Goal: Task Accomplishment & Management: Complete application form

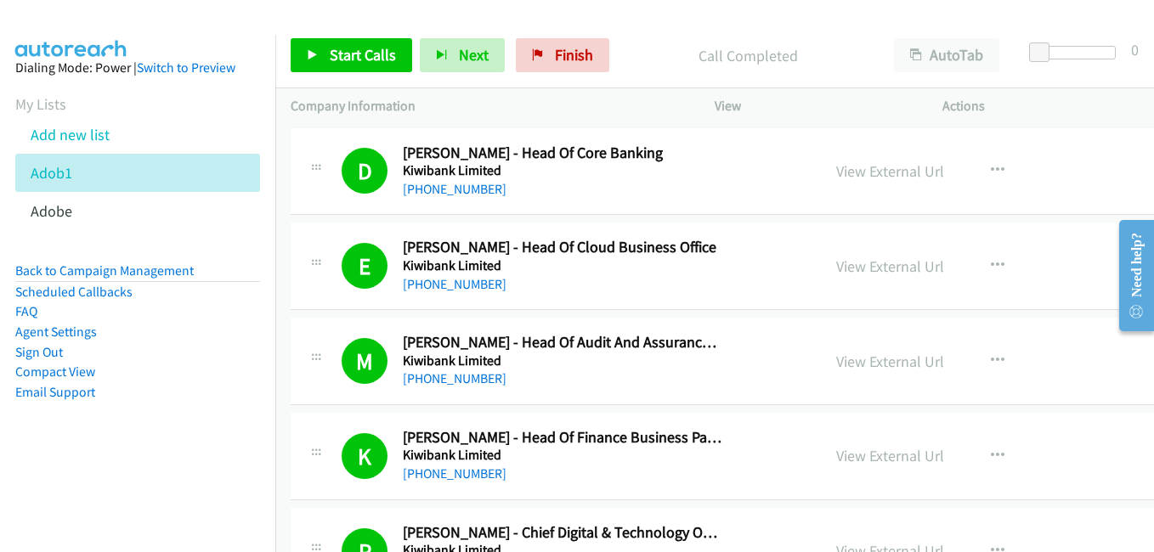
scroll to position [17335, 0]
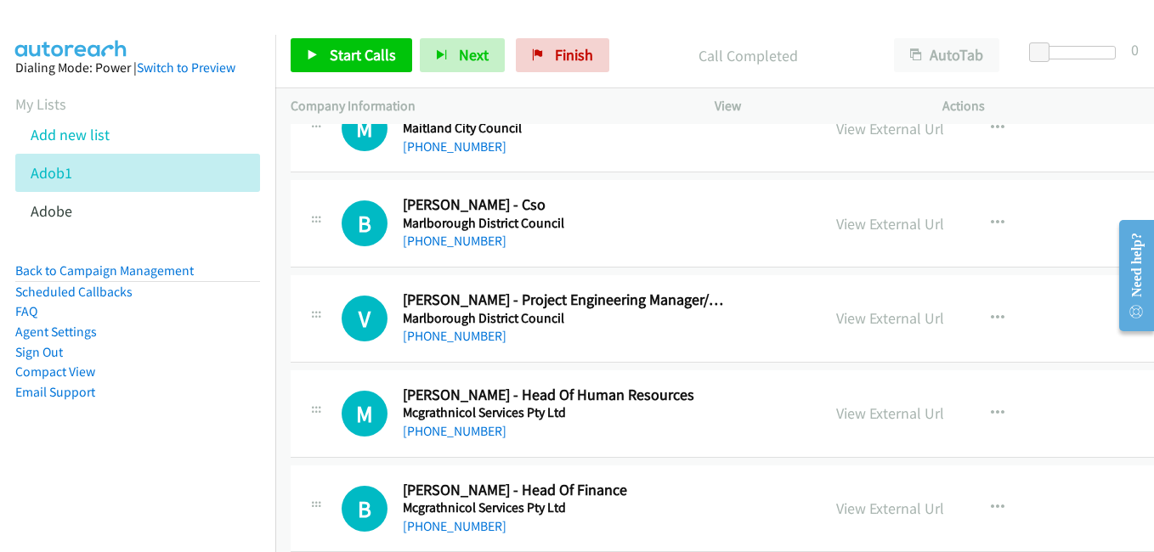
drag, startPoint x: 841, startPoint y: 411, endPoint x: 741, endPoint y: 376, distance: 106.4
click at [841, 411] on link "View External Url" at bounding box center [890, 414] width 108 height 20
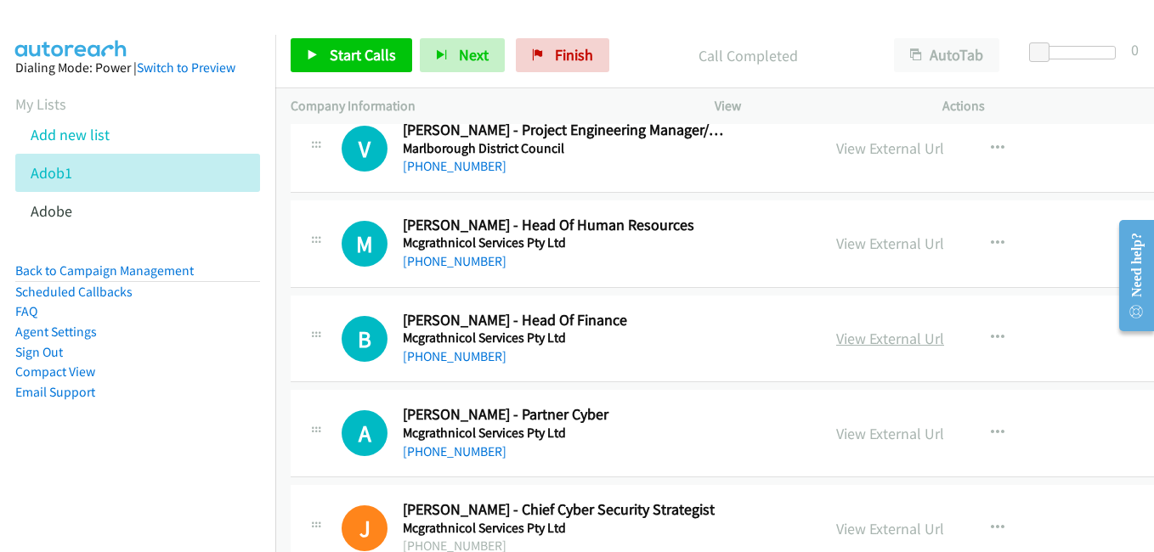
click at [837, 339] on link "View External Url" at bounding box center [890, 339] width 108 height 20
click at [848, 436] on link "View External Url" at bounding box center [890, 434] width 108 height 20
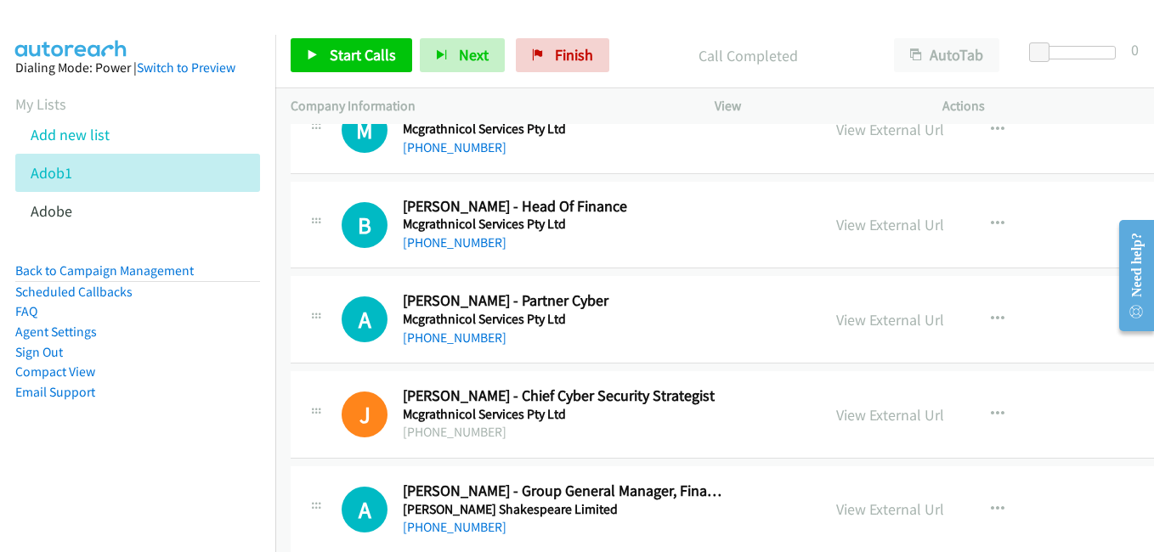
scroll to position [17675, 0]
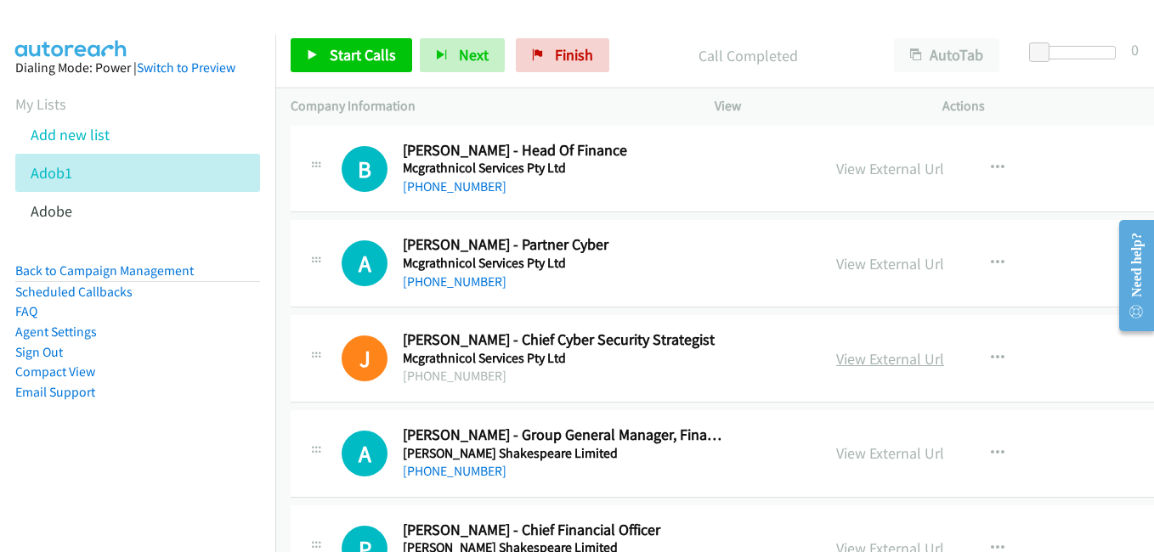
click at [867, 358] on link "View External Url" at bounding box center [890, 359] width 108 height 20
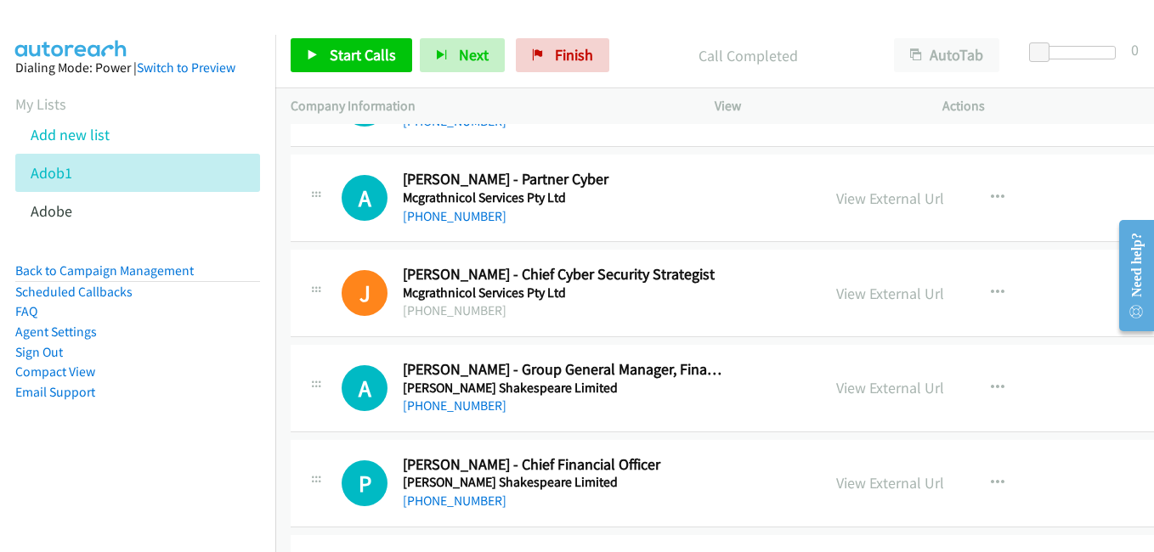
scroll to position [17760, 0]
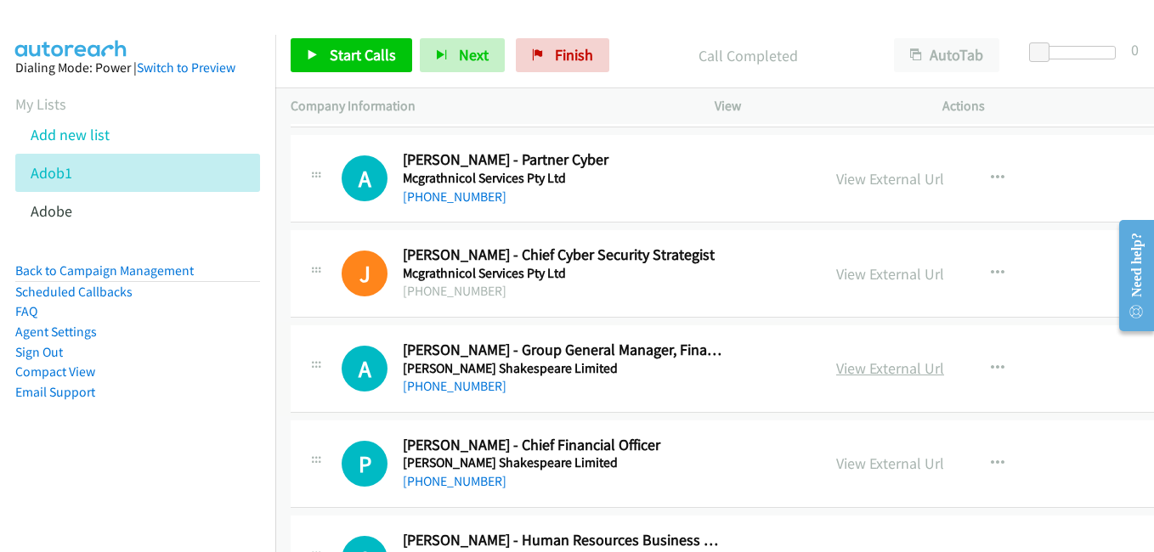
click at [853, 367] on link "View External Url" at bounding box center [890, 369] width 108 height 20
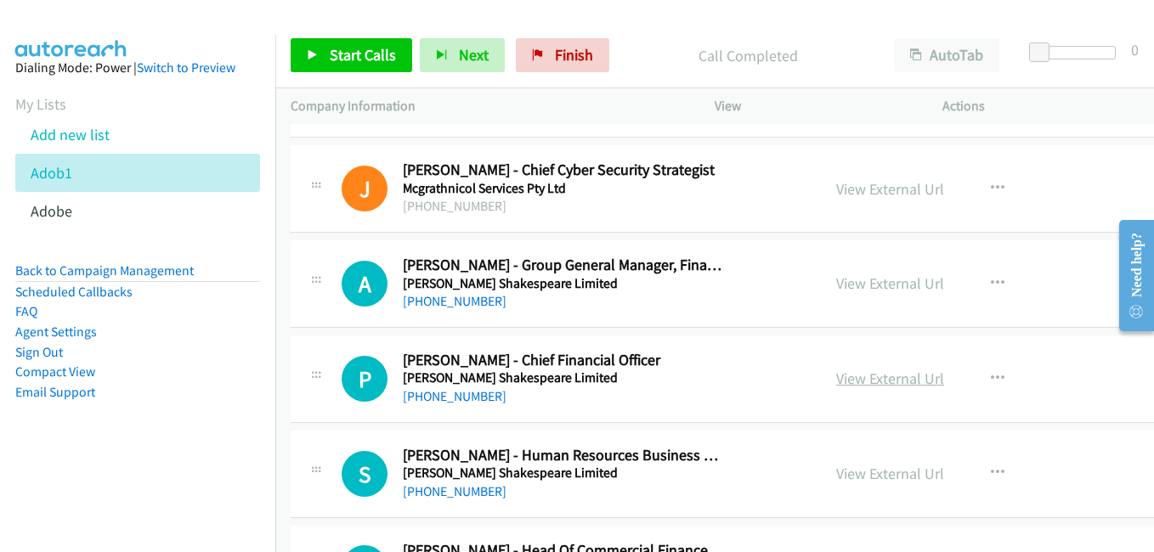
click at [857, 385] on link "View External Url" at bounding box center [890, 379] width 108 height 20
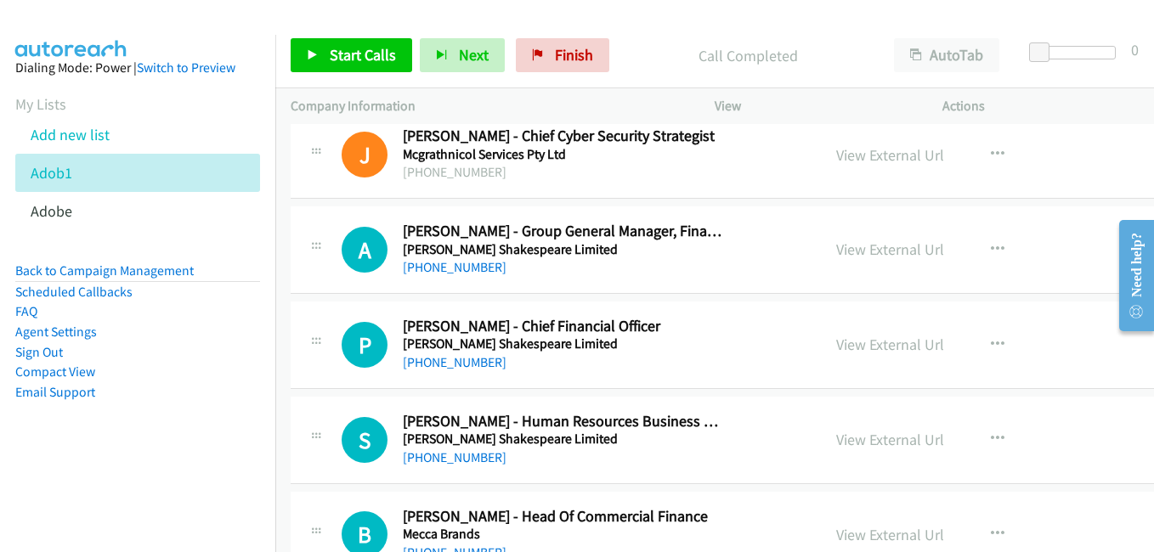
scroll to position [17930, 0]
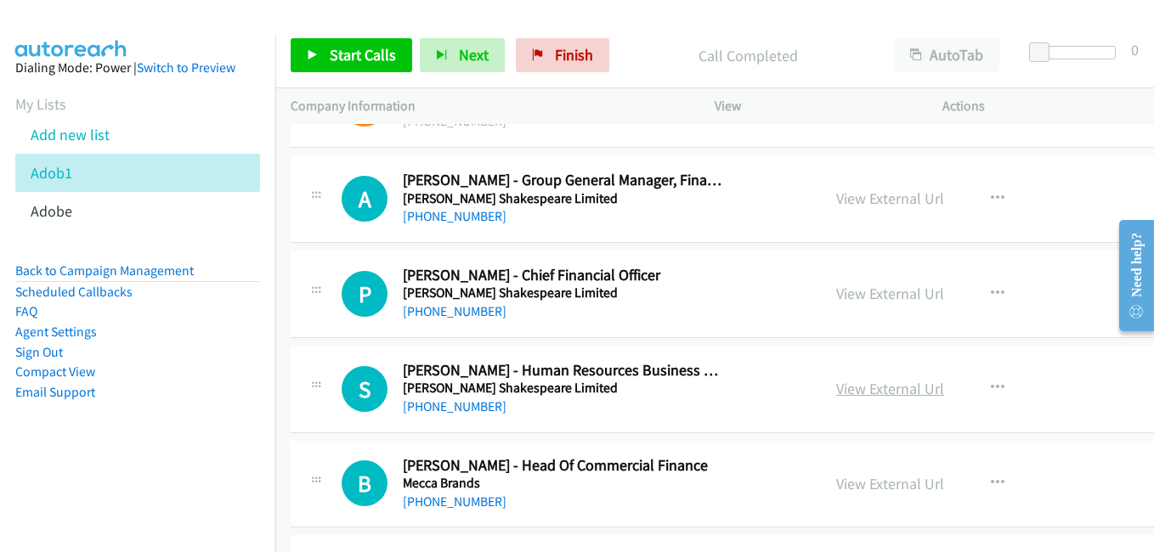
click at [881, 382] on link "View External Url" at bounding box center [890, 389] width 108 height 20
drag, startPoint x: 870, startPoint y: 487, endPoint x: 800, endPoint y: 456, distance: 76.1
click at [870, 487] on link "View External Url" at bounding box center [890, 484] width 108 height 20
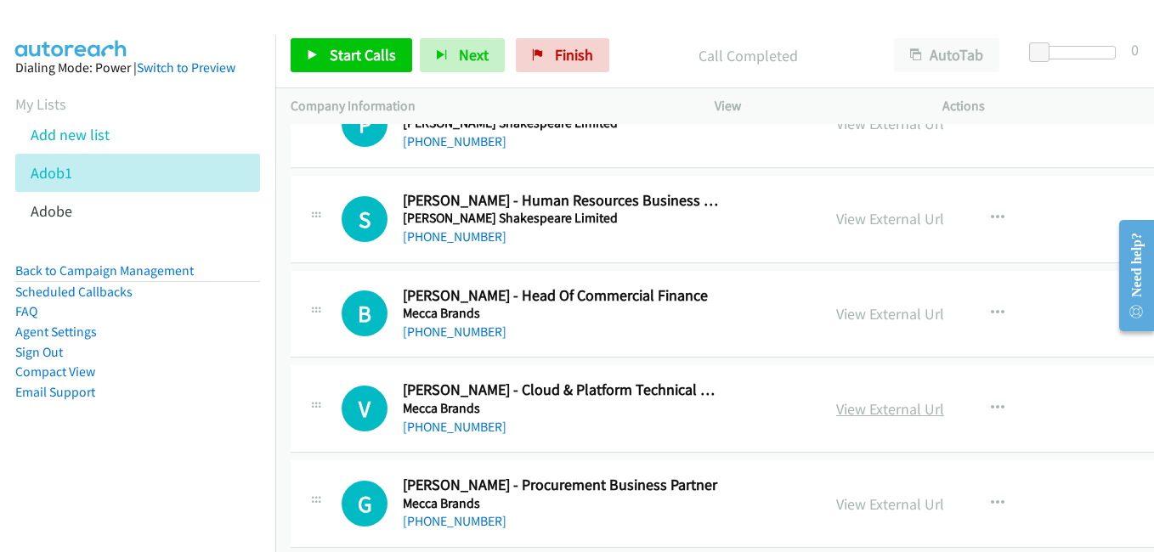
click at [876, 406] on link "View External Url" at bounding box center [890, 409] width 108 height 20
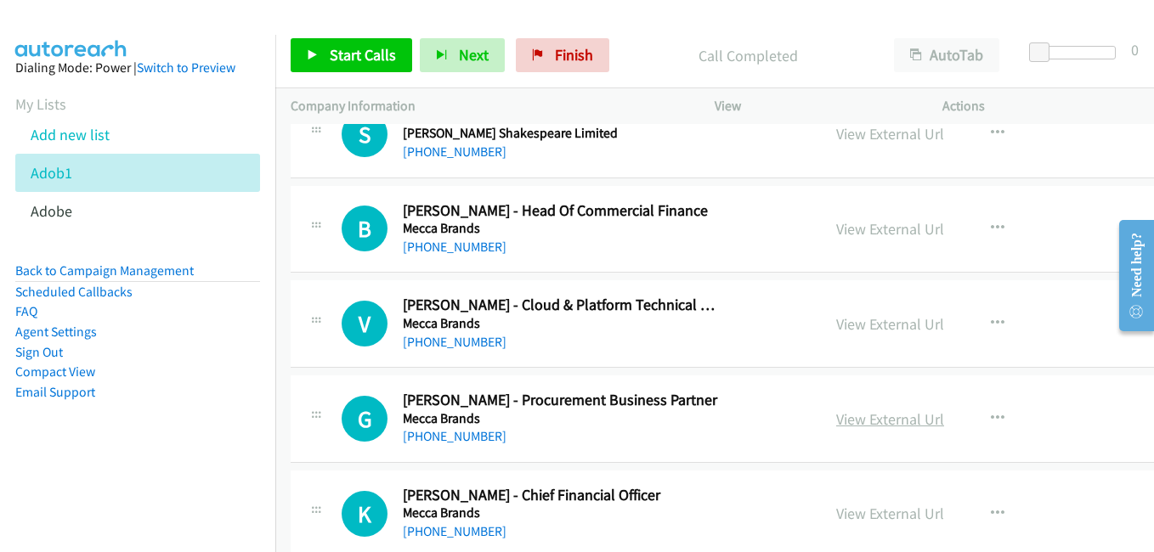
click at [841, 416] on link "View External Url" at bounding box center [890, 420] width 108 height 20
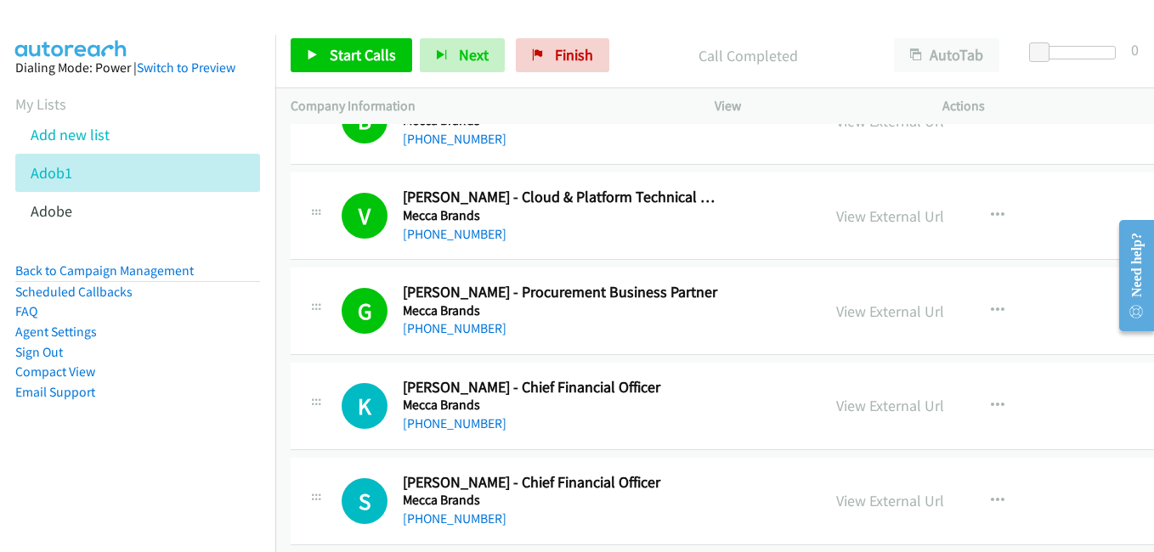
scroll to position [18354, 0]
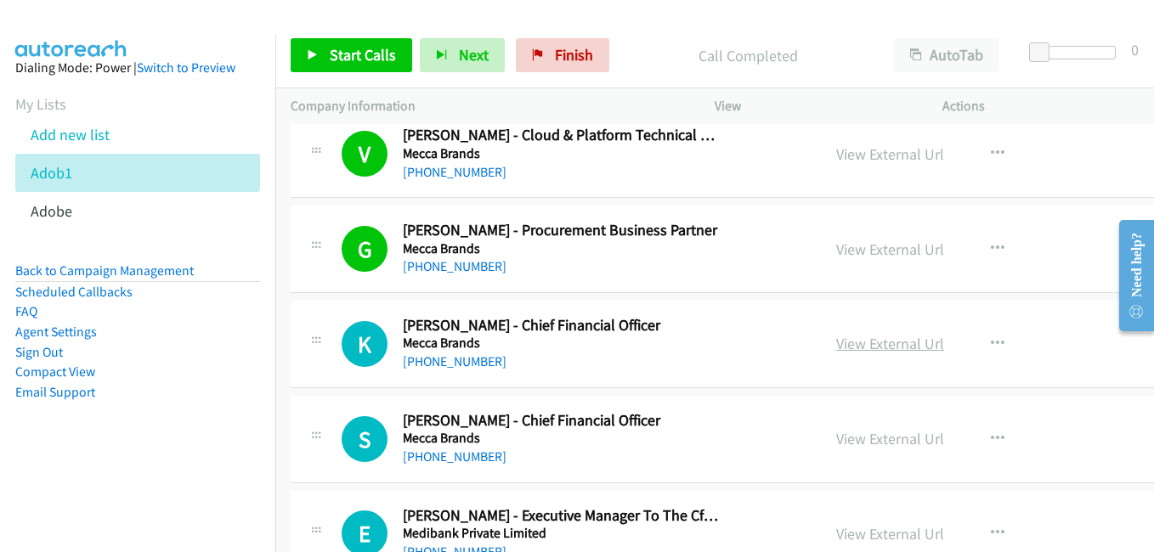
click at [850, 344] on link "View External Url" at bounding box center [890, 344] width 108 height 20
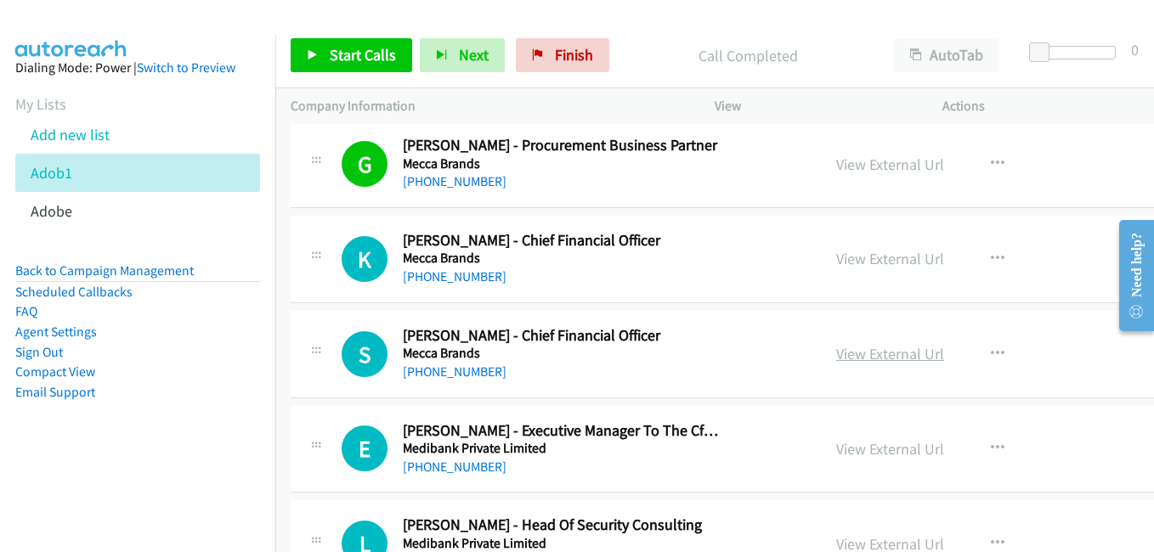
drag, startPoint x: 857, startPoint y: 362, endPoint x: 835, endPoint y: 348, distance: 26.4
click at [857, 362] on link "View External Url" at bounding box center [890, 354] width 108 height 20
drag, startPoint x: 854, startPoint y: 452, endPoint x: 365, endPoint y: 15, distance: 656.0
click at [836, 445] on link "View External Url" at bounding box center [890, 449] width 108 height 20
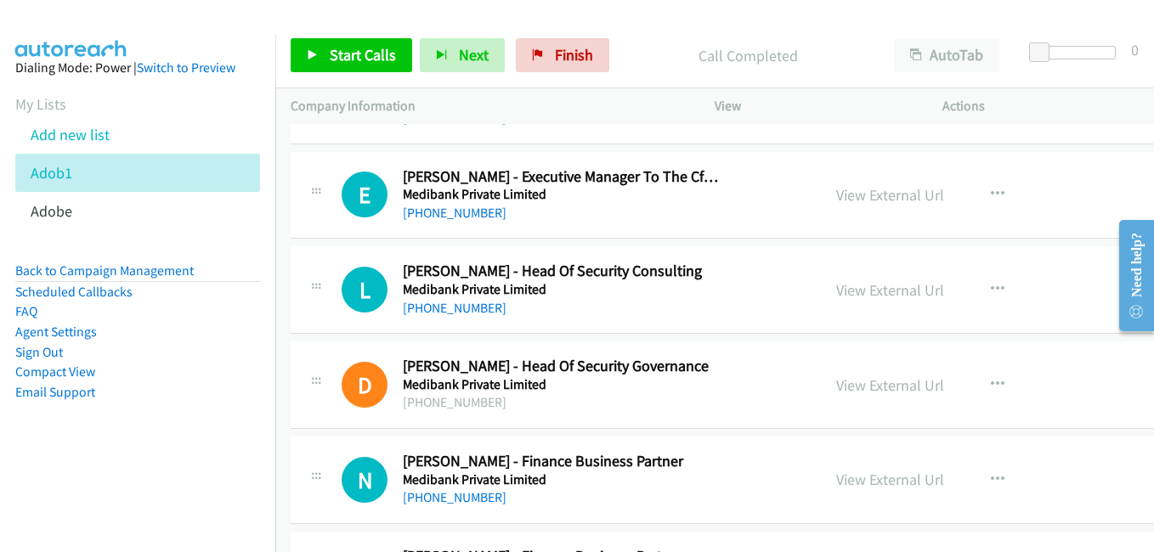
scroll to position [18694, 0]
drag, startPoint x: 872, startPoint y: 296, endPoint x: 812, endPoint y: 282, distance: 61.8
click at [872, 296] on link "View External Url" at bounding box center [890, 290] width 108 height 20
drag, startPoint x: 854, startPoint y: 382, endPoint x: 844, endPoint y: 376, distance: 11.4
click at [854, 382] on link "View External Url" at bounding box center [890, 385] width 108 height 20
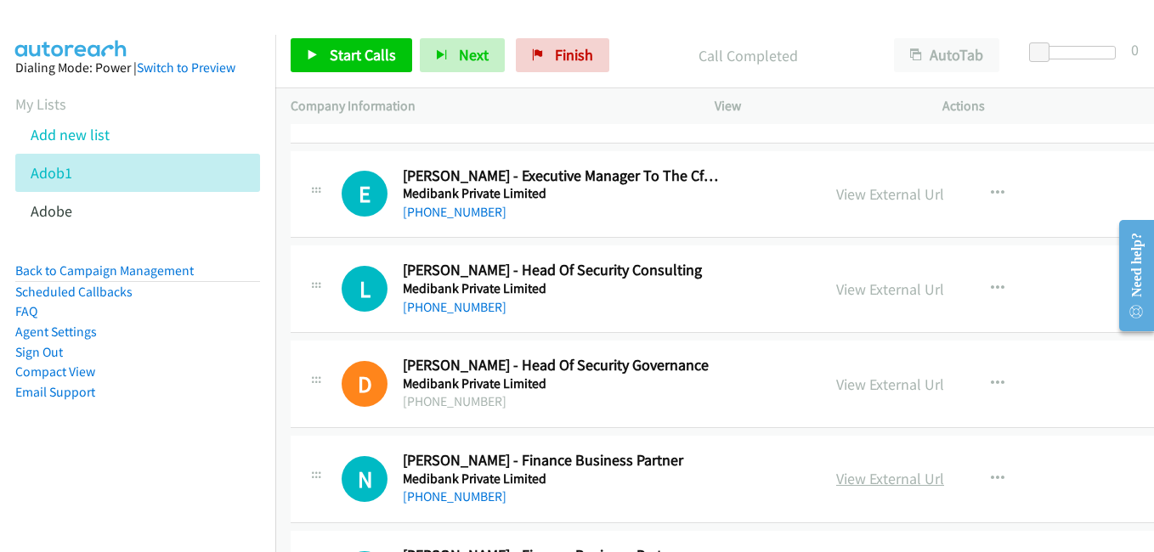
click at [875, 483] on link "View External Url" at bounding box center [890, 479] width 108 height 20
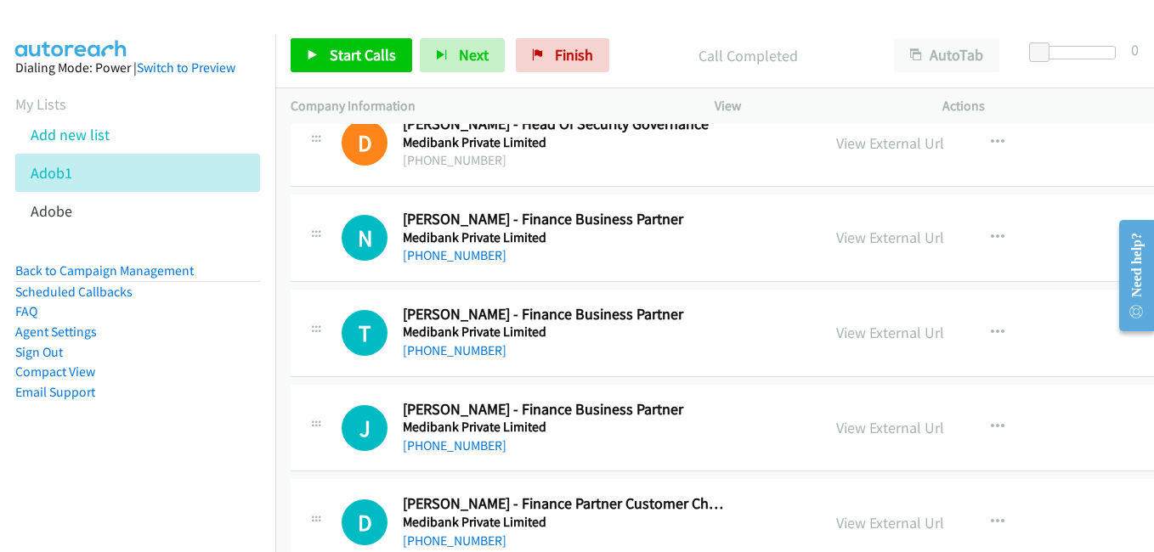
scroll to position [18949, 0]
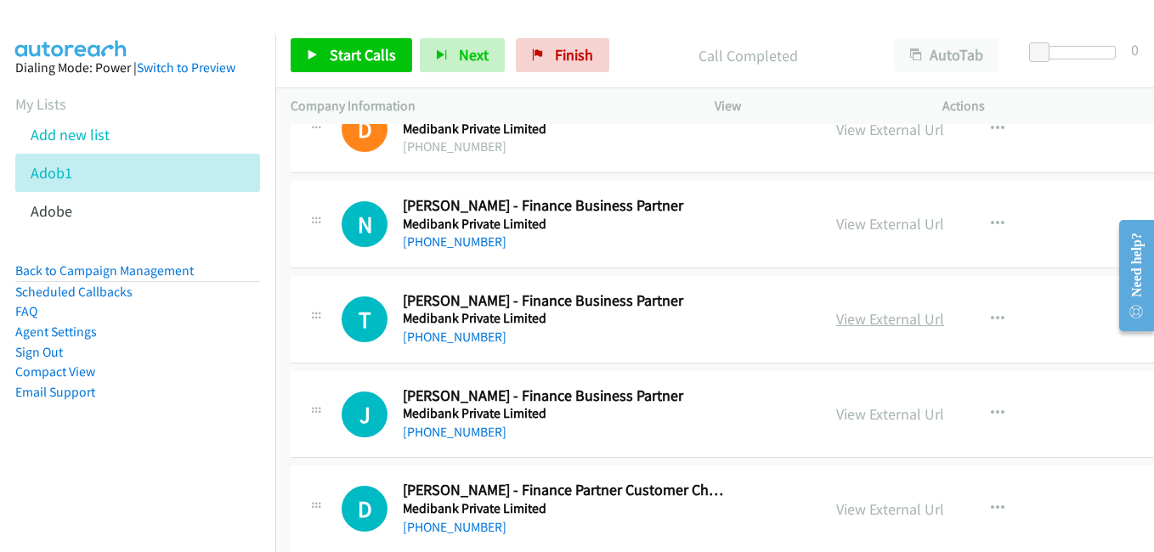
drag, startPoint x: 824, startPoint y: 318, endPoint x: 801, endPoint y: 310, distance: 24.2
click at [836, 318] on link "View External Url" at bounding box center [890, 319] width 108 height 20
click at [858, 417] on link "View External Url" at bounding box center [890, 414] width 108 height 20
click at [849, 501] on link "View External Url" at bounding box center [890, 510] width 108 height 20
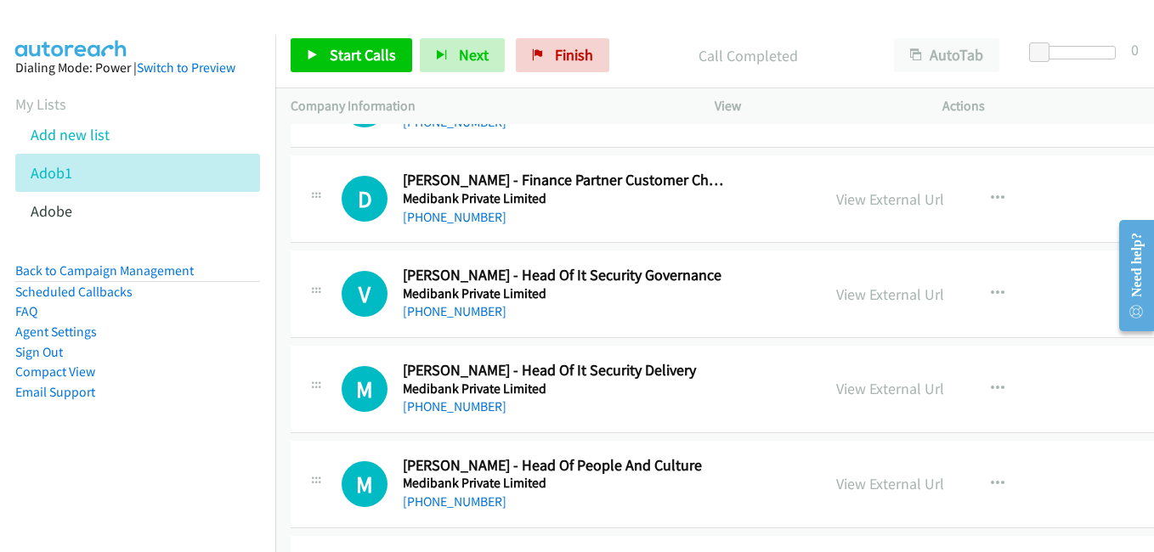
scroll to position [19289, 0]
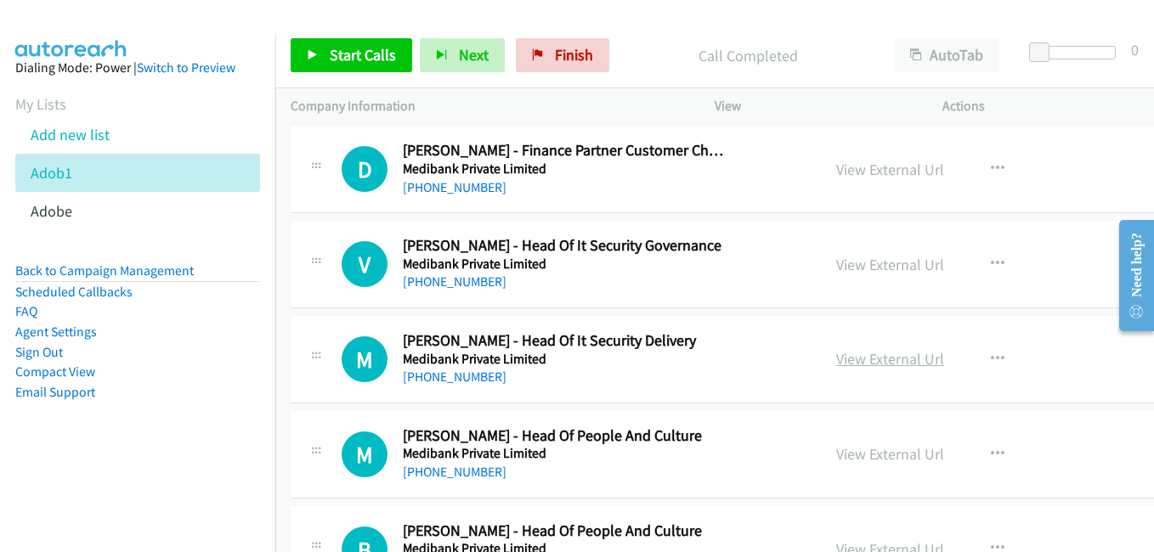
click at [836, 357] on link "View External Url" at bounding box center [890, 359] width 108 height 20
click at [854, 457] on link "View External Url" at bounding box center [890, 454] width 108 height 20
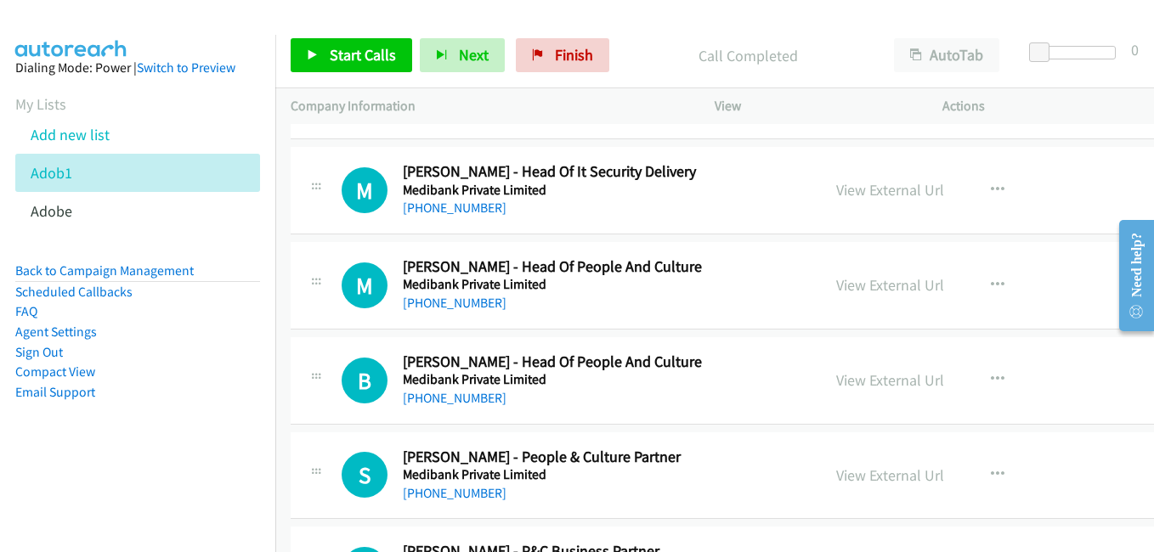
scroll to position [19459, 0]
click at [836, 381] on link "View External Url" at bounding box center [890, 380] width 108 height 20
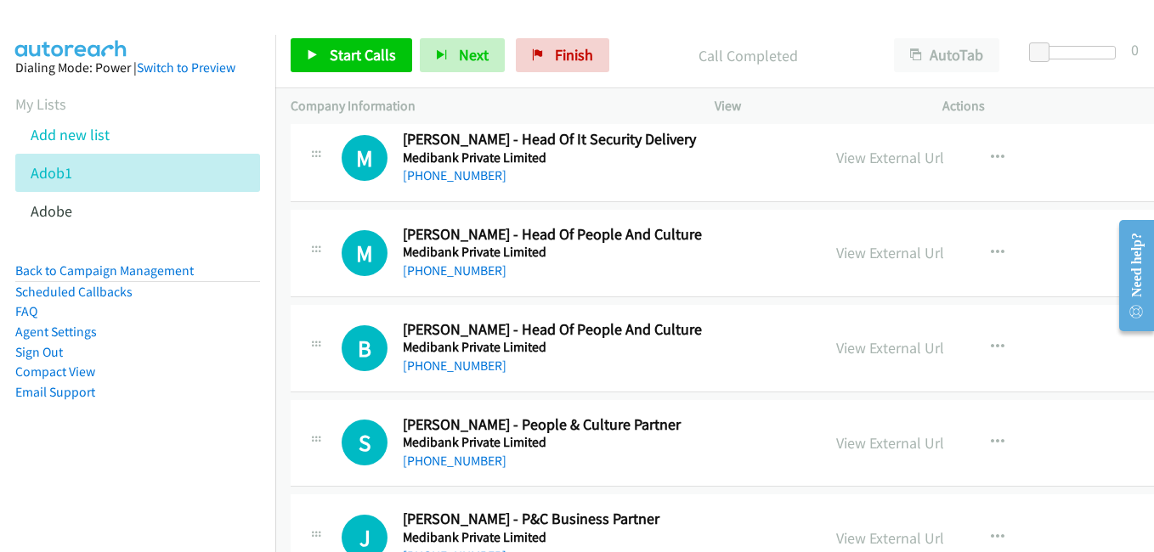
scroll to position [19544, 0]
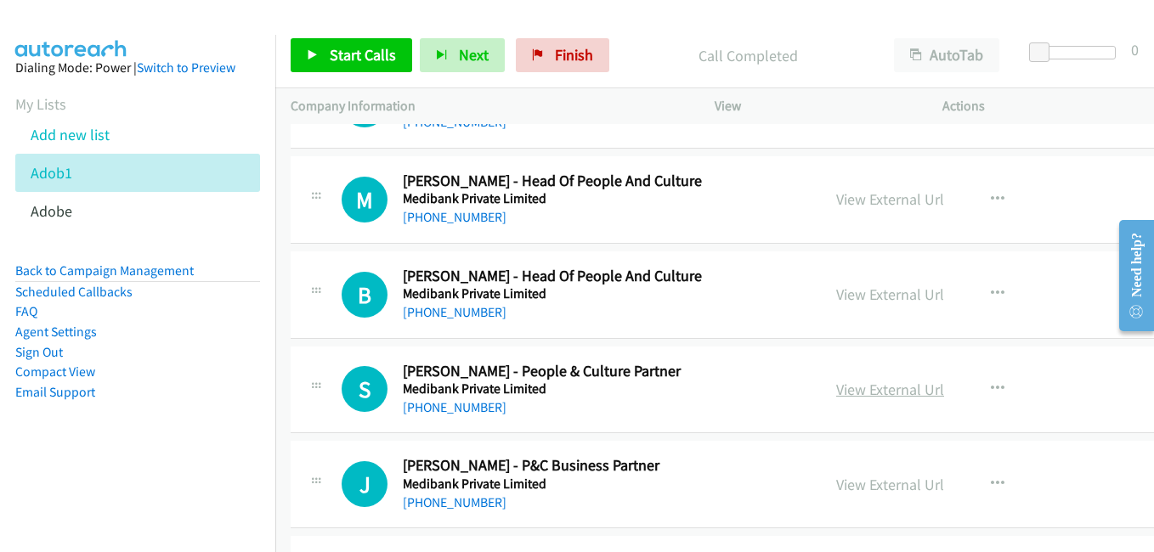
click at [868, 399] on link "View External Url" at bounding box center [890, 390] width 108 height 20
click at [845, 491] on link "View External Url" at bounding box center [890, 485] width 108 height 20
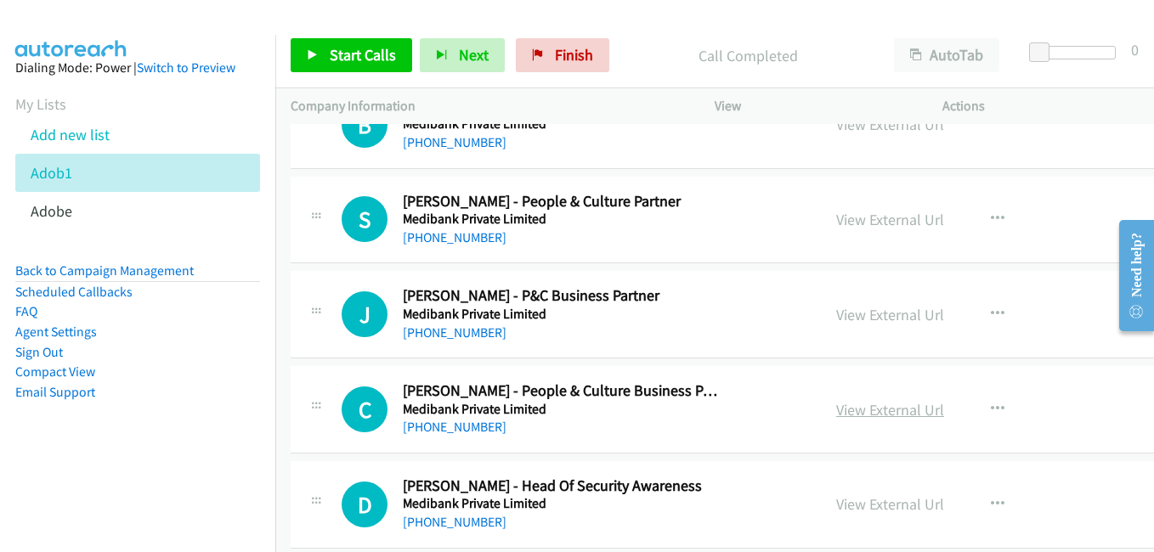
click at [878, 412] on link "View External Url" at bounding box center [890, 410] width 108 height 20
click at [840, 506] on link "View External Url" at bounding box center [890, 505] width 108 height 20
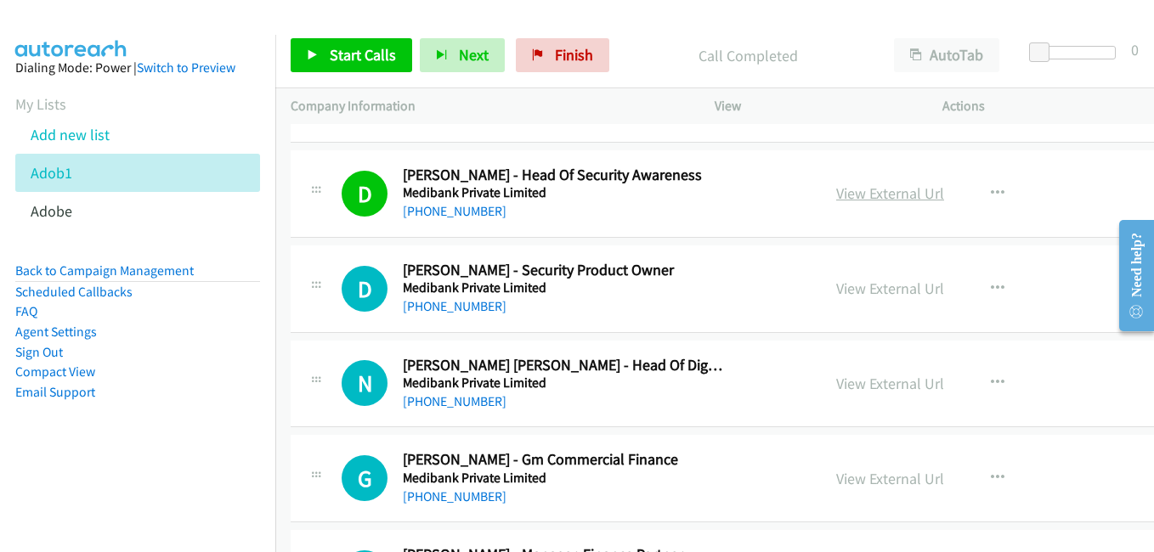
scroll to position [20054, 0]
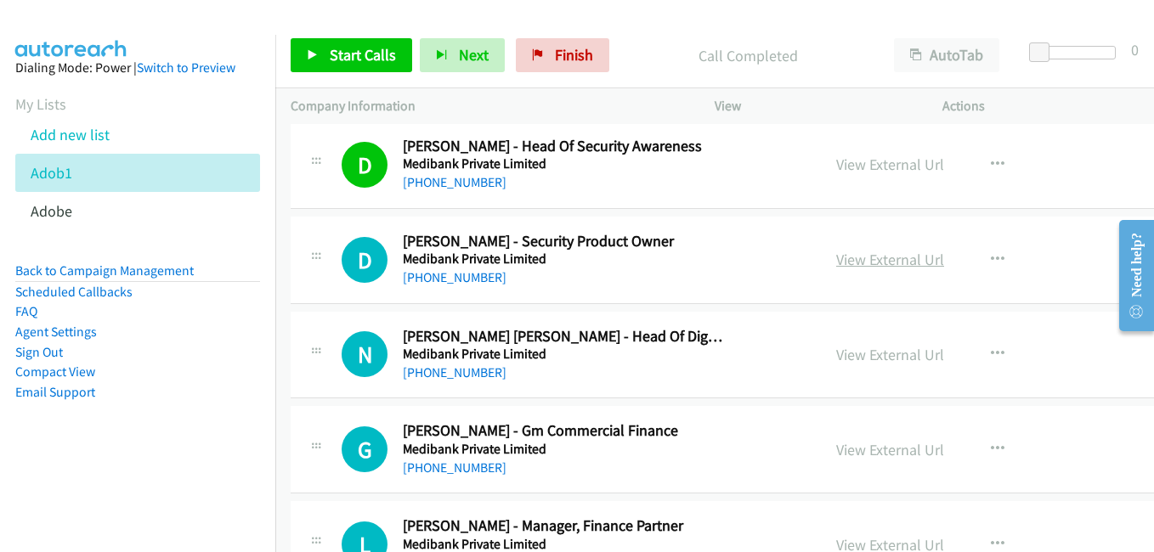
drag, startPoint x: 874, startPoint y: 261, endPoint x: 812, endPoint y: 253, distance: 62.5
click at [874, 261] on link "View External Url" at bounding box center [890, 260] width 108 height 20
click at [851, 355] on link "View External Url" at bounding box center [890, 355] width 108 height 20
click at [853, 451] on link "View External Url" at bounding box center [890, 450] width 108 height 20
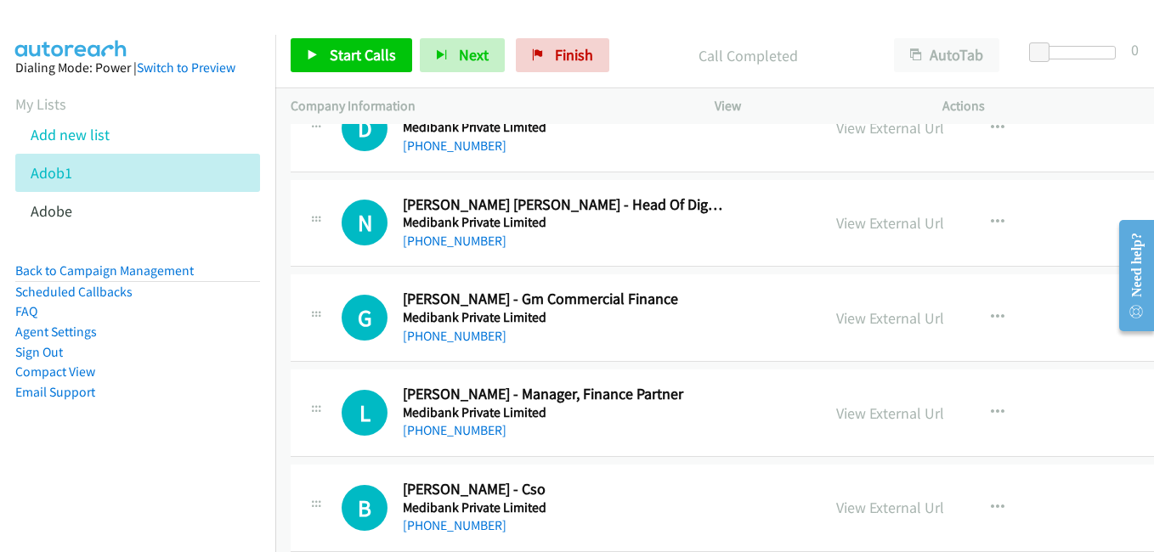
scroll to position [20309, 0]
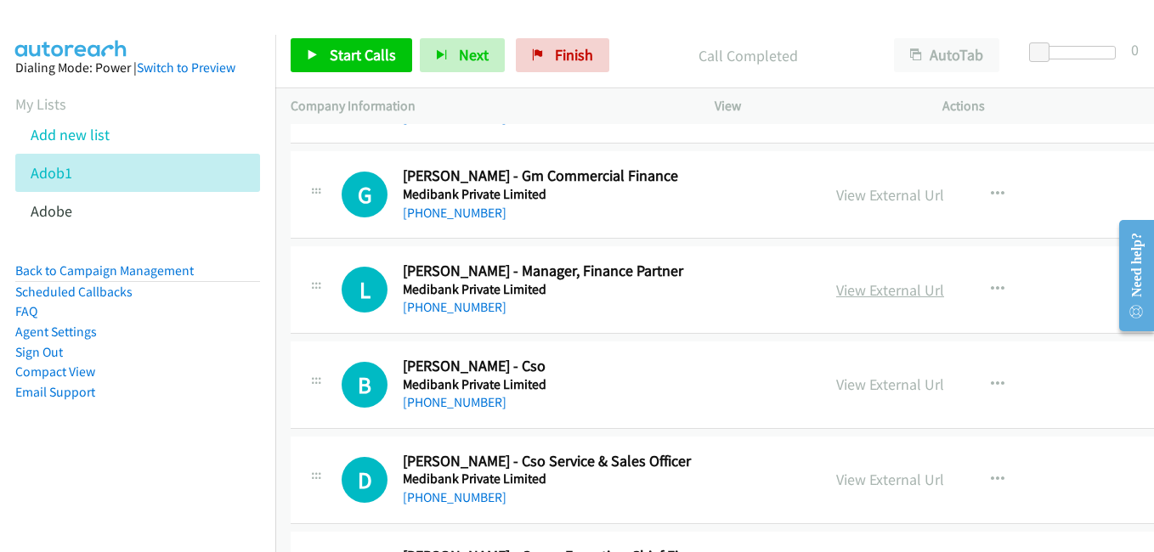
click at [845, 297] on link "View External Url" at bounding box center [890, 290] width 108 height 20
click at [858, 384] on link "View External Url" at bounding box center [890, 385] width 108 height 20
click at [854, 484] on link "View External Url" at bounding box center [890, 480] width 108 height 20
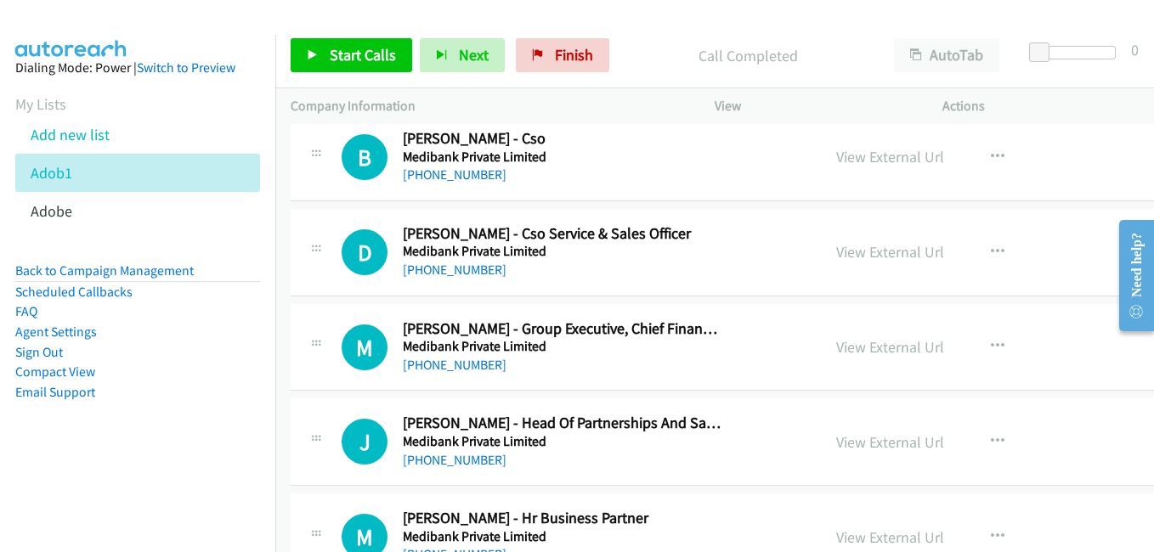
scroll to position [20564, 0]
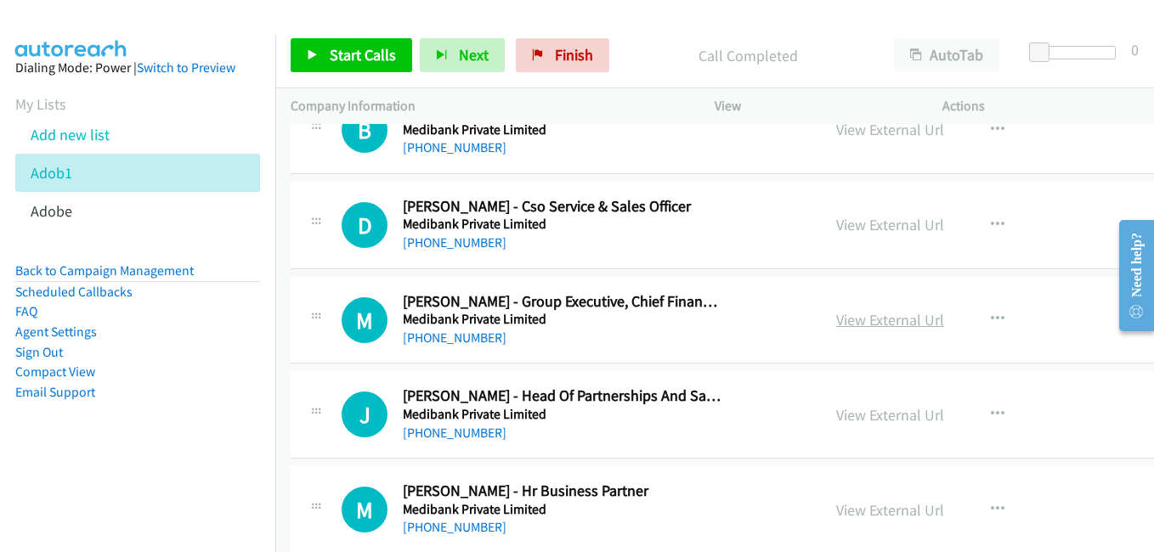
click at [836, 322] on link "View External Url" at bounding box center [890, 320] width 108 height 20
drag, startPoint x: 851, startPoint y: 413, endPoint x: 804, endPoint y: 402, distance: 48.0
click at [851, 413] on link "View External Url" at bounding box center [890, 415] width 108 height 20
click at [857, 521] on div "View External Url" at bounding box center [890, 510] width 108 height 23
click at [859, 515] on link "View External Url" at bounding box center [890, 510] width 108 height 20
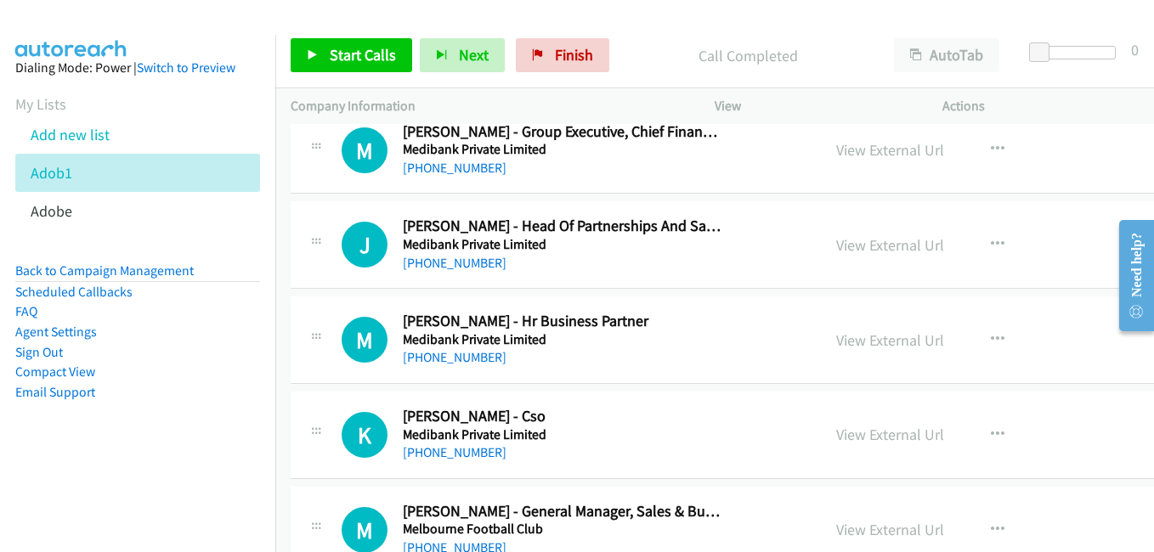
scroll to position [20819, 0]
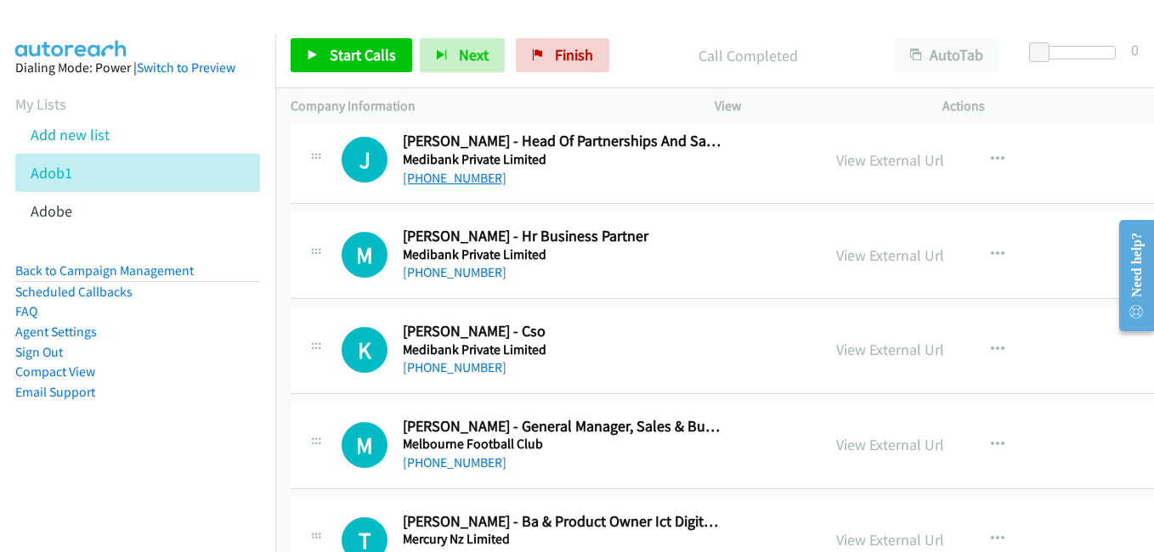
drag, startPoint x: 862, startPoint y: 358, endPoint x: 412, endPoint y: 181, distance: 483.8
click at [842, 352] on link "View External Url" at bounding box center [890, 350] width 108 height 20
click at [888, 448] on link "View External Url" at bounding box center [890, 445] width 108 height 20
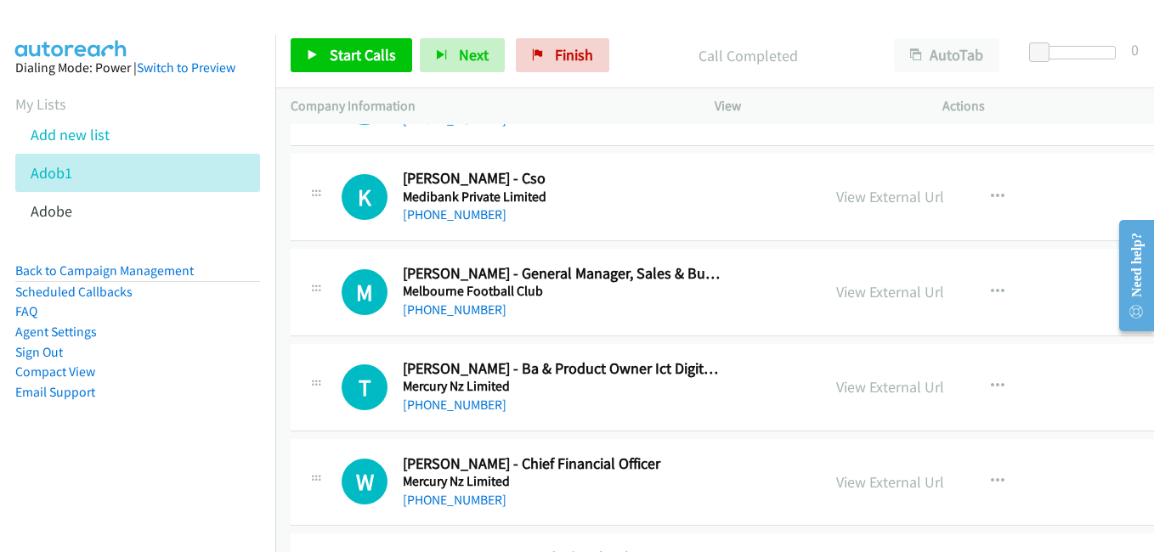
scroll to position [20989, 0]
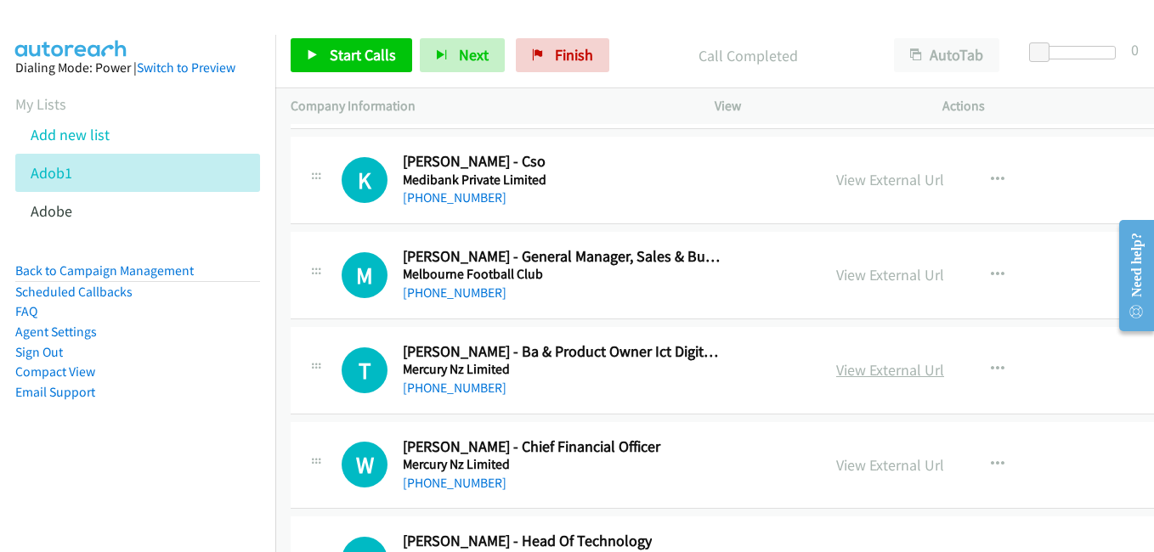
click at [860, 370] on link "View External Url" at bounding box center [890, 370] width 108 height 20
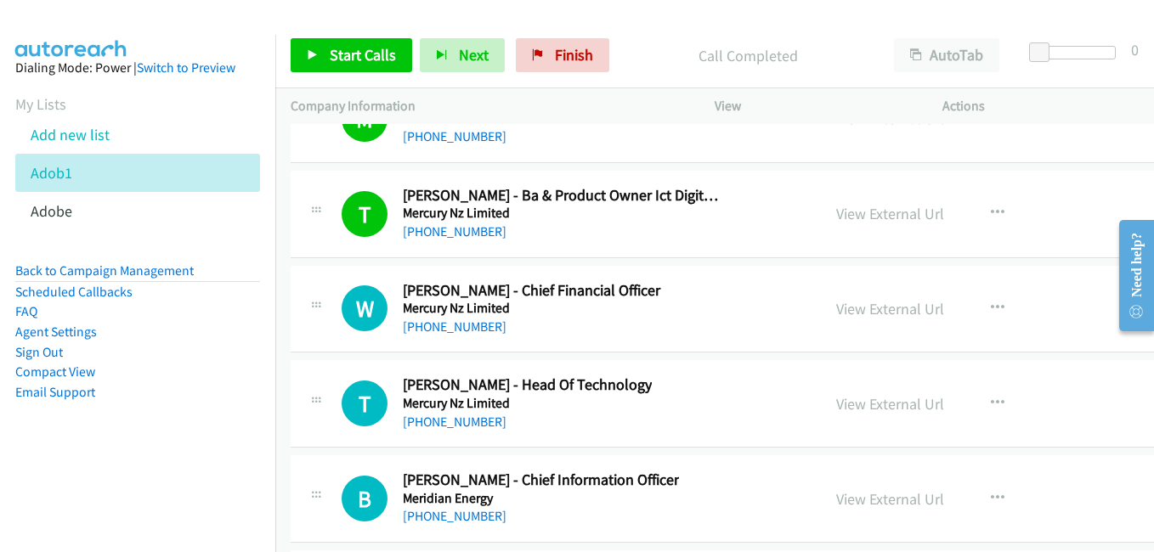
scroll to position [21159, 0]
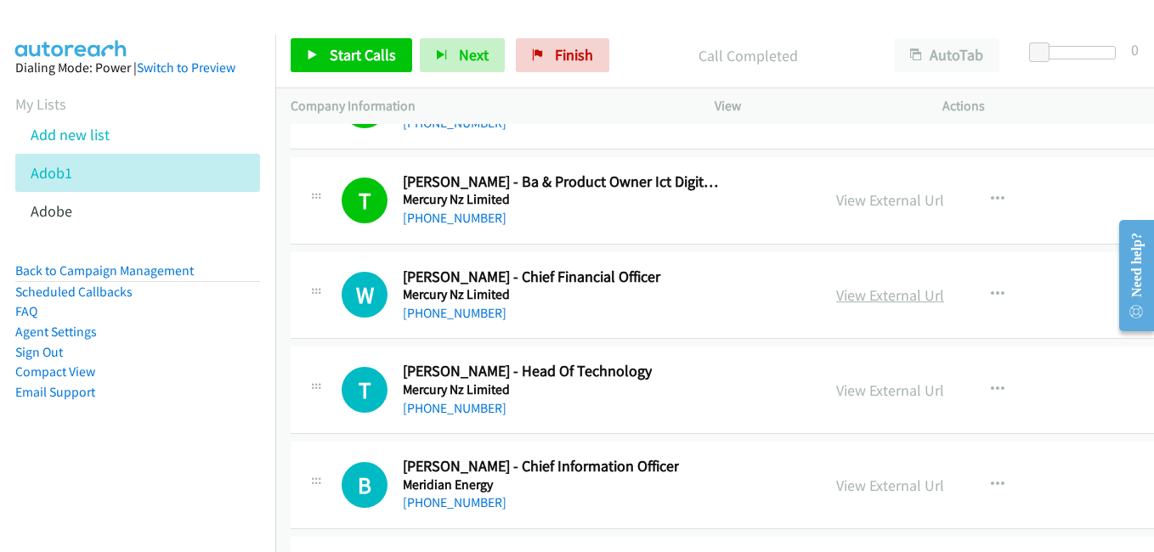
click at [883, 292] on link "View External Url" at bounding box center [890, 296] width 108 height 20
click at [864, 391] on link "View External Url" at bounding box center [890, 391] width 108 height 20
click at [860, 483] on link "View External Url" at bounding box center [890, 486] width 108 height 20
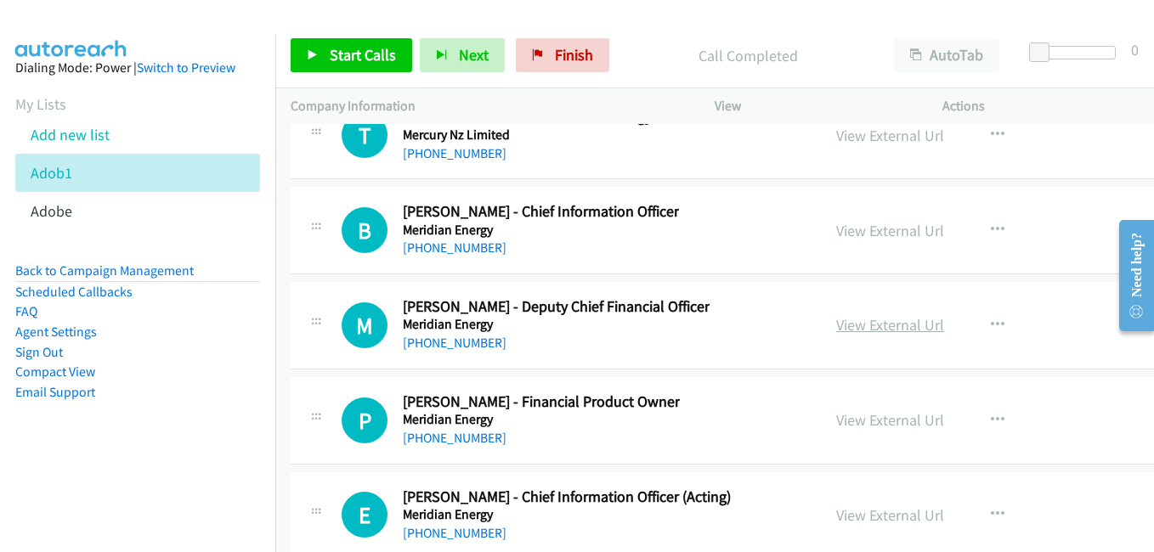
click at [847, 329] on link "View External Url" at bounding box center [890, 325] width 108 height 20
click at [853, 420] on link "View External Url" at bounding box center [890, 420] width 108 height 20
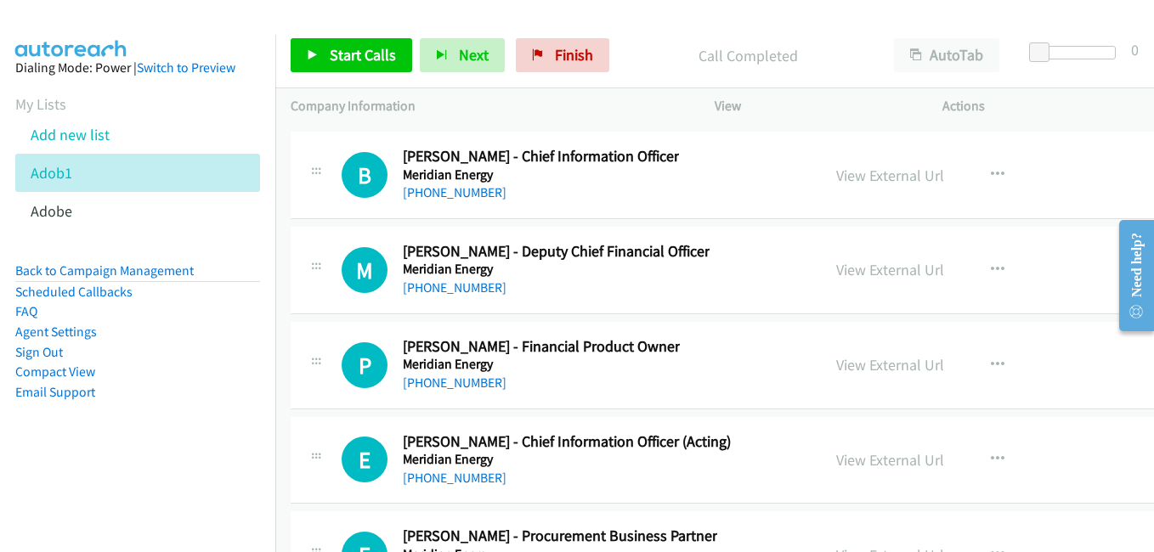
scroll to position [21499, 0]
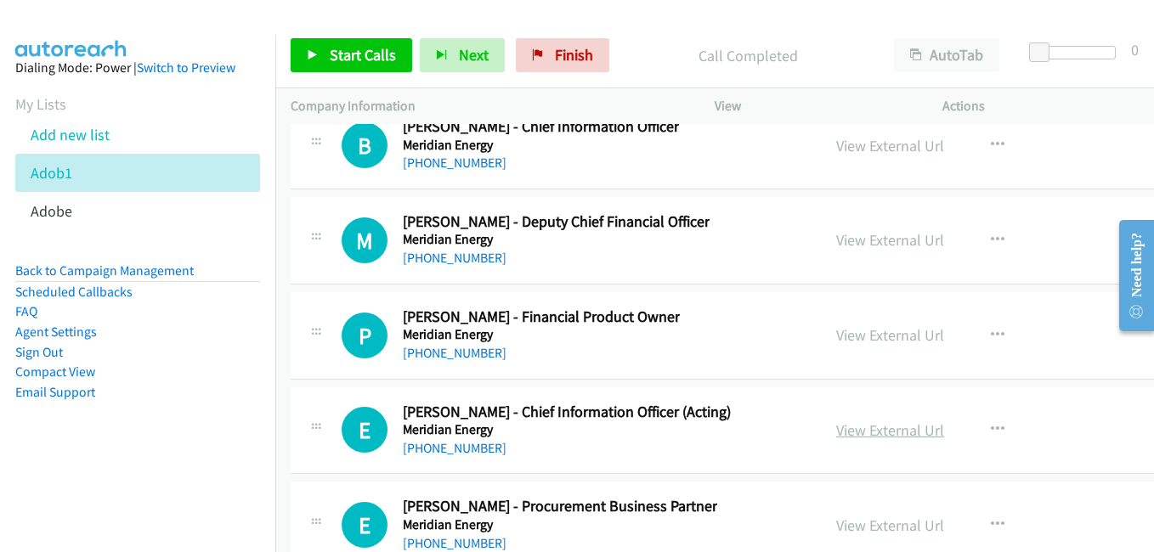
click at [836, 434] on link "View External Url" at bounding box center [890, 431] width 108 height 20
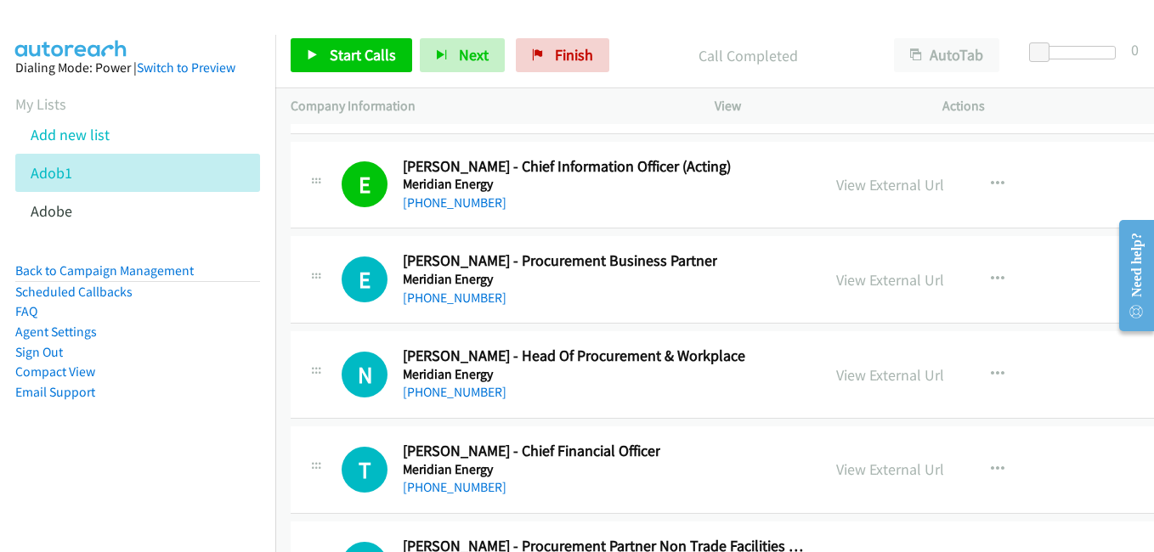
scroll to position [21838, 0]
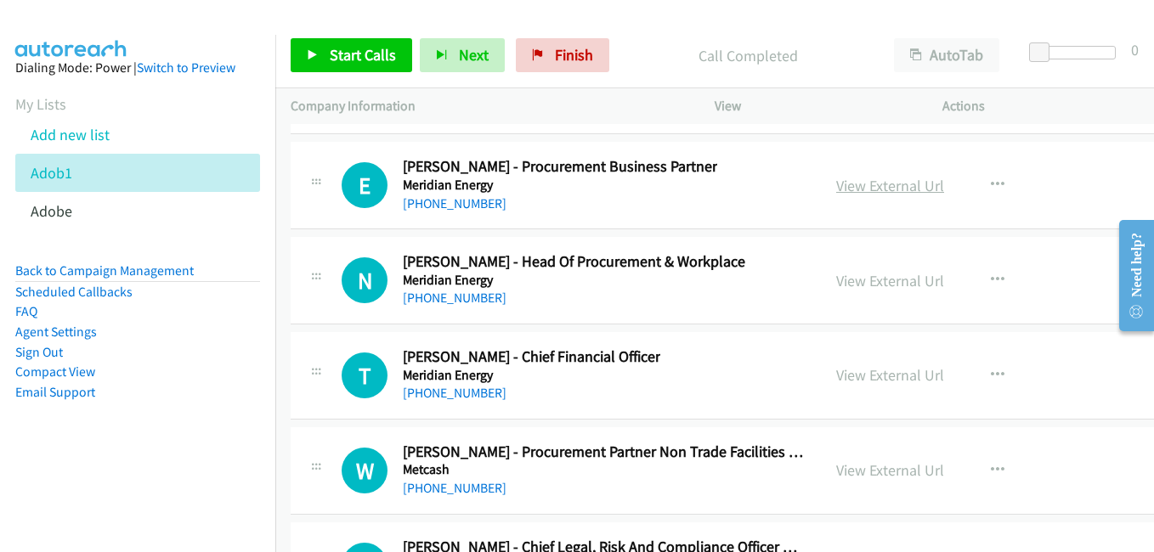
click at [868, 194] on link "View External Url" at bounding box center [890, 186] width 108 height 20
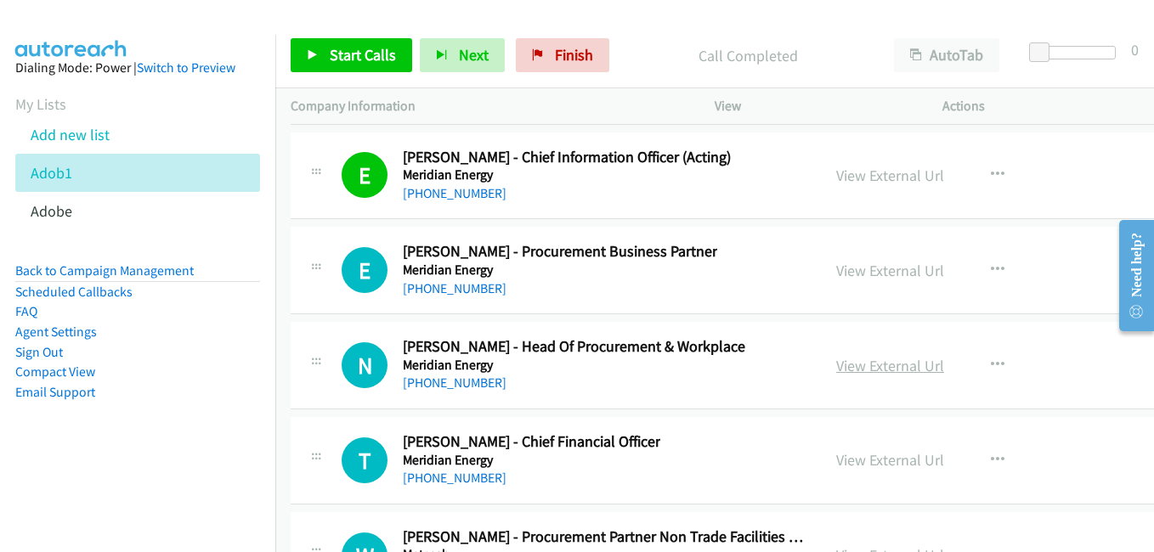
click at [845, 371] on link "View External Url" at bounding box center [890, 366] width 108 height 20
click at [858, 457] on link "View External Url" at bounding box center [890, 460] width 108 height 20
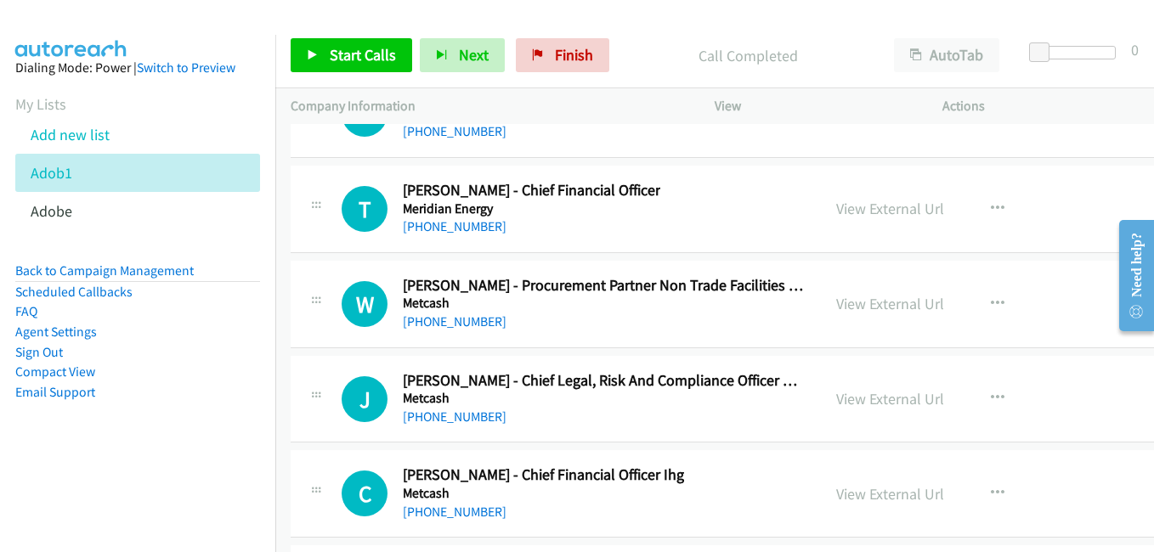
scroll to position [22008, 0]
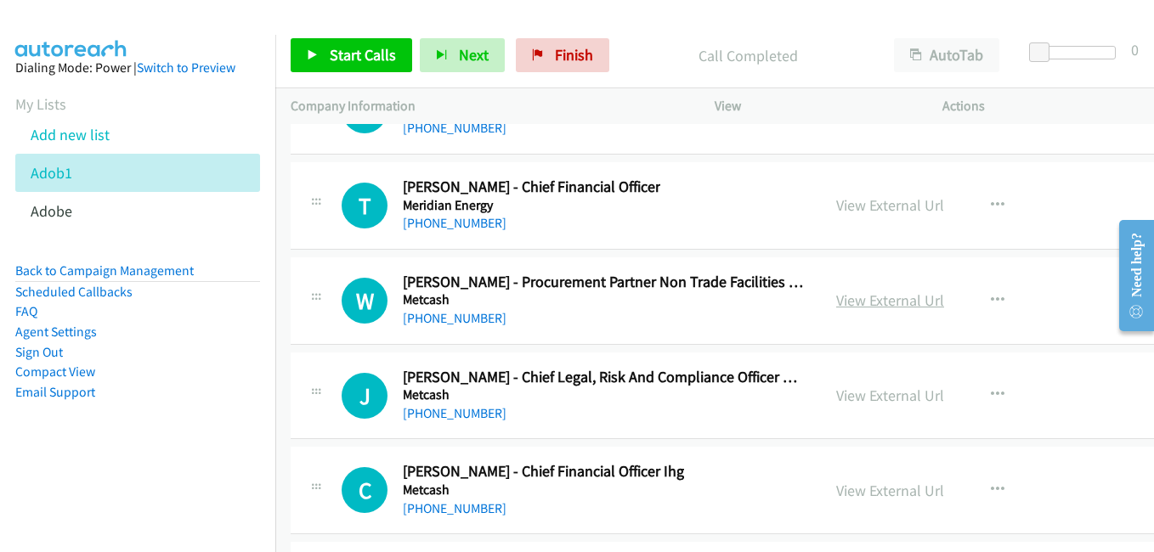
click at [836, 297] on link "View External Url" at bounding box center [890, 301] width 108 height 20
click at [839, 393] on link "View External Url" at bounding box center [890, 396] width 108 height 20
click at [846, 496] on link "View External Url" at bounding box center [890, 491] width 108 height 20
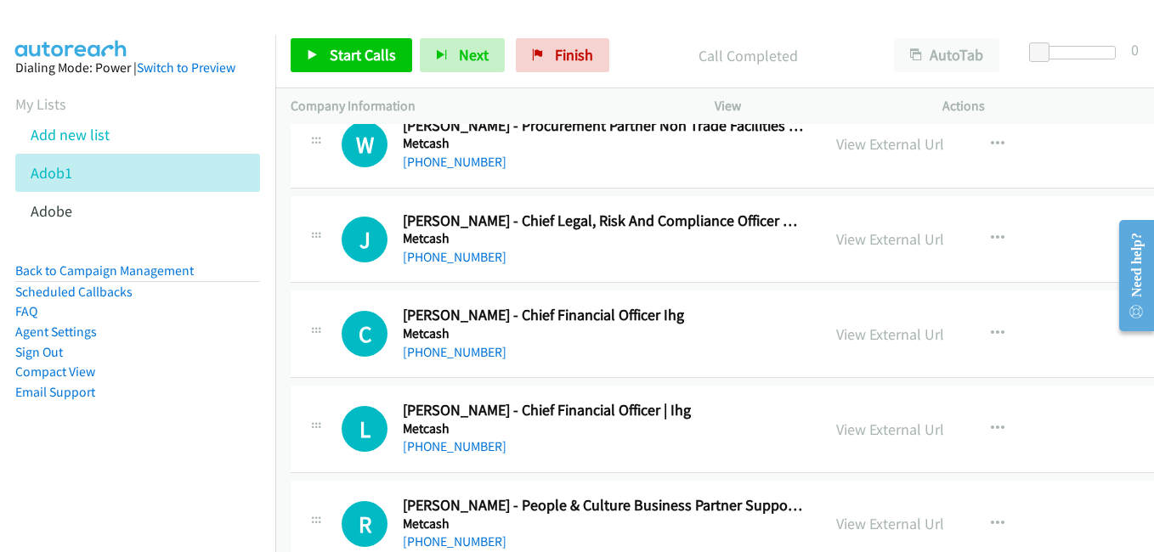
scroll to position [22263, 0]
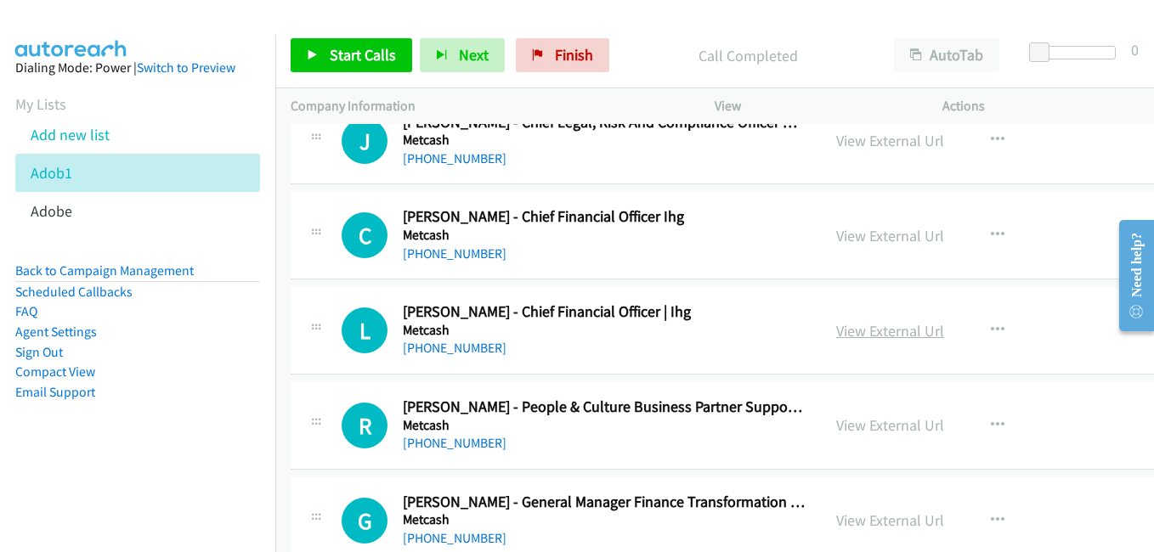
click at [890, 328] on link "View External Url" at bounding box center [890, 331] width 108 height 20
click at [860, 426] on link "View External Url" at bounding box center [890, 426] width 108 height 20
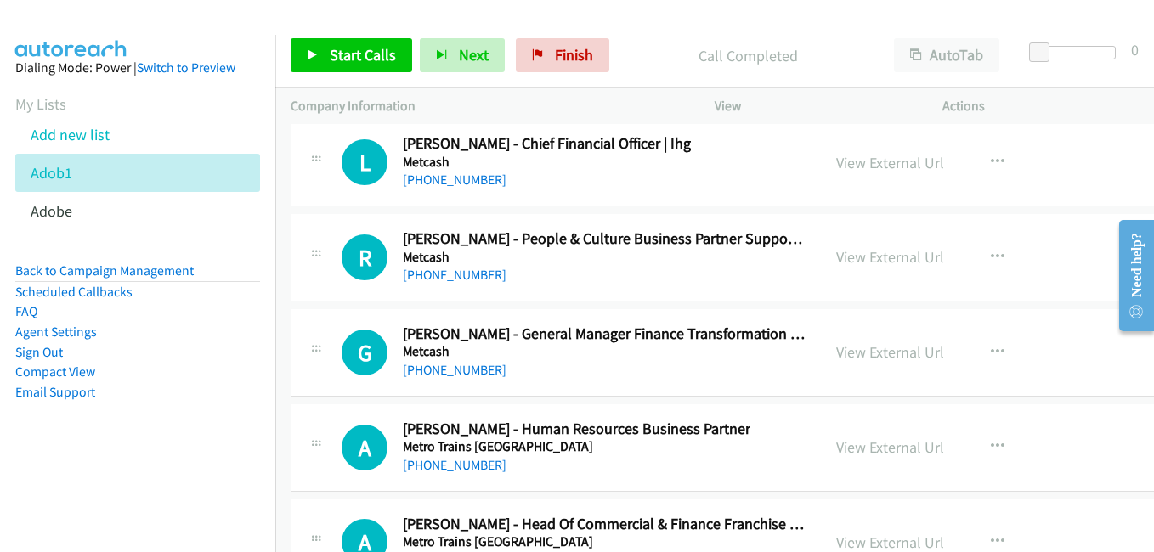
scroll to position [22433, 0]
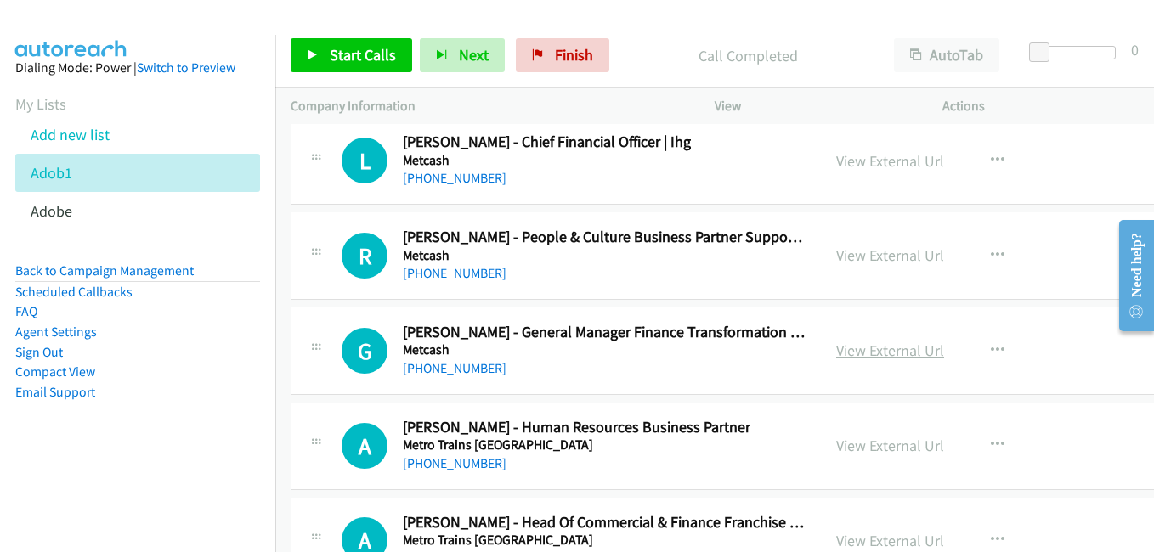
click at [837, 357] on link "View External Url" at bounding box center [890, 351] width 108 height 20
drag, startPoint x: 830, startPoint y: 441, endPoint x: 247, endPoint y: 7, distance: 726.9
click at [862, 442] on link "View External Url" at bounding box center [890, 446] width 108 height 20
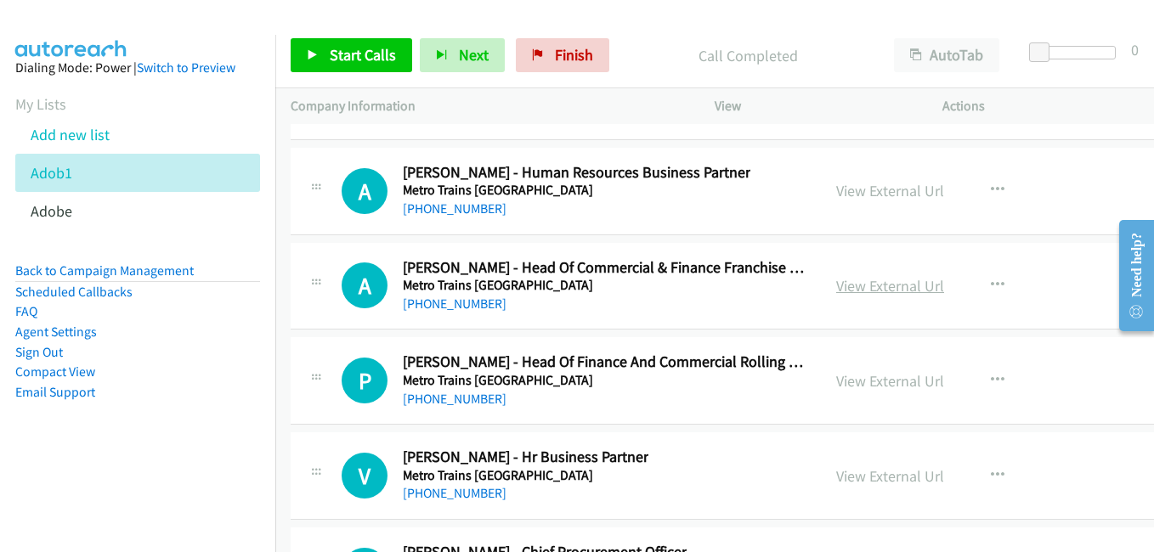
click at [851, 291] on link "View External Url" at bounding box center [890, 286] width 108 height 20
click at [868, 383] on link "View External Url" at bounding box center [890, 381] width 108 height 20
click at [872, 478] on link "View External Url" at bounding box center [890, 477] width 108 height 20
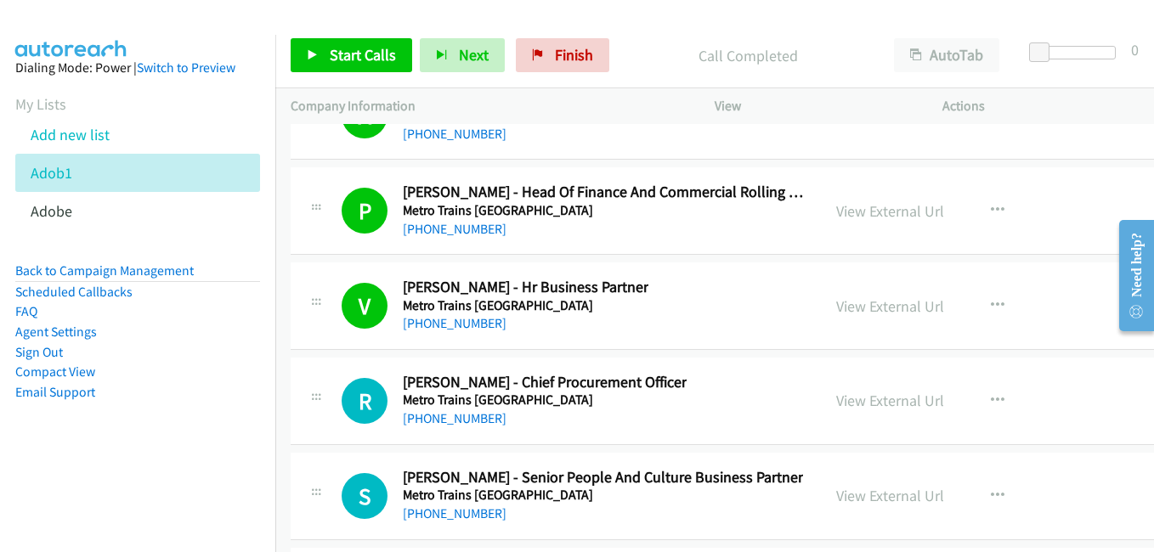
scroll to position [22943, 0]
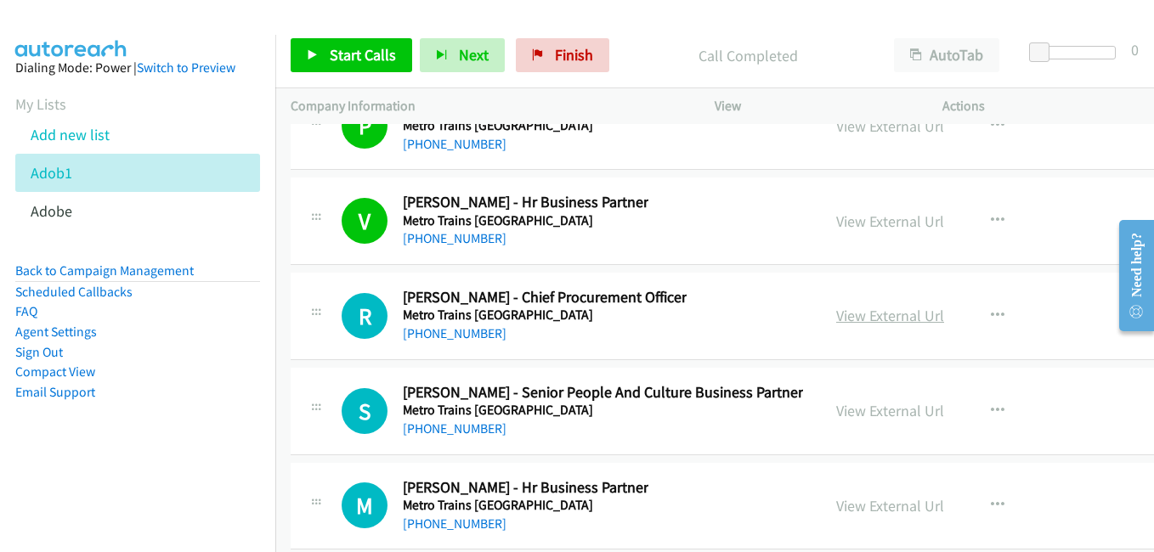
click at [860, 320] on link "View External Url" at bounding box center [890, 316] width 108 height 20
click at [872, 416] on link "View External Url" at bounding box center [890, 411] width 108 height 20
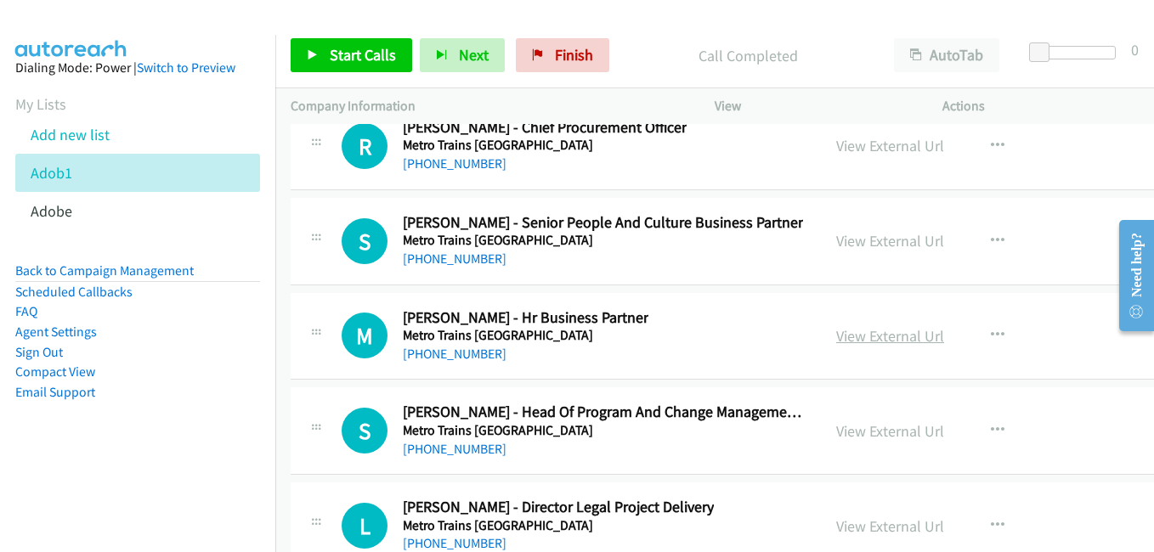
click at [879, 336] on link "View External Url" at bounding box center [890, 336] width 108 height 20
click at [871, 434] on link "View External Url" at bounding box center [890, 431] width 108 height 20
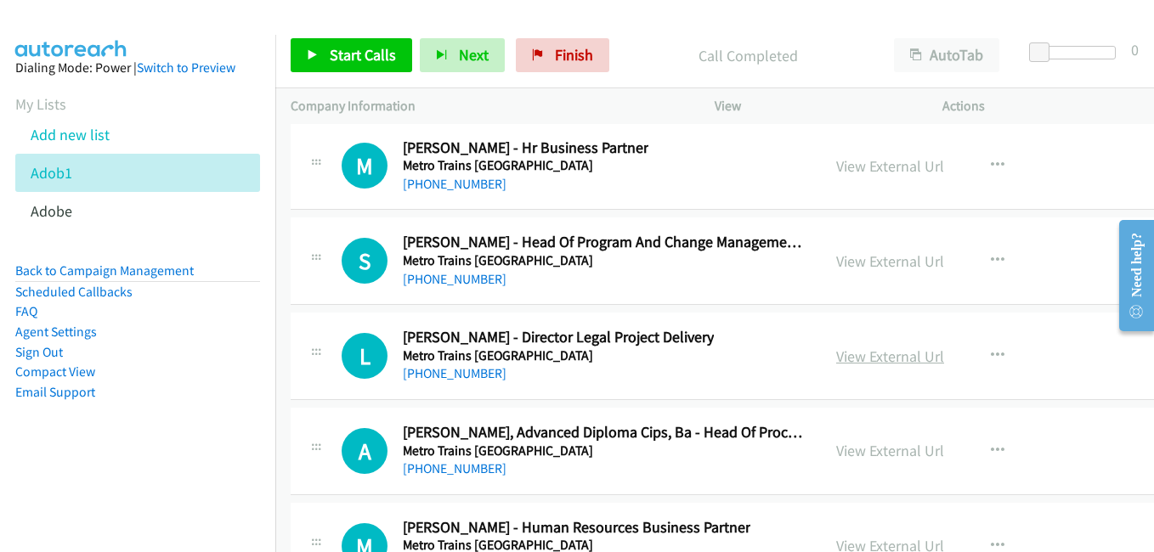
click at [846, 362] on link "View External Url" at bounding box center [890, 357] width 108 height 20
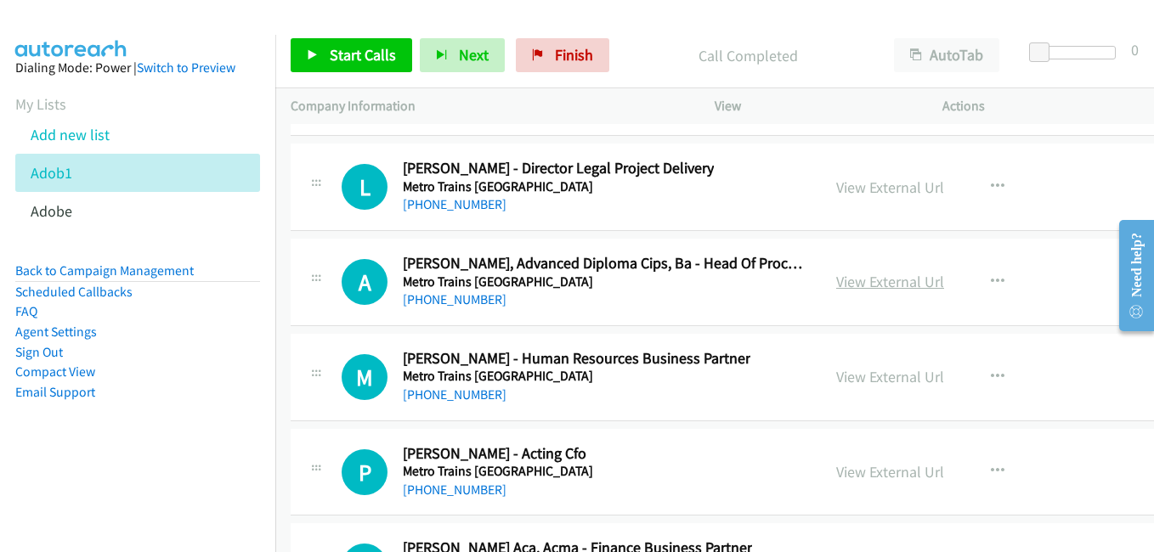
scroll to position [23453, 0]
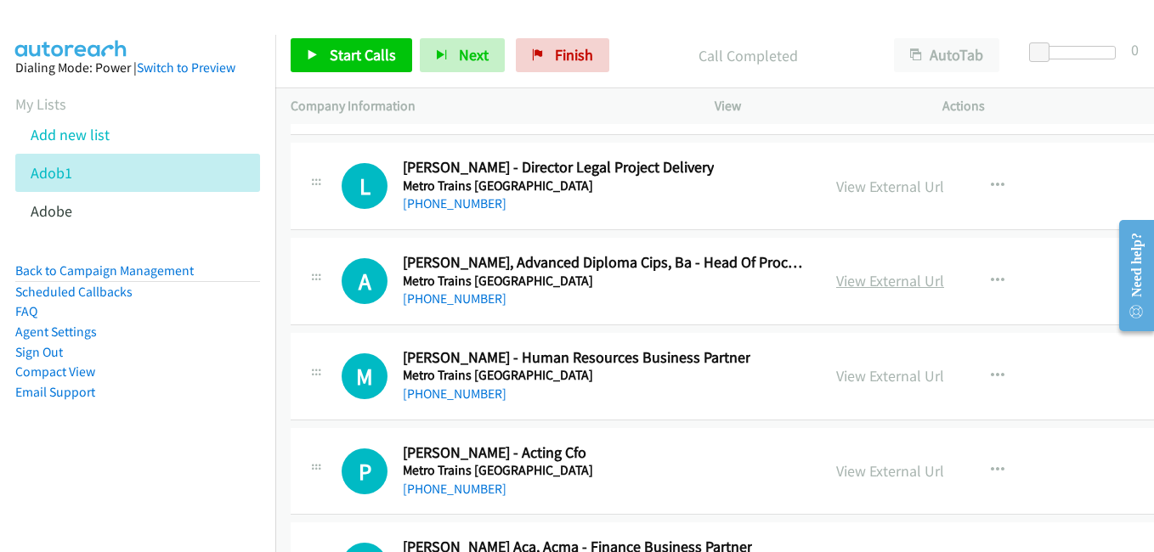
click at [869, 280] on link "View External Url" at bounding box center [890, 281] width 108 height 20
click at [874, 373] on link "View External Url" at bounding box center [890, 376] width 108 height 20
click at [885, 478] on link "View External Url" at bounding box center [890, 471] width 108 height 20
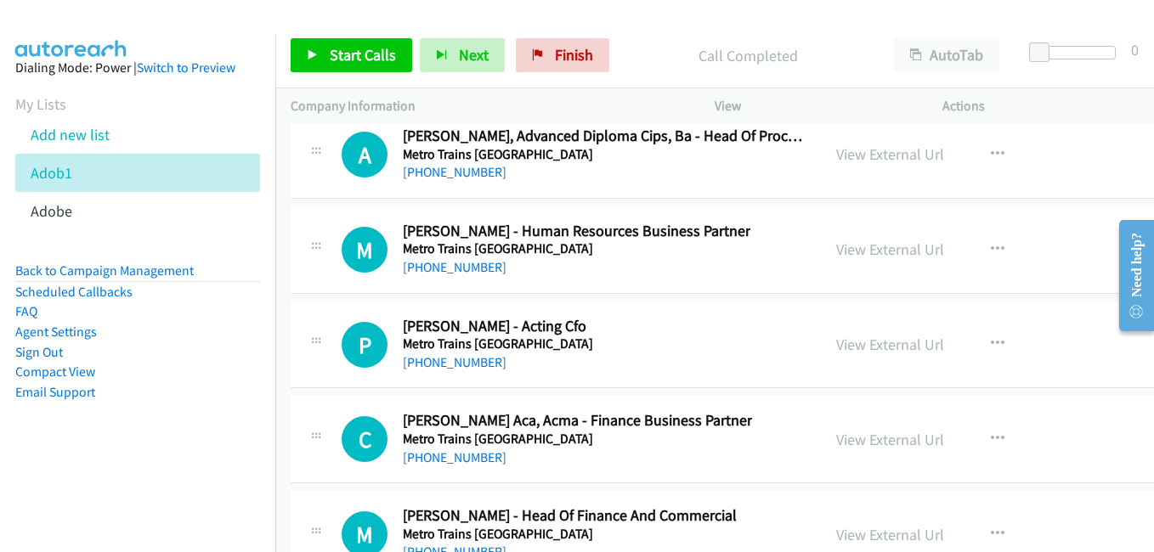
scroll to position [23623, 0]
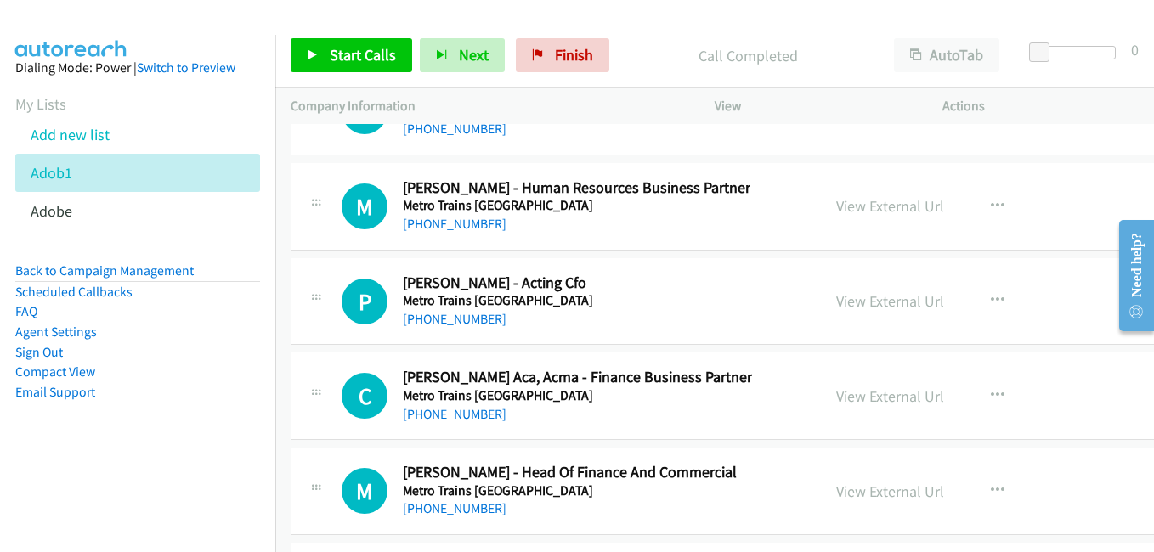
drag, startPoint x: 856, startPoint y: 395, endPoint x: 322, endPoint y: 27, distance: 648.2
click at [851, 392] on link "View External Url" at bounding box center [890, 397] width 108 height 20
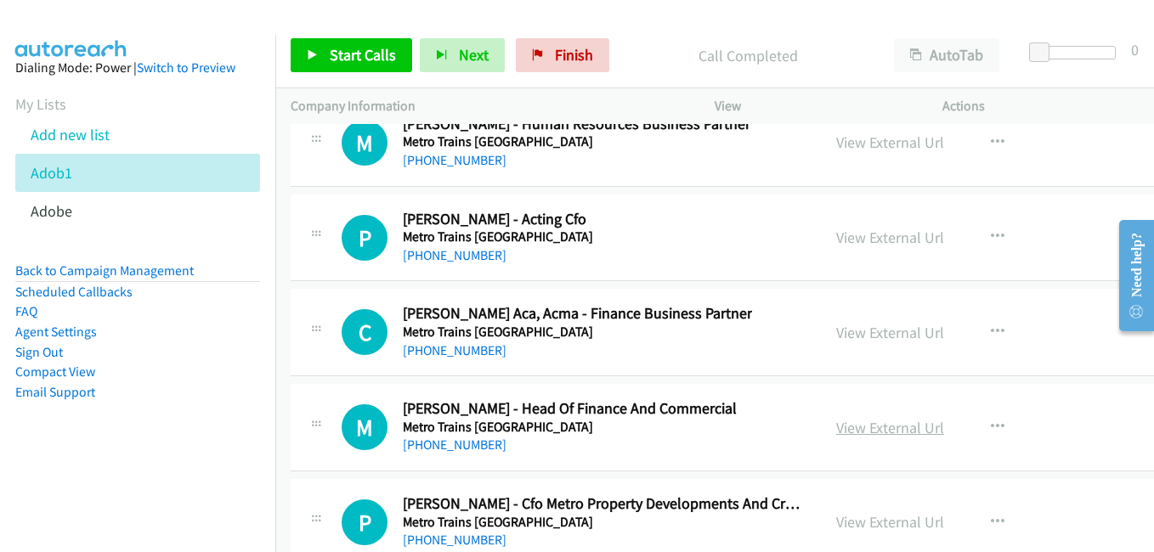
scroll to position [23793, 0]
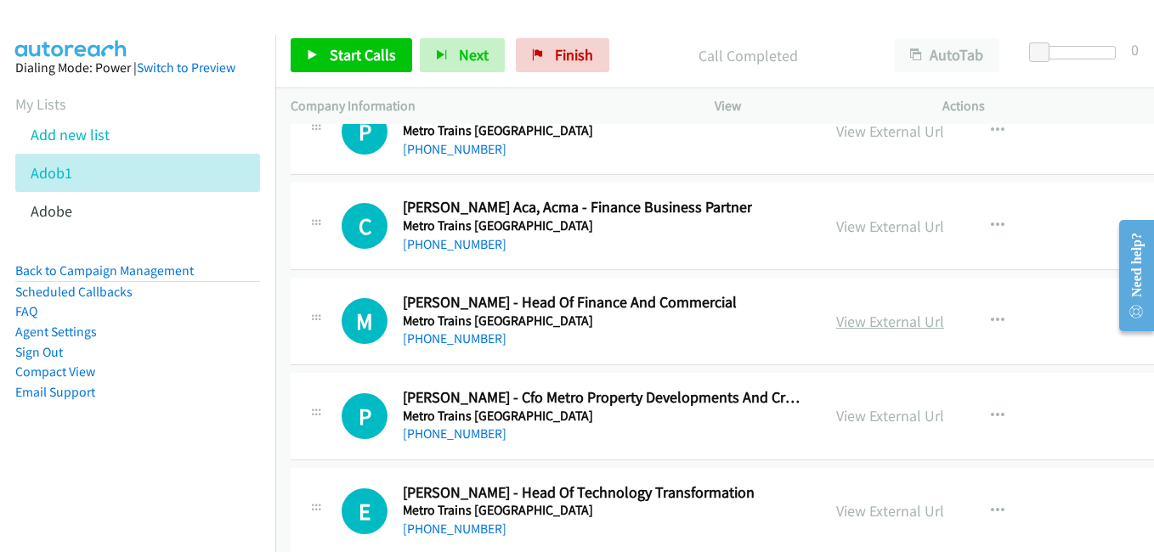
click at [845, 325] on link "View External Url" at bounding box center [890, 322] width 108 height 20
click at [868, 412] on link "View External Url" at bounding box center [890, 416] width 108 height 20
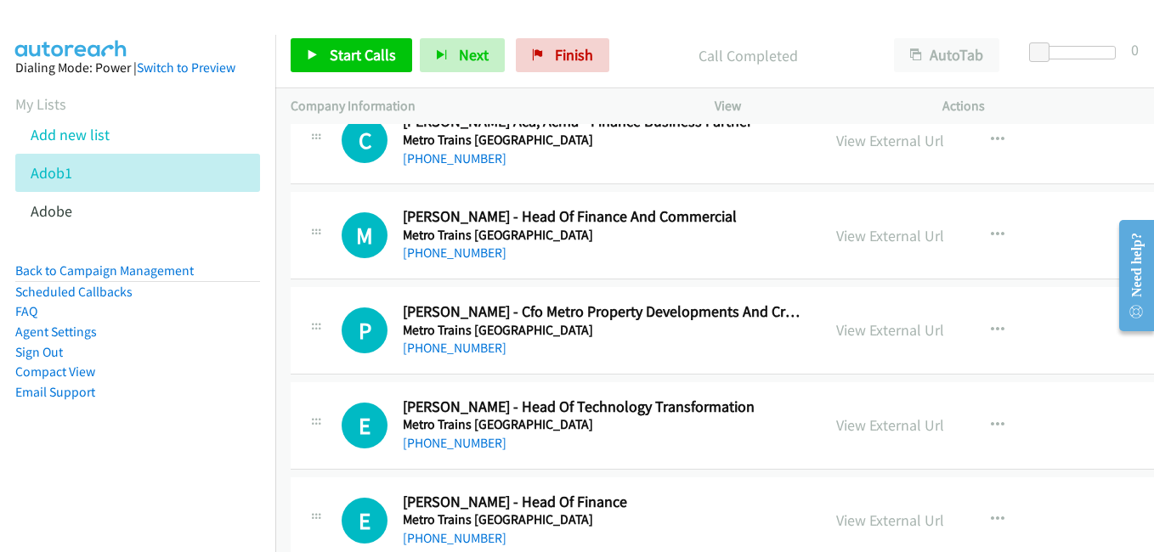
scroll to position [23963, 0]
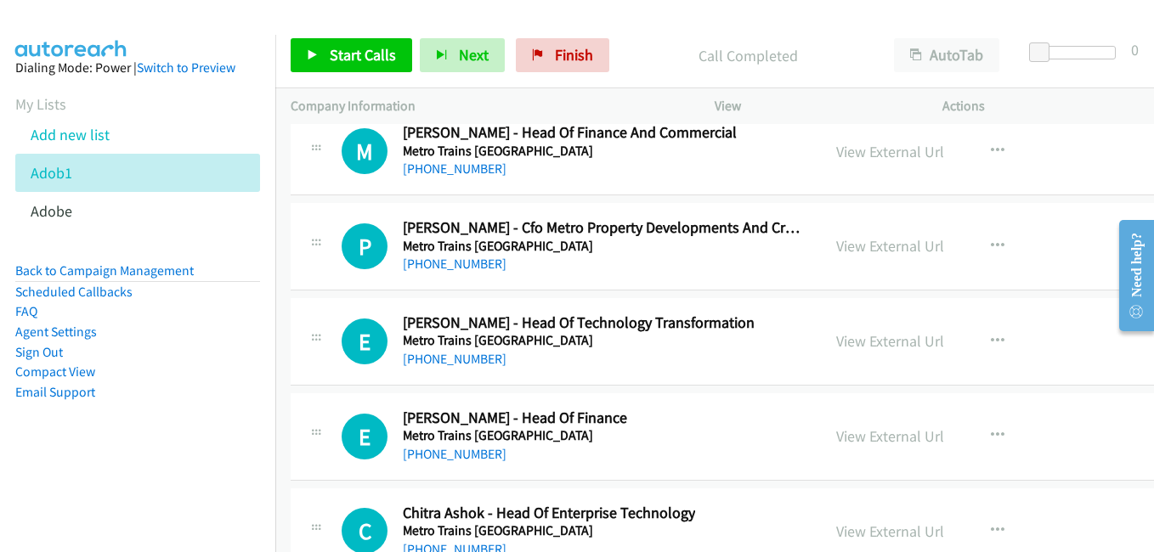
drag, startPoint x: 868, startPoint y: 339, endPoint x: 989, endPoint y: 349, distance: 121.1
click at [855, 344] on link "View External Url" at bounding box center [890, 341] width 108 height 20
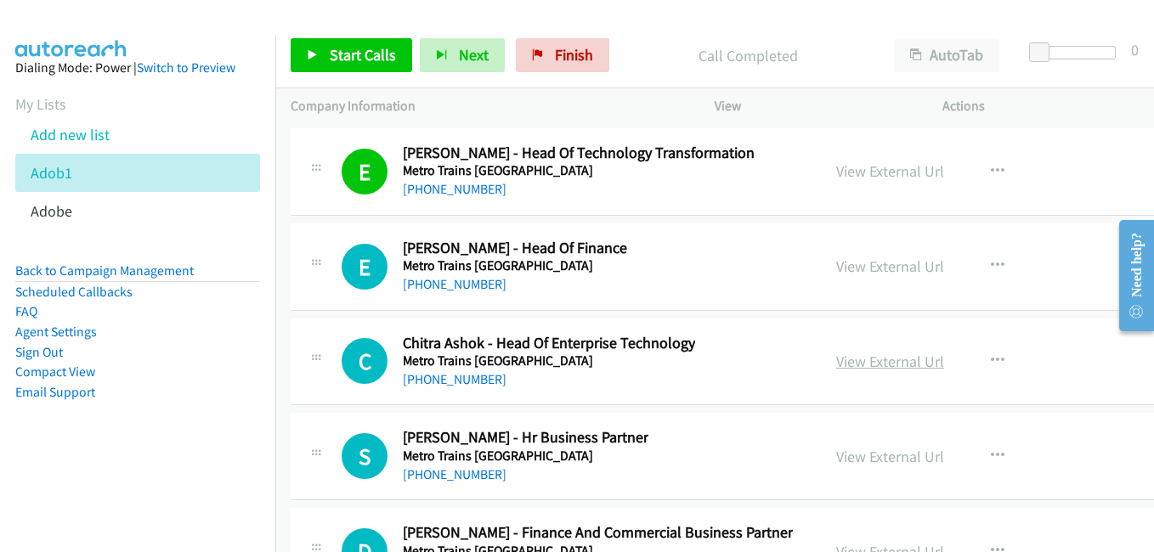
click at [843, 368] on link "View External Url" at bounding box center [890, 362] width 108 height 20
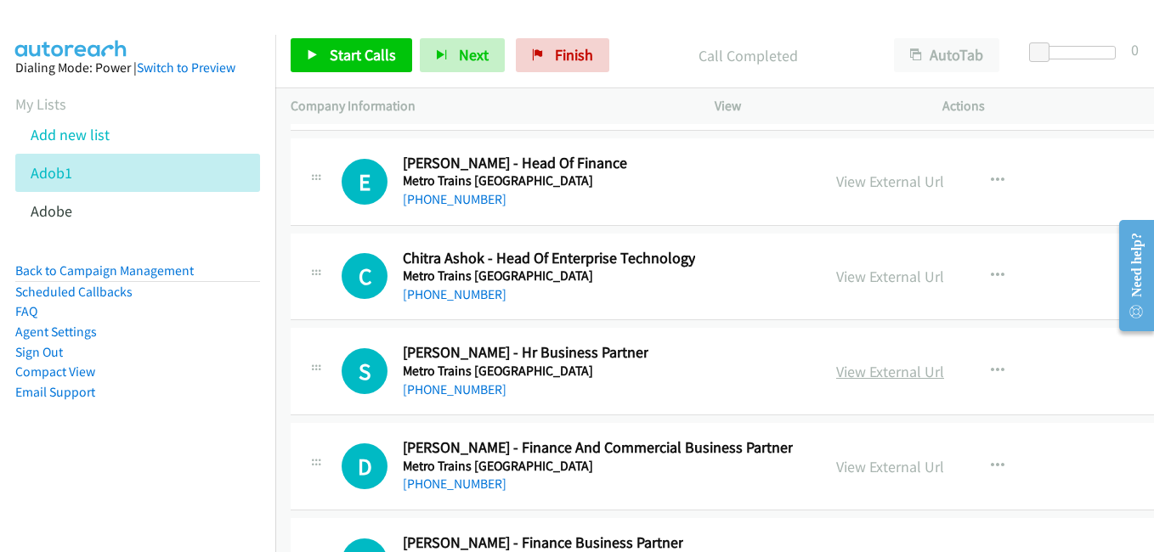
click at [844, 378] on link "View External Url" at bounding box center [890, 372] width 108 height 20
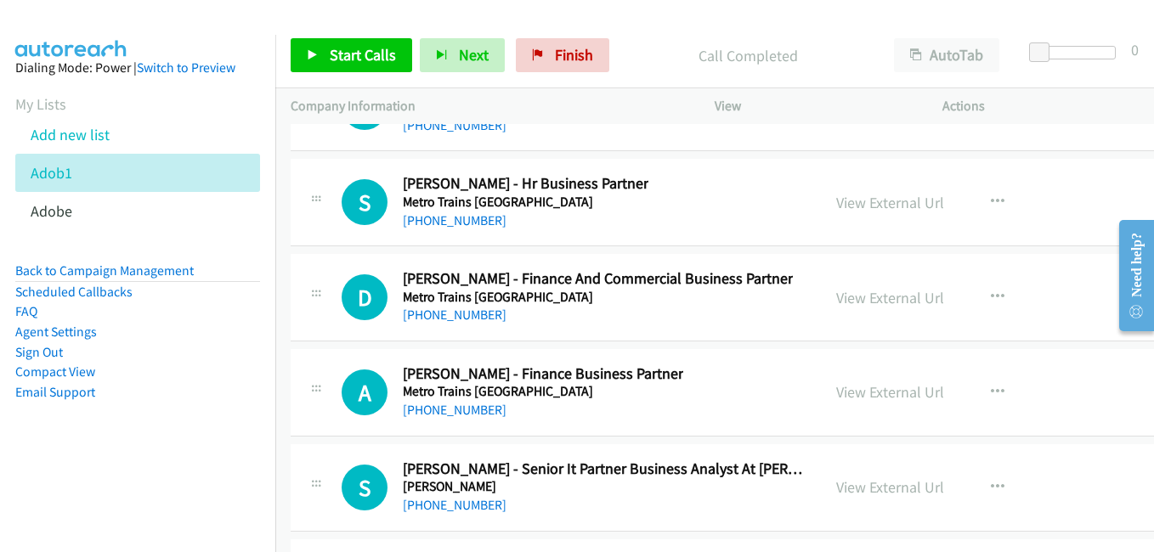
scroll to position [24388, 0]
click at [857, 288] on link "View External Url" at bounding box center [890, 297] width 108 height 20
drag, startPoint x: 834, startPoint y: 389, endPoint x: 297, endPoint y: 1, distance: 663.4
click at [868, 393] on link "View External Url" at bounding box center [890, 392] width 108 height 20
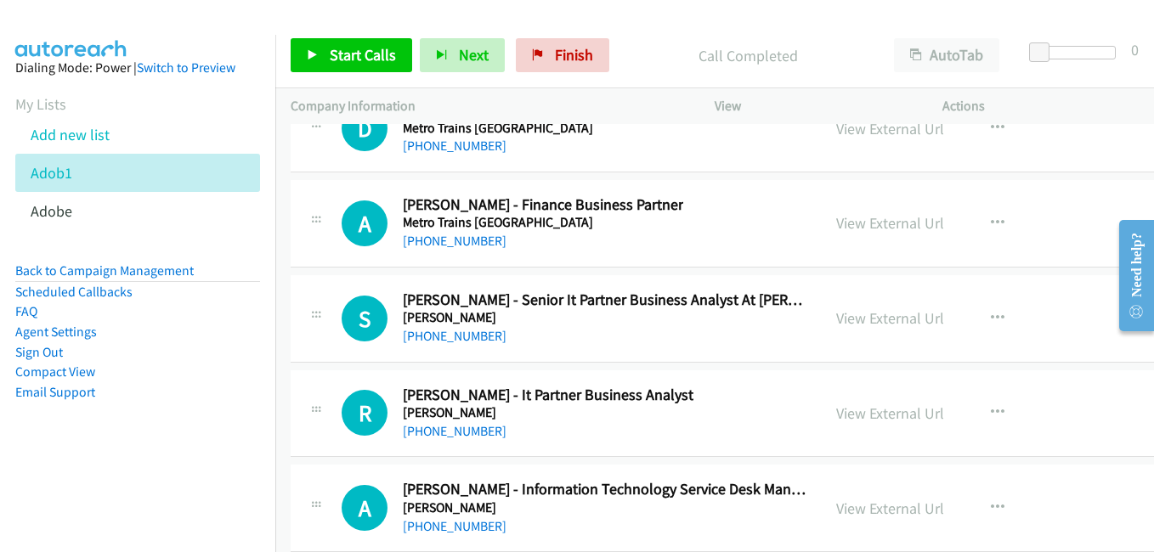
scroll to position [24558, 0]
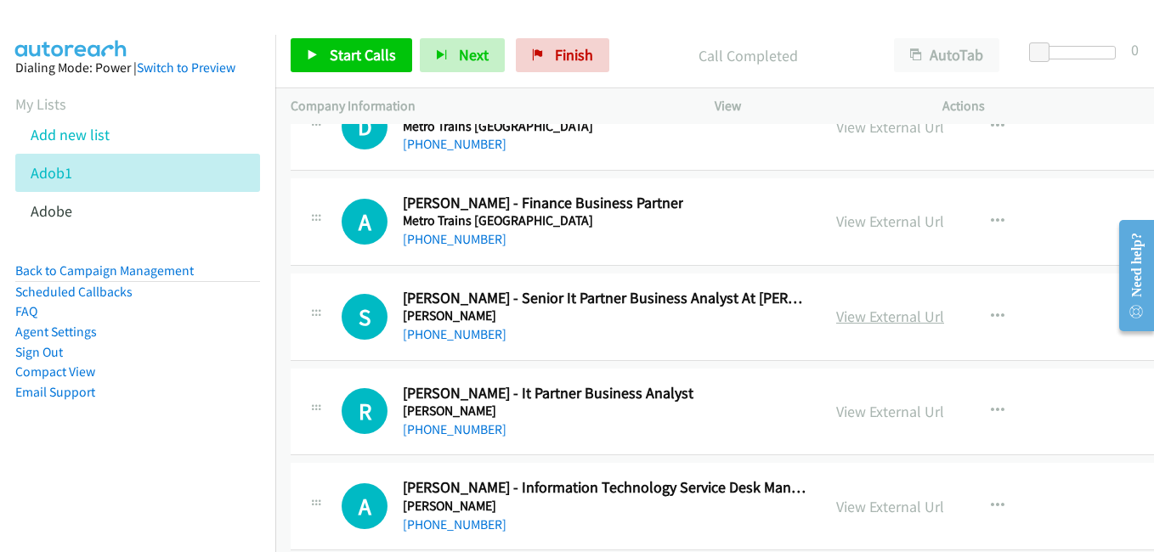
click at [862, 314] on link "View External Url" at bounding box center [890, 317] width 108 height 20
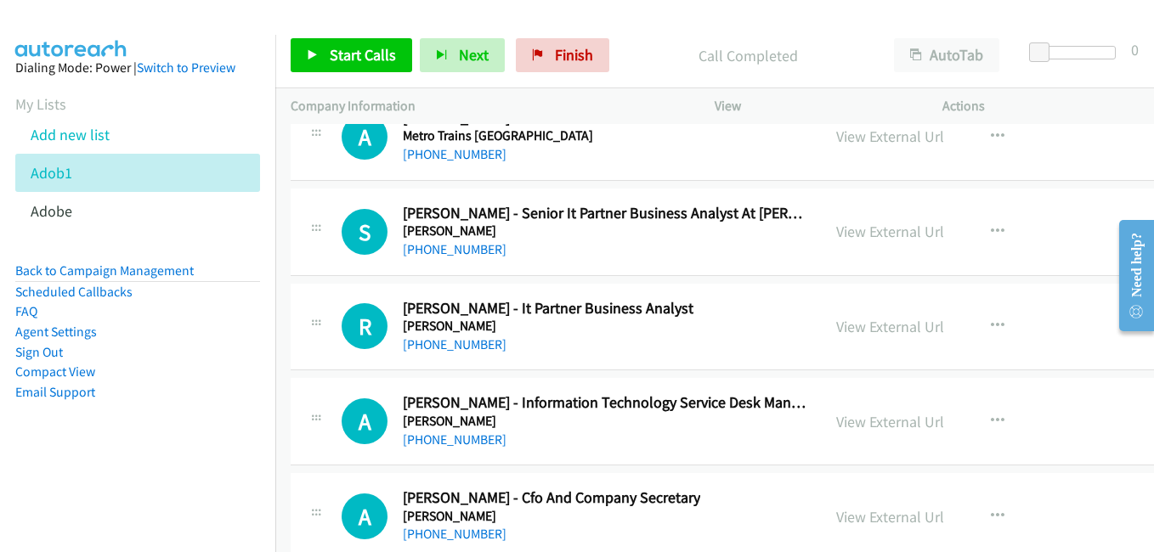
drag, startPoint x: 860, startPoint y: 334, endPoint x: 612, endPoint y: 202, distance: 280.9
click at [860, 334] on link "View External Url" at bounding box center [890, 327] width 108 height 20
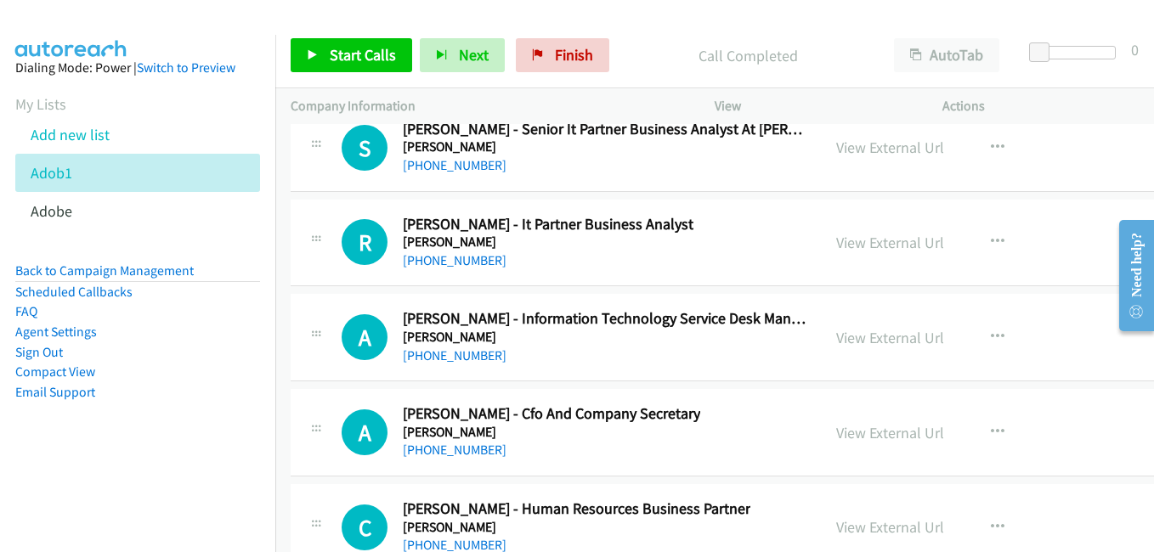
scroll to position [24728, 0]
click at [886, 336] on link "View External Url" at bounding box center [890, 337] width 108 height 20
drag, startPoint x: 873, startPoint y: 429, endPoint x: 800, endPoint y: 393, distance: 81.3
click at [873, 429] on link "View External Url" at bounding box center [890, 432] width 108 height 20
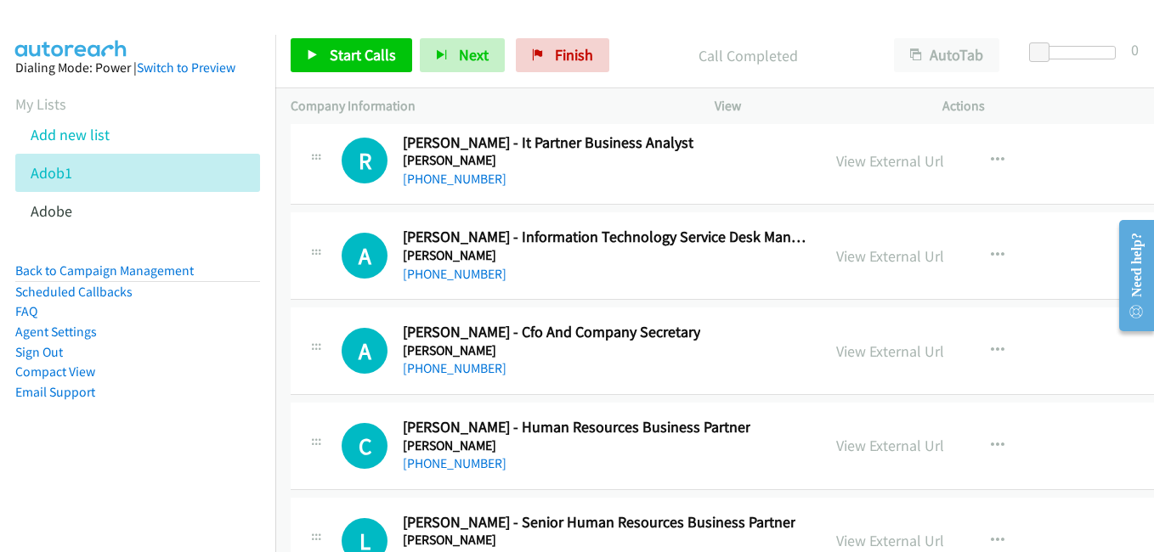
scroll to position [24813, 0]
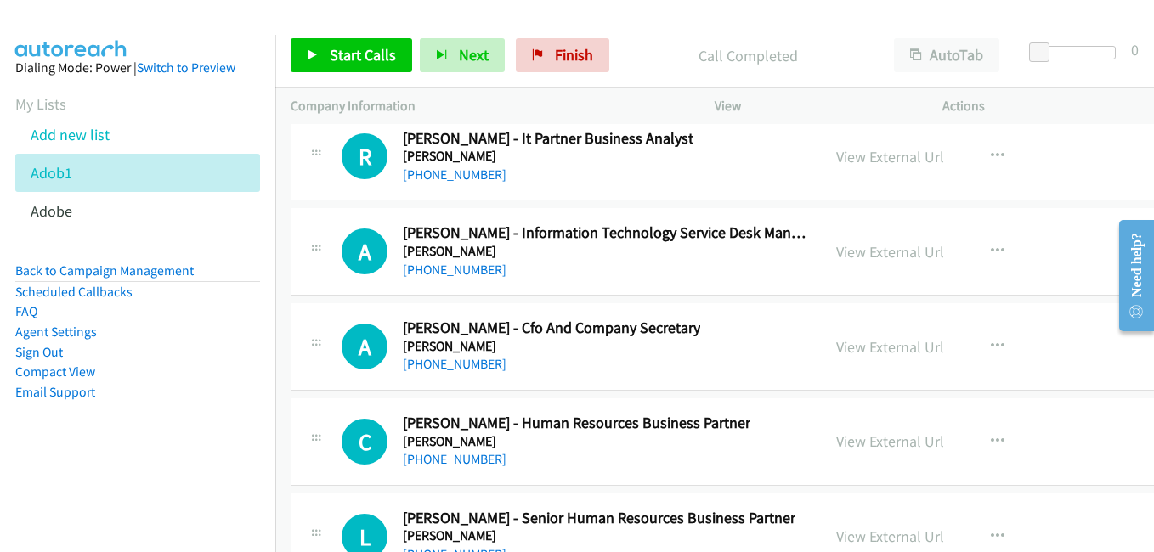
click at [854, 444] on link "View External Url" at bounding box center [890, 442] width 108 height 20
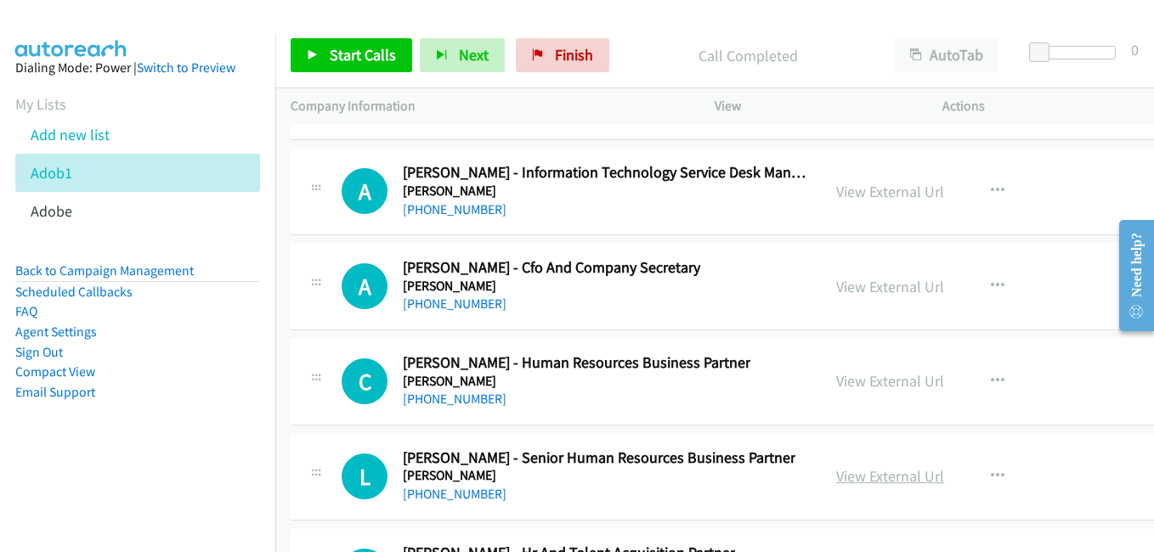
scroll to position [24983, 0]
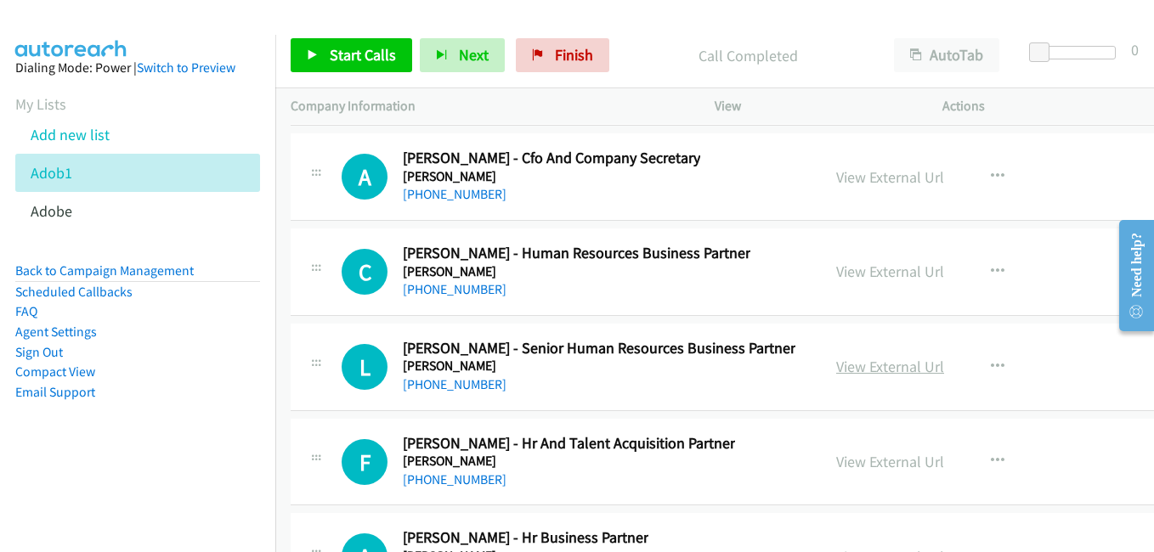
click at [843, 366] on link "View External Url" at bounding box center [890, 367] width 108 height 20
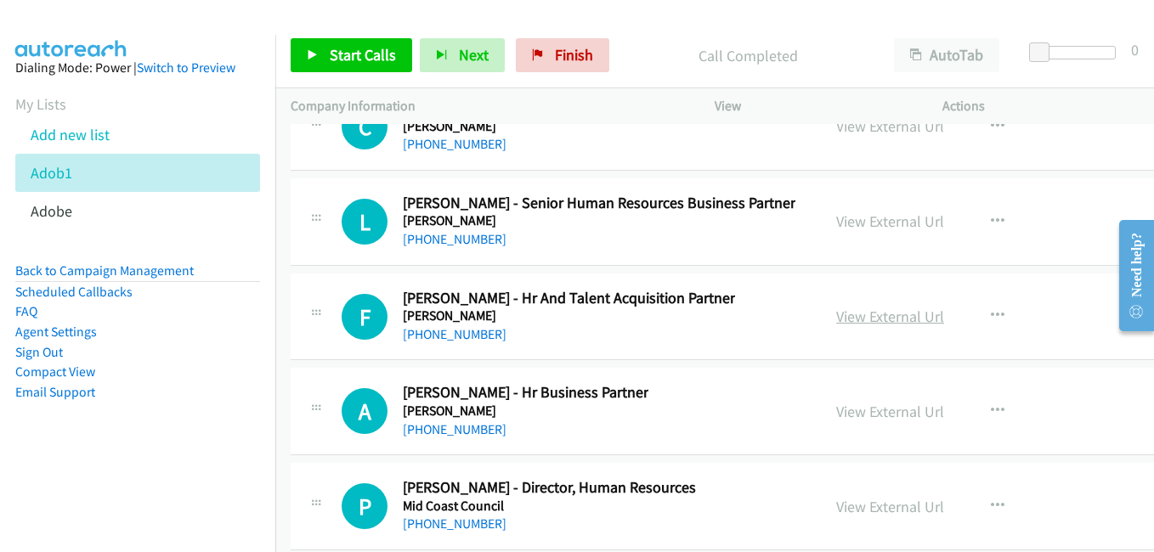
scroll to position [25152, 0]
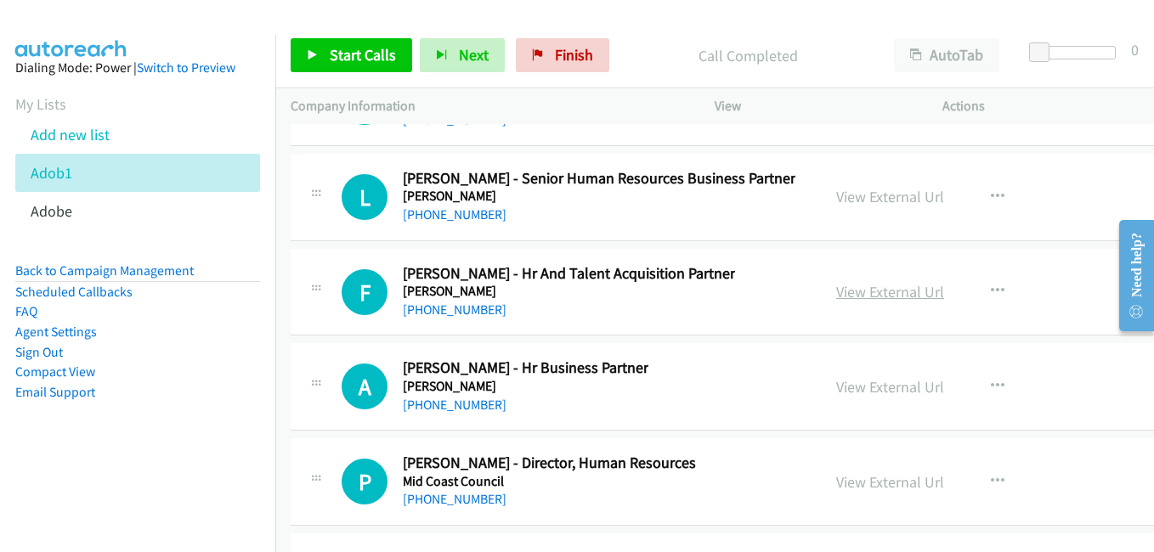
click at [840, 296] on link "View External Url" at bounding box center [890, 292] width 108 height 20
click at [859, 393] on link "View External Url" at bounding box center [890, 387] width 108 height 20
click at [893, 487] on link "View External Url" at bounding box center [890, 482] width 108 height 20
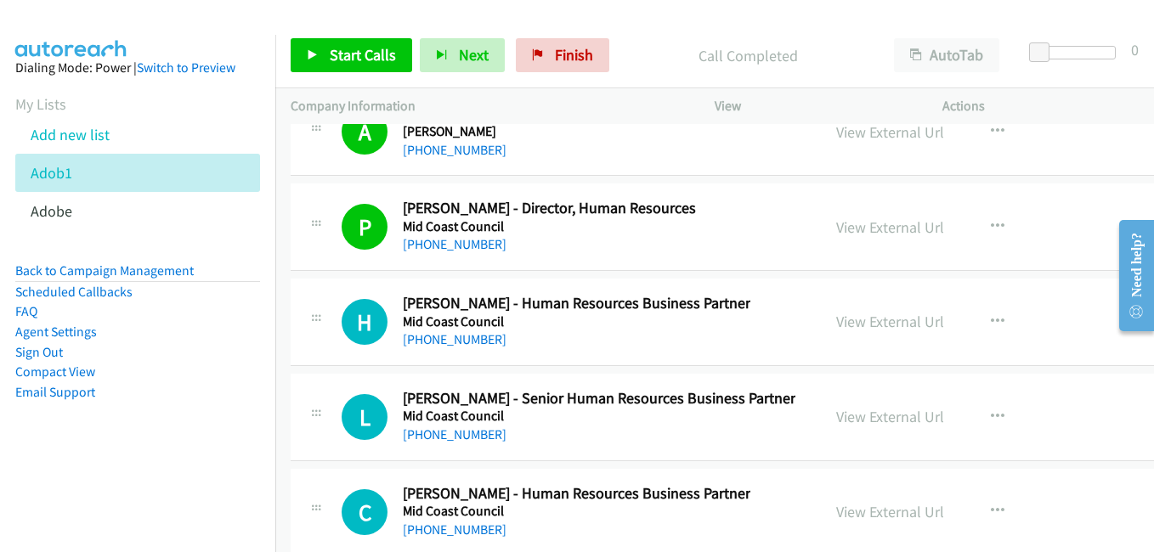
scroll to position [25492, 0]
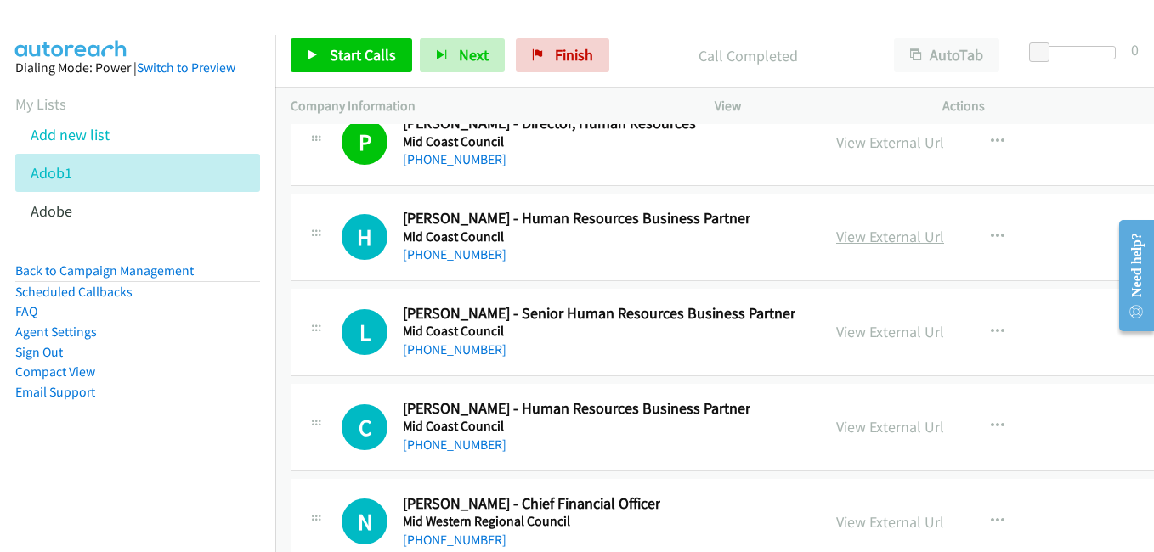
click at [844, 236] on link "View External Url" at bounding box center [890, 237] width 108 height 20
click at [855, 335] on link "View External Url" at bounding box center [890, 332] width 108 height 20
drag, startPoint x: 856, startPoint y: 426, endPoint x: 840, endPoint y: 421, distance: 16.1
click at [856, 426] on link "View External Url" at bounding box center [890, 427] width 108 height 20
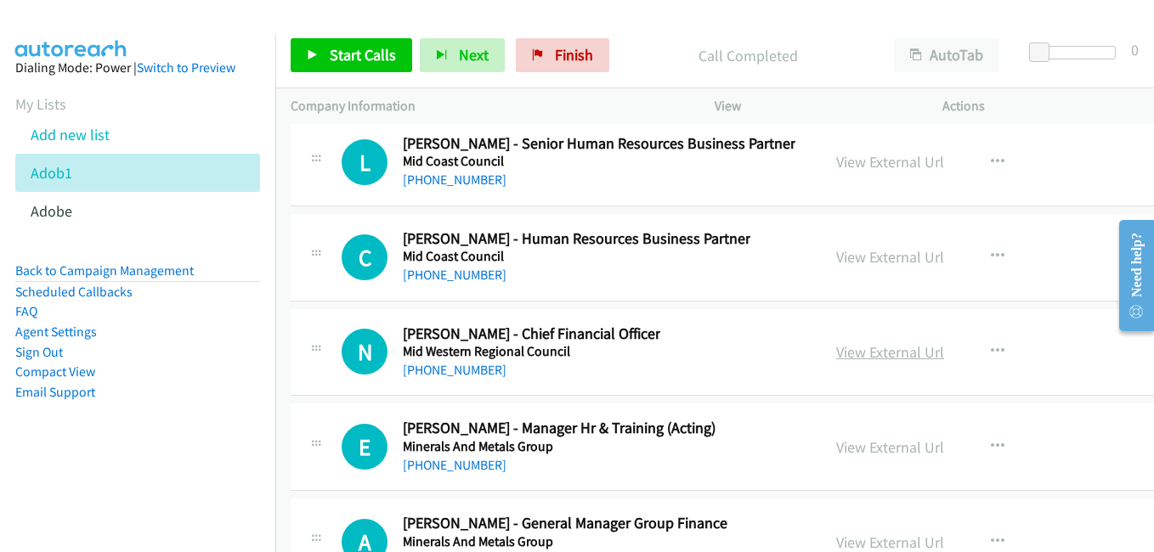
click at [836, 355] on link "View External Url" at bounding box center [890, 352] width 108 height 20
click at [854, 452] on link "View External Url" at bounding box center [890, 448] width 108 height 20
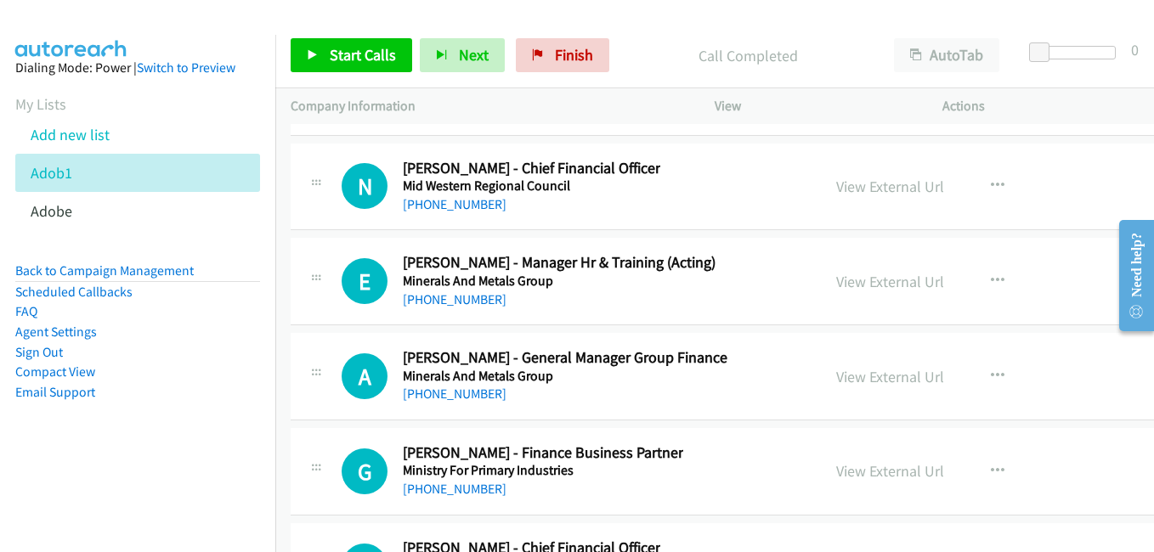
scroll to position [25917, 0]
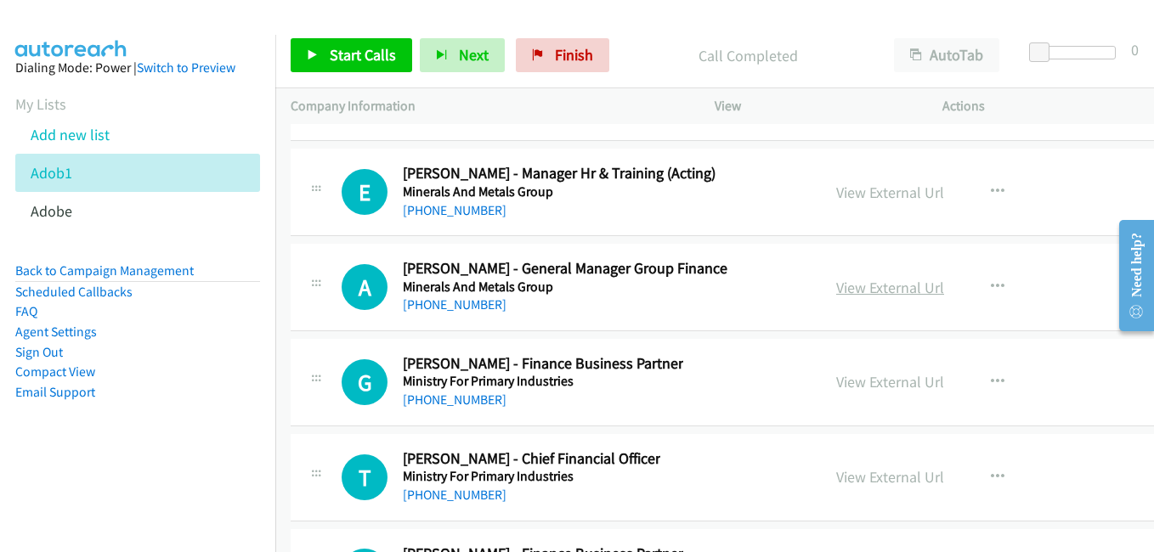
click at [866, 291] on link "View External Url" at bounding box center [890, 288] width 108 height 20
drag, startPoint x: 846, startPoint y: 383, endPoint x: 862, endPoint y: 383, distance: 16.1
click at [846, 383] on link "View External Url" at bounding box center [890, 382] width 108 height 20
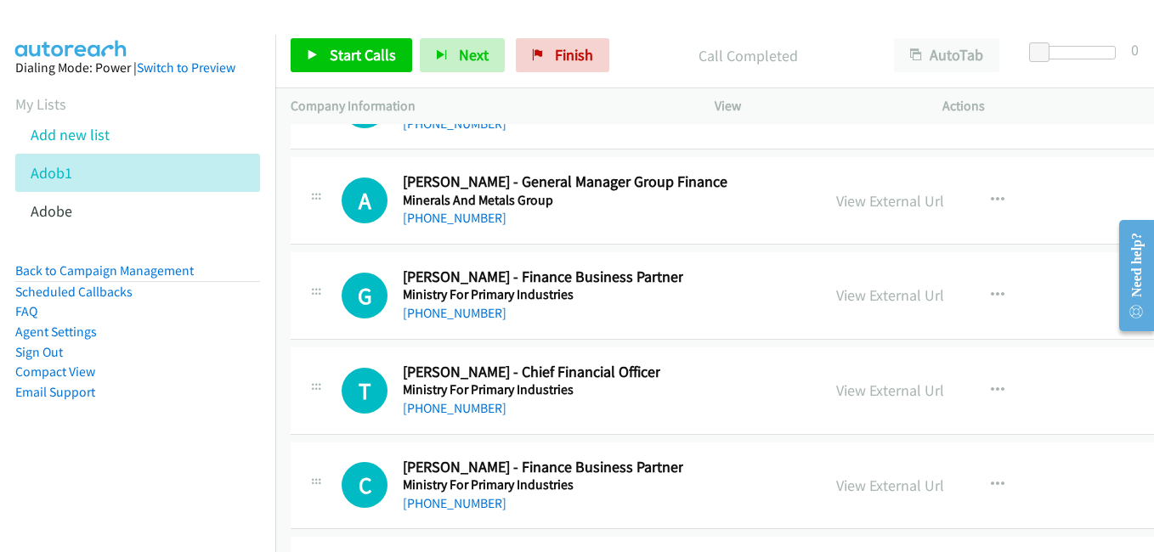
scroll to position [26172, 0]
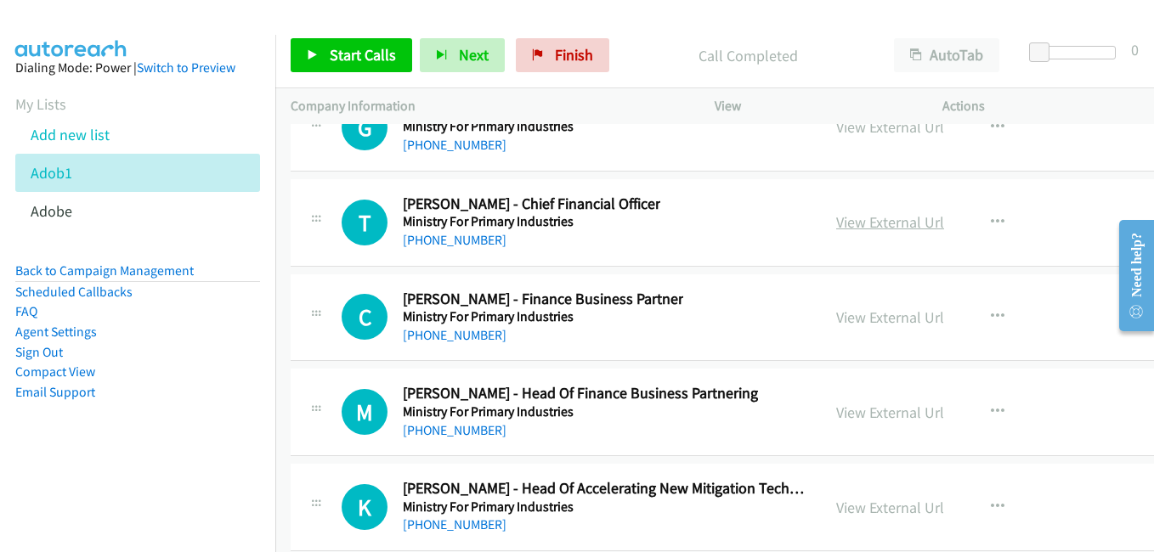
click at [836, 221] on link "View External Url" at bounding box center [890, 222] width 108 height 20
click at [836, 320] on link "View External Url" at bounding box center [890, 318] width 108 height 20
click at [840, 419] on link "View External Url" at bounding box center [890, 413] width 108 height 20
drag, startPoint x: 878, startPoint y: 500, endPoint x: 849, endPoint y: 483, distance: 34.0
click at [878, 500] on link "View External Url" at bounding box center [890, 508] width 108 height 20
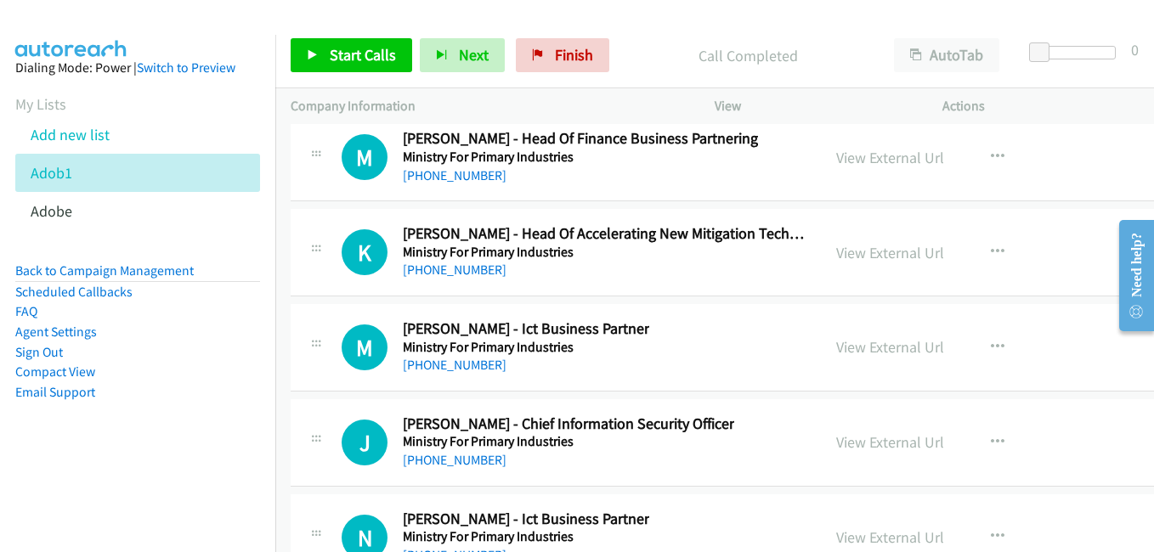
scroll to position [26512, 0]
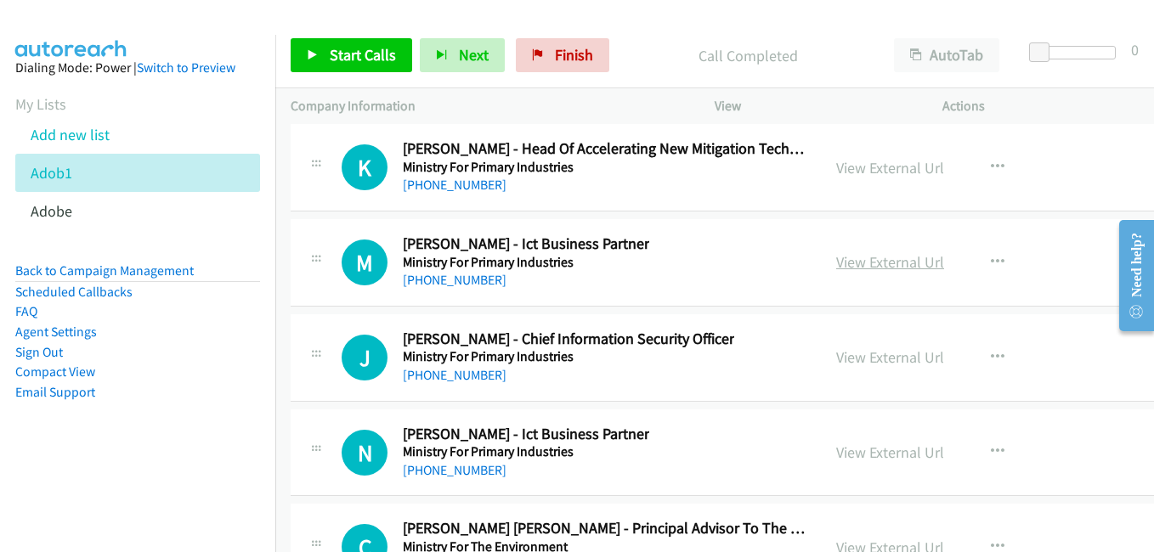
click at [836, 269] on link "View External Url" at bounding box center [890, 262] width 108 height 20
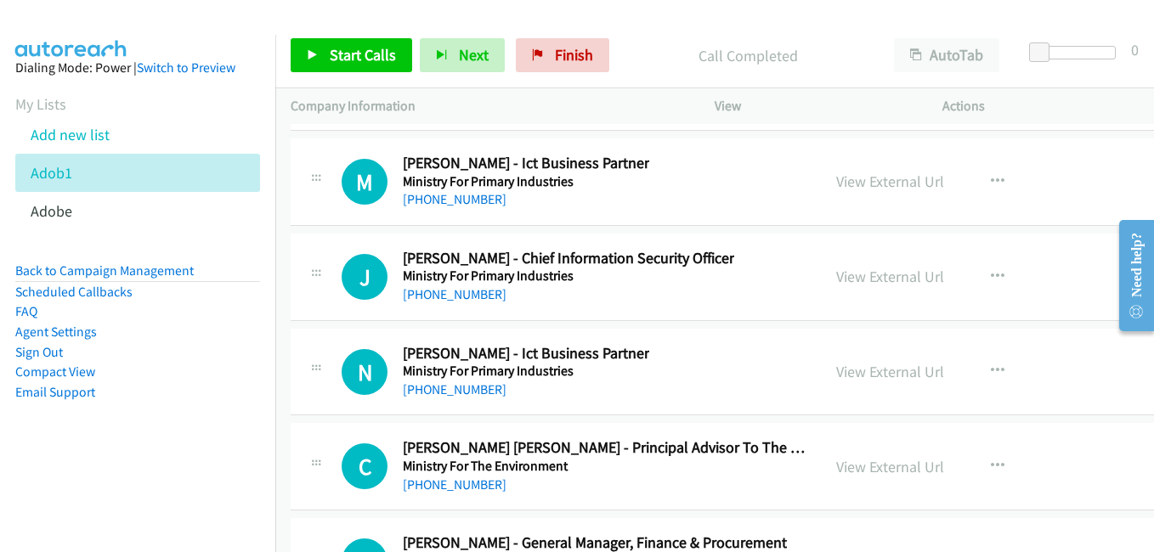
scroll to position [26597, 0]
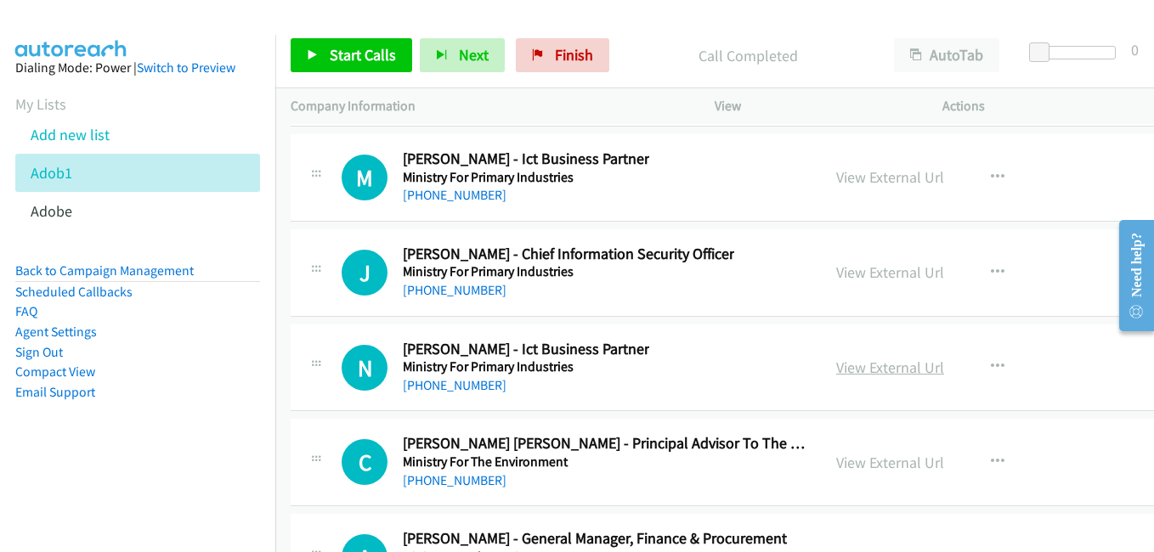
click at [862, 367] on link "View External Url" at bounding box center [890, 368] width 108 height 20
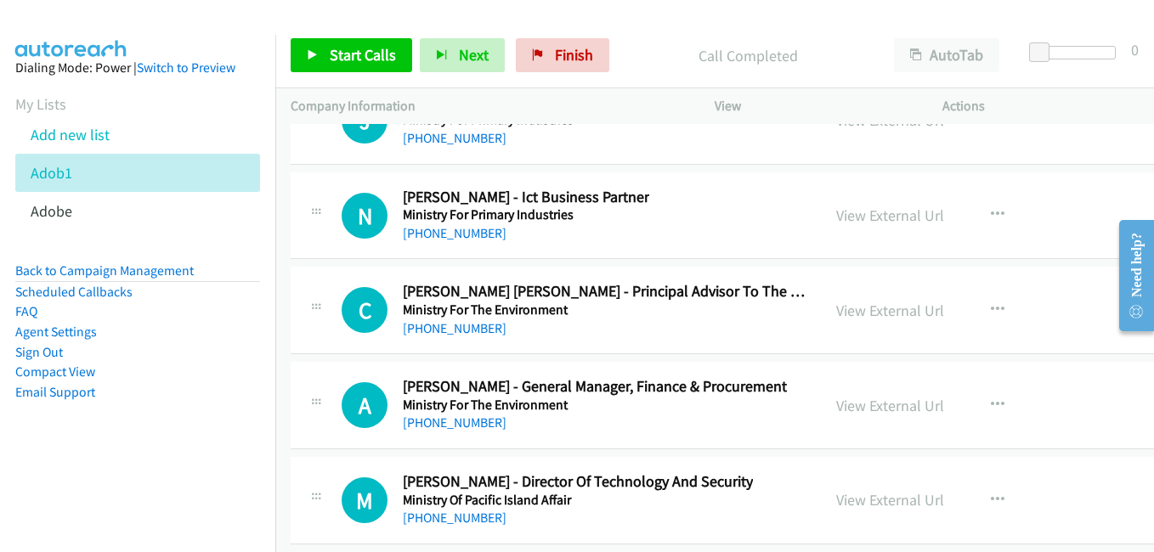
scroll to position [26767, 0]
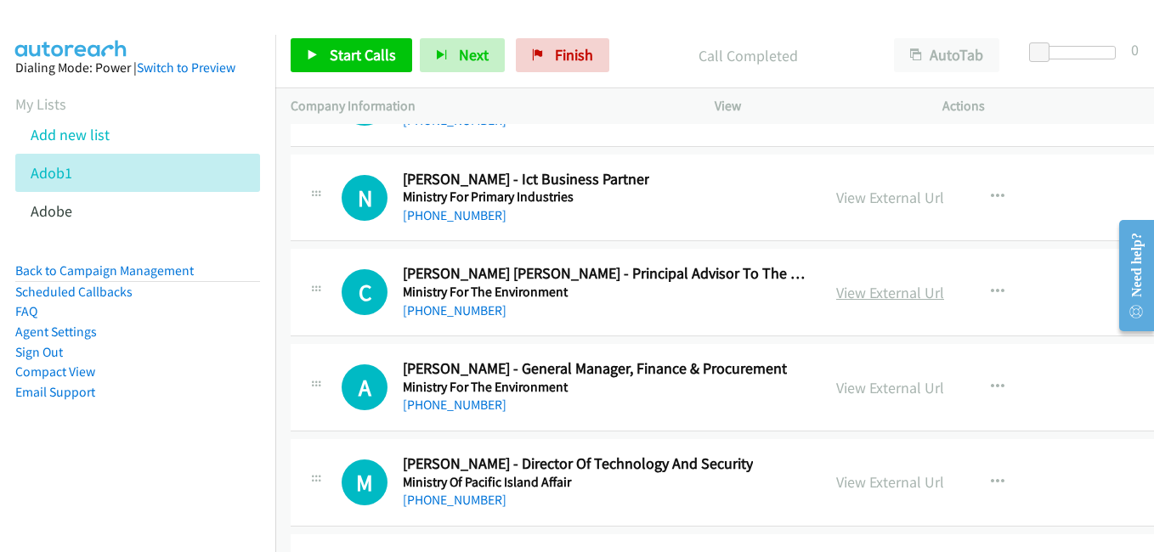
click at [866, 294] on link "View External Url" at bounding box center [890, 293] width 108 height 20
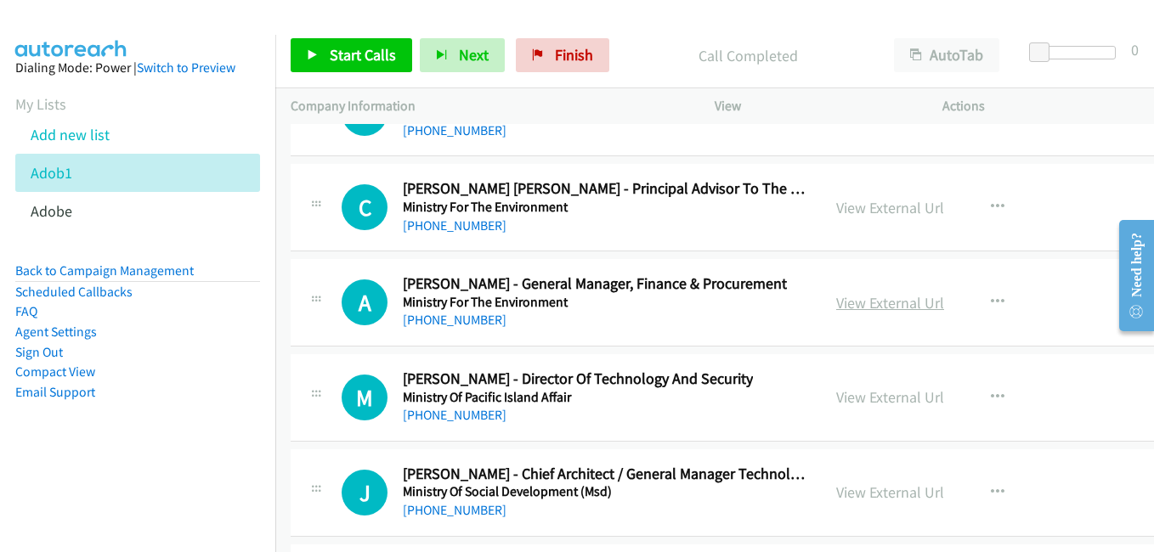
click at [845, 299] on link "View External Url" at bounding box center [890, 303] width 108 height 20
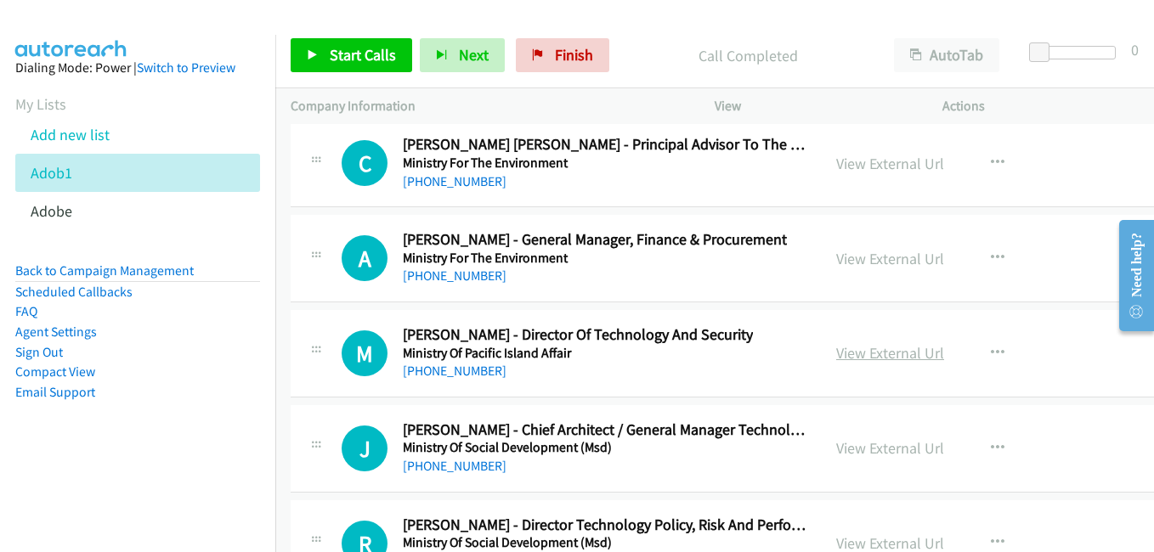
scroll to position [27022, 0]
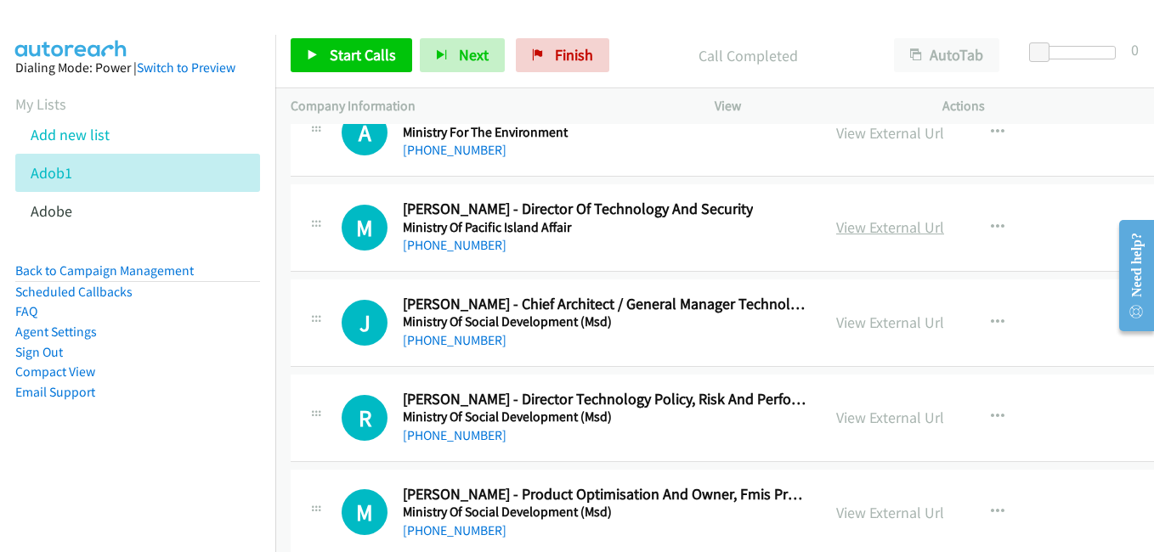
drag, startPoint x: 856, startPoint y: 231, endPoint x: 821, endPoint y: 225, distance: 35.3
click at [856, 231] on link "View External Url" at bounding box center [890, 228] width 108 height 20
drag, startPoint x: 848, startPoint y: 322, endPoint x: 256, endPoint y: 3, distance: 672.6
click at [868, 324] on link "View External Url" at bounding box center [890, 323] width 108 height 20
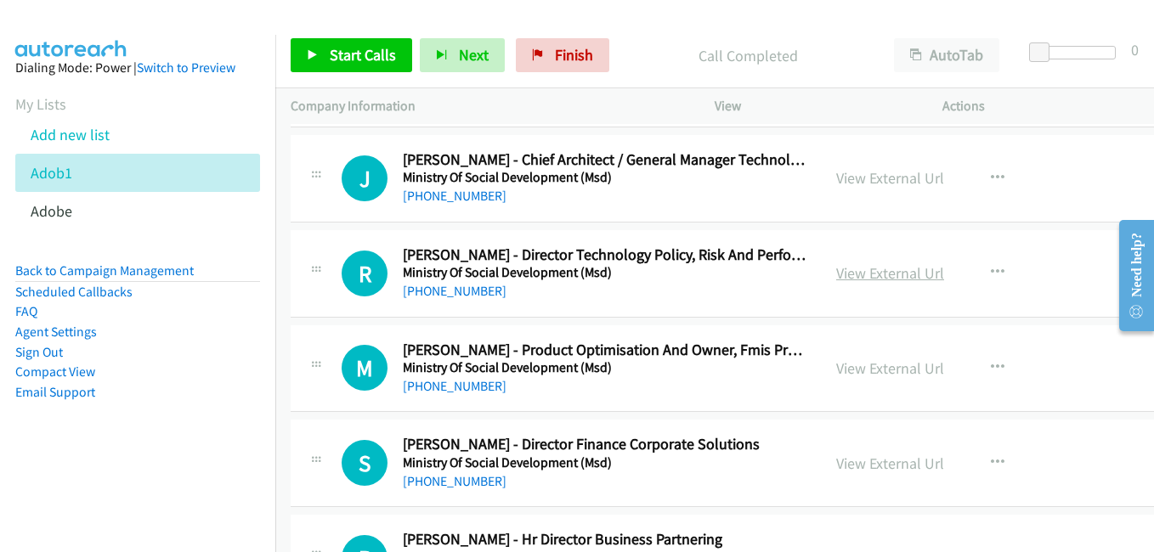
scroll to position [27192, 0]
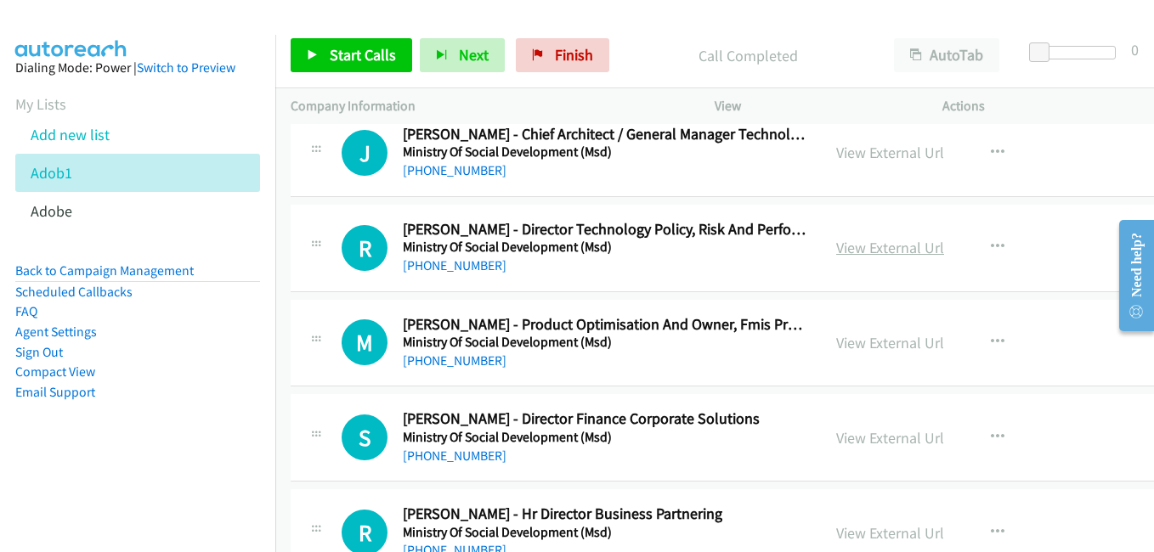
click at [872, 245] on link "View External Url" at bounding box center [890, 248] width 108 height 20
click at [836, 337] on link "View External Url" at bounding box center [890, 343] width 108 height 20
click at [844, 437] on link "View External Url" at bounding box center [890, 438] width 108 height 20
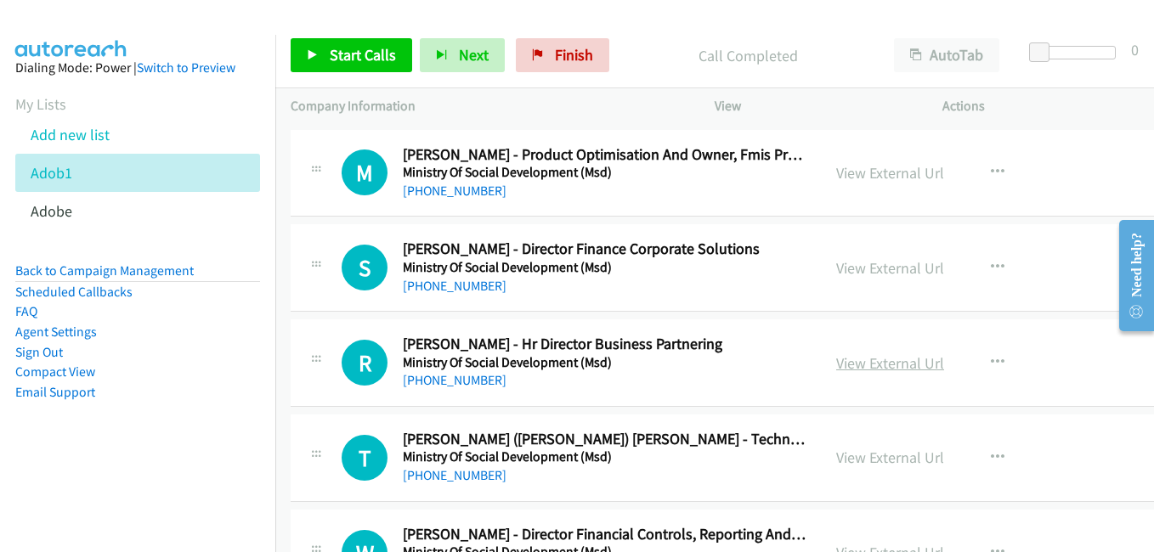
click at [842, 360] on link "View External Url" at bounding box center [890, 363] width 108 height 20
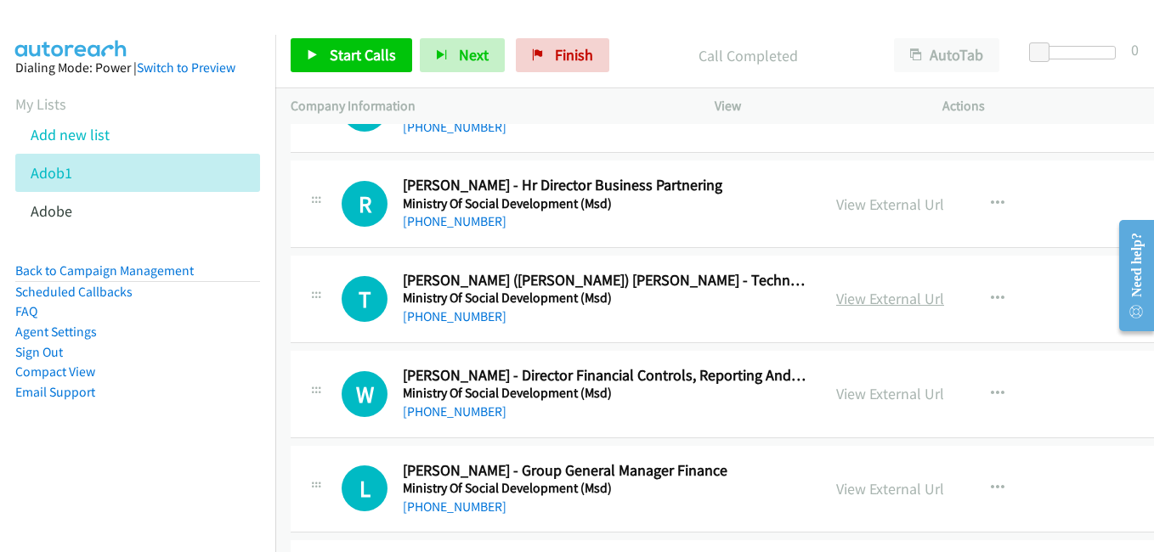
scroll to position [27532, 0]
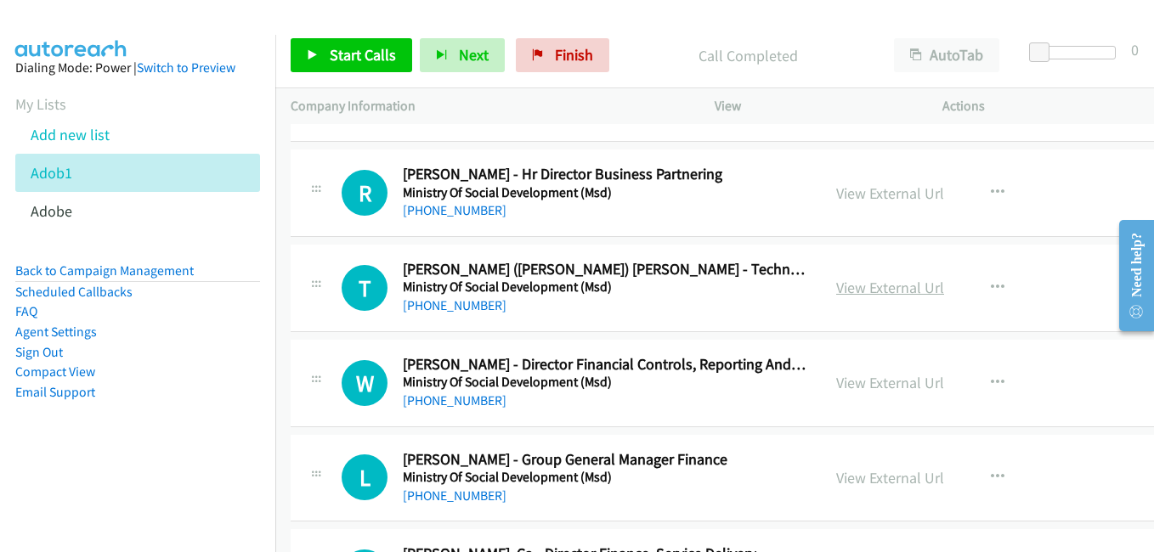
click at [861, 287] on link "View External Url" at bounding box center [890, 288] width 108 height 20
click at [848, 376] on link "View External Url" at bounding box center [890, 383] width 108 height 20
click at [839, 478] on link "View External Url" at bounding box center [890, 478] width 108 height 20
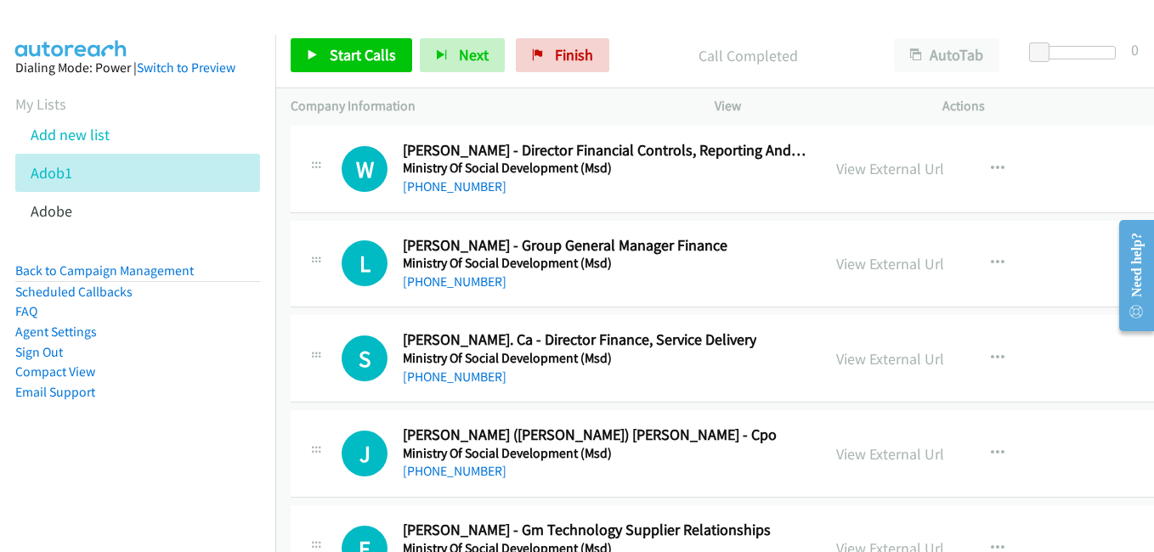
scroll to position [27787, 0]
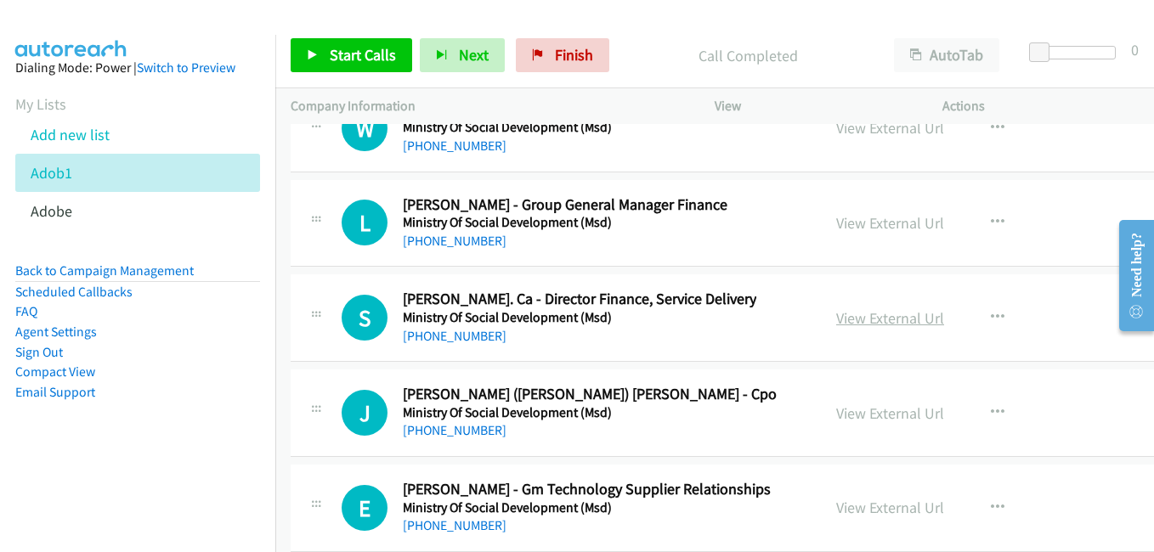
click at [867, 315] on link "View External Url" at bounding box center [890, 318] width 108 height 20
click at [843, 411] on link "View External Url" at bounding box center [890, 414] width 108 height 20
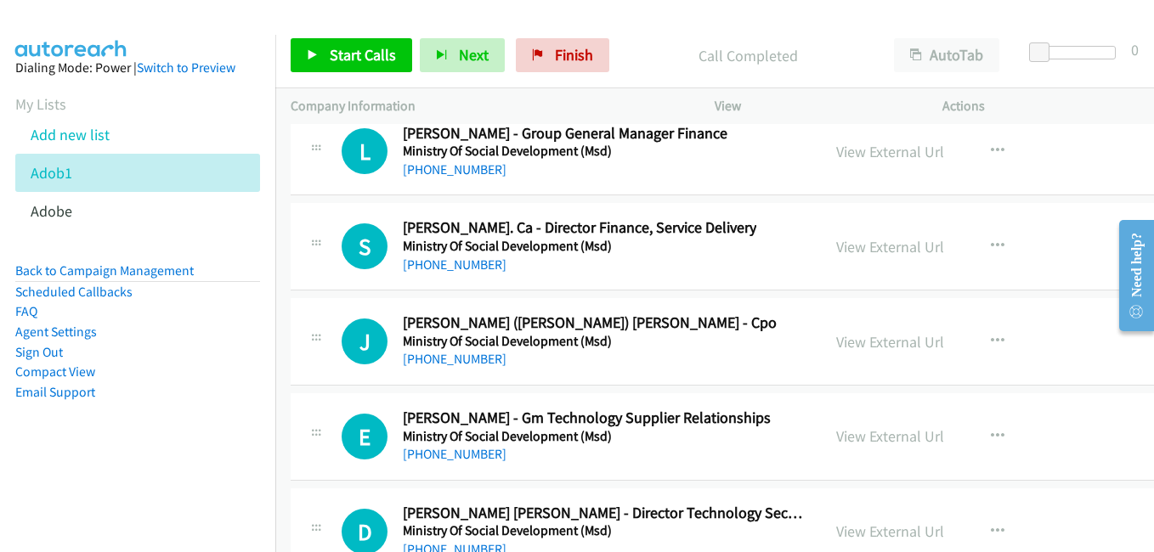
scroll to position [27872, 0]
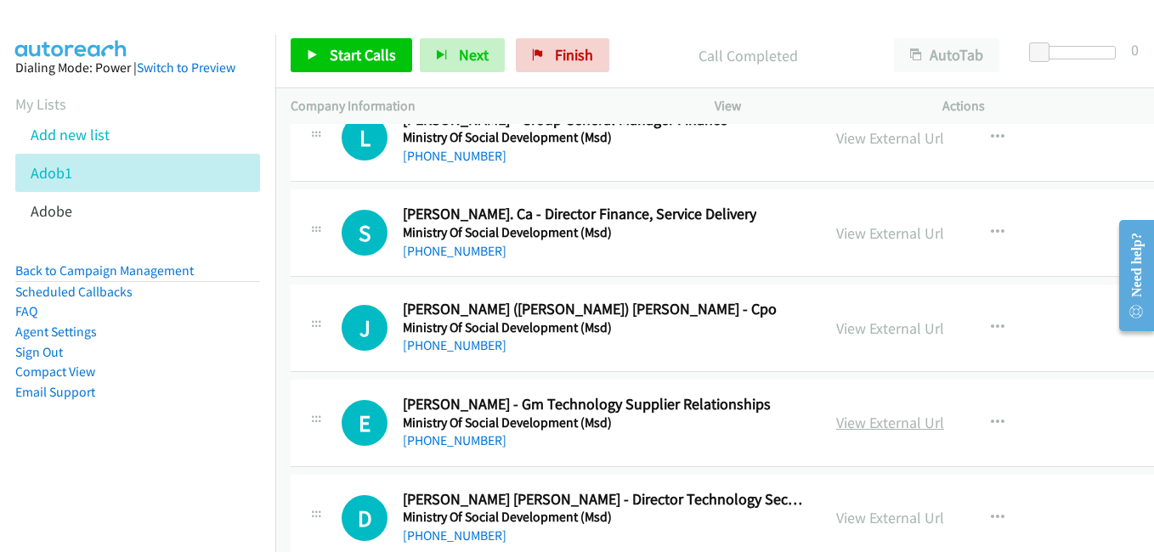
click at [845, 428] on link "View External Url" at bounding box center [890, 423] width 108 height 20
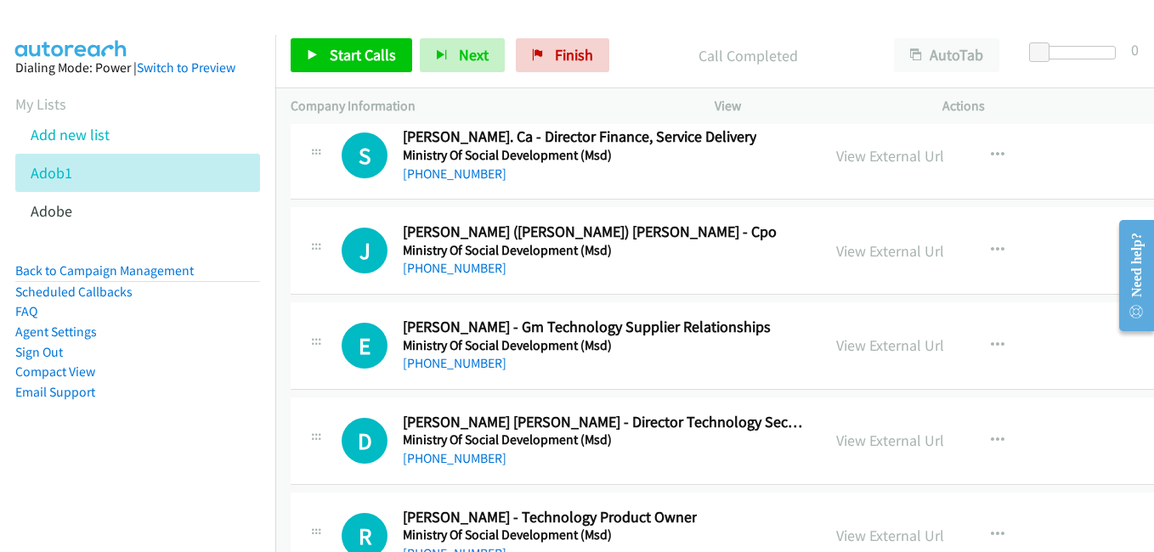
scroll to position [27957, 0]
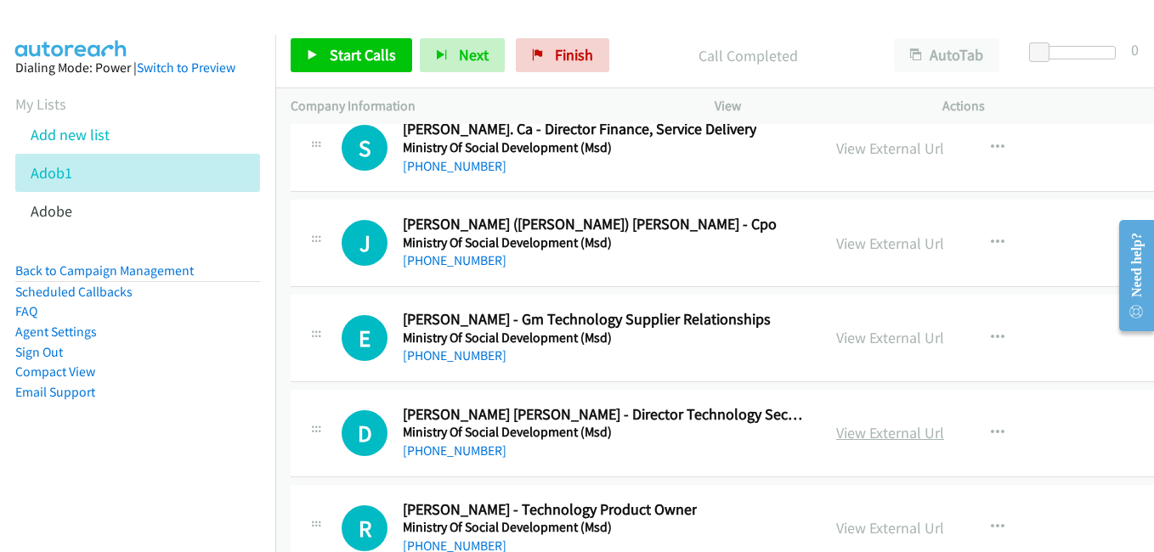
click at [836, 431] on link "View External Url" at bounding box center [890, 433] width 108 height 20
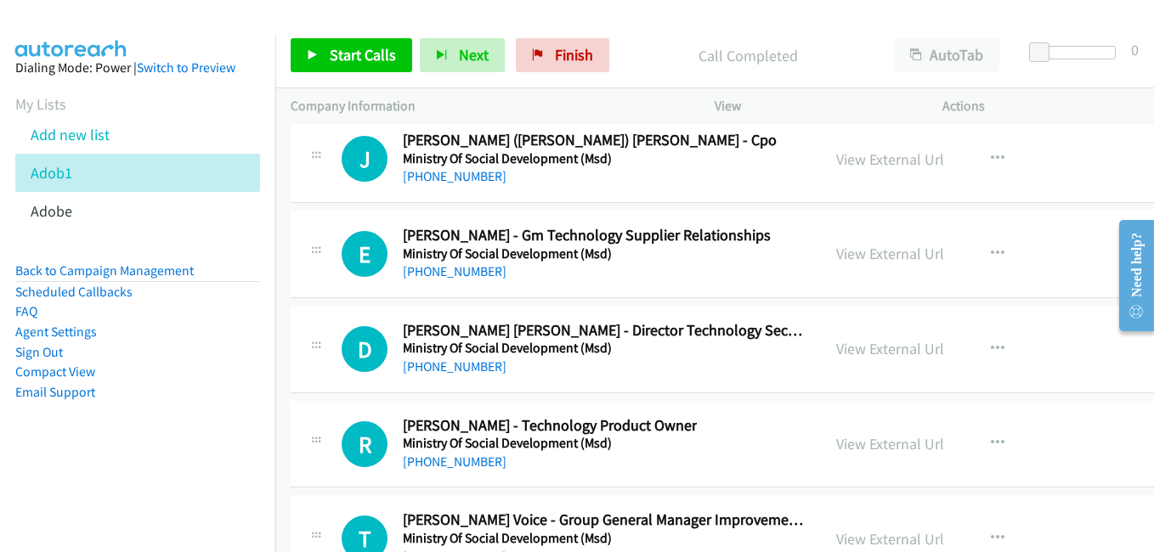
scroll to position [28127, 0]
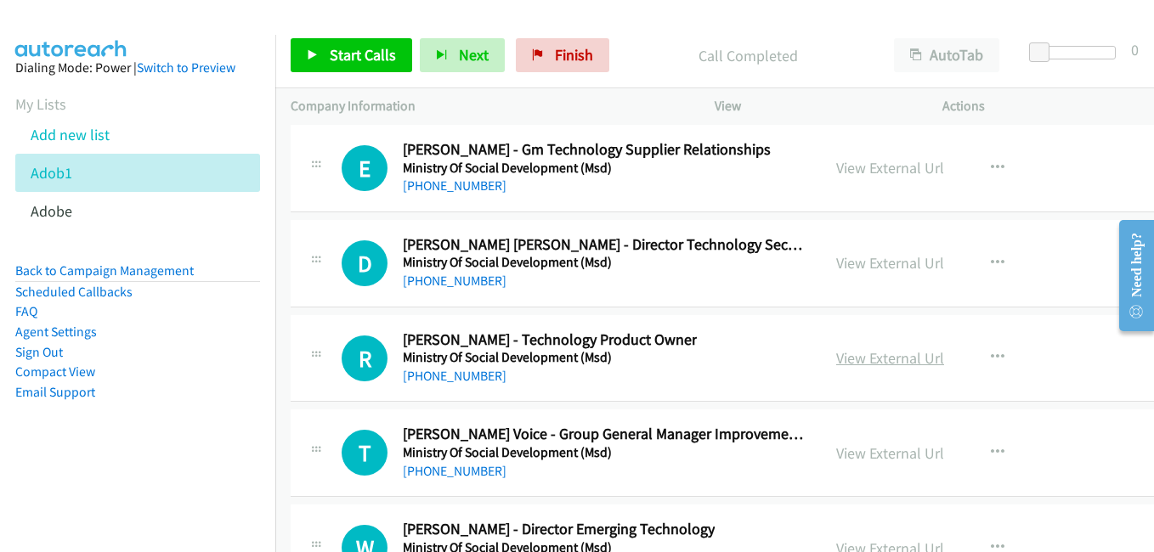
click at [864, 356] on link "View External Url" at bounding box center [890, 358] width 108 height 20
click at [836, 450] on link "View External Url" at bounding box center [890, 454] width 108 height 20
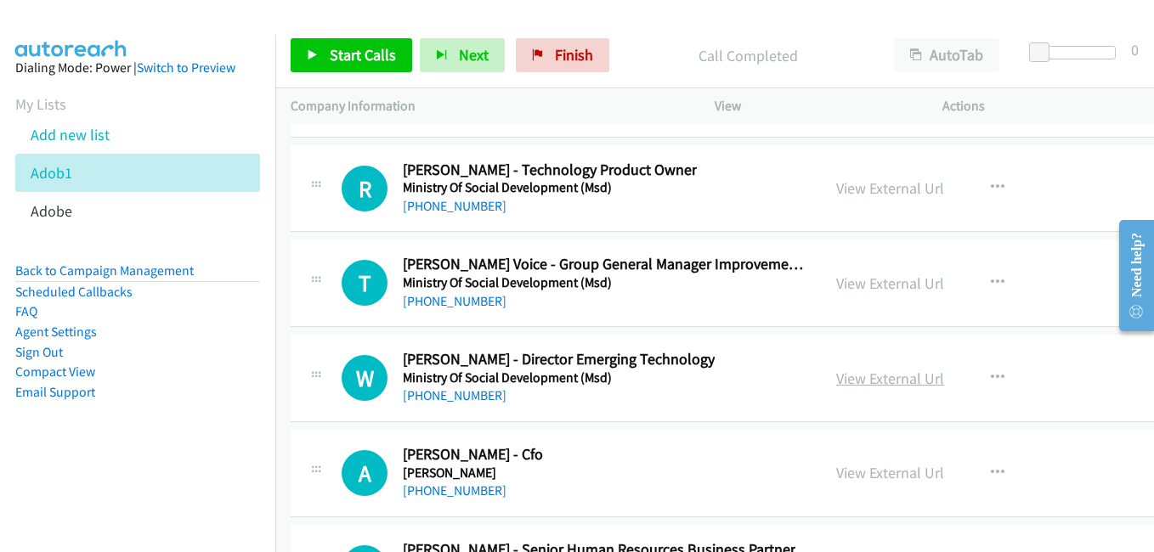
click at [839, 376] on link "View External Url" at bounding box center [890, 379] width 108 height 20
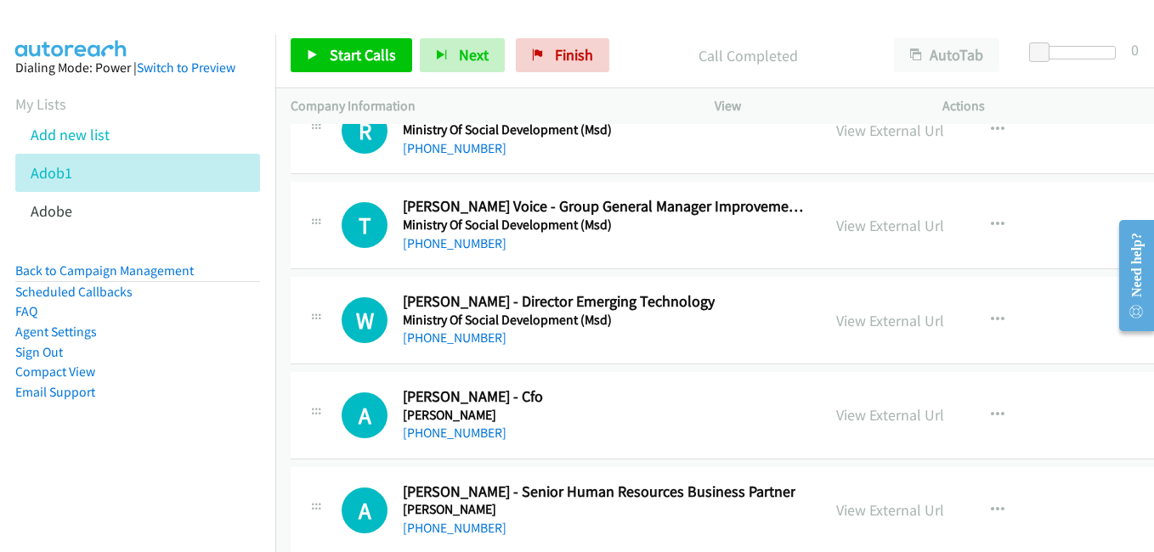
scroll to position [28466, 0]
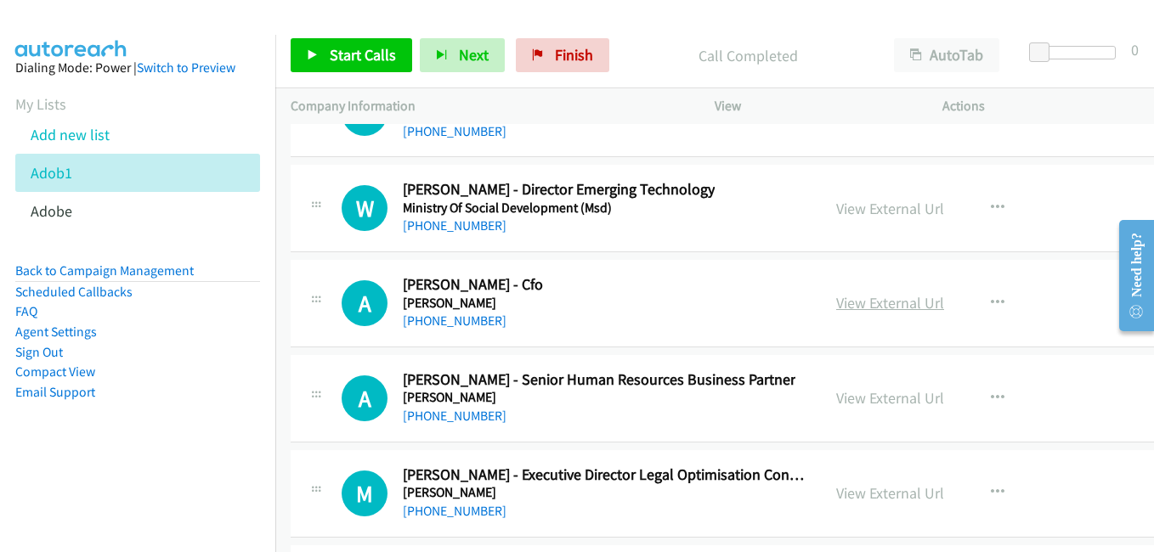
click at [857, 313] on link "View External Url" at bounding box center [890, 303] width 108 height 20
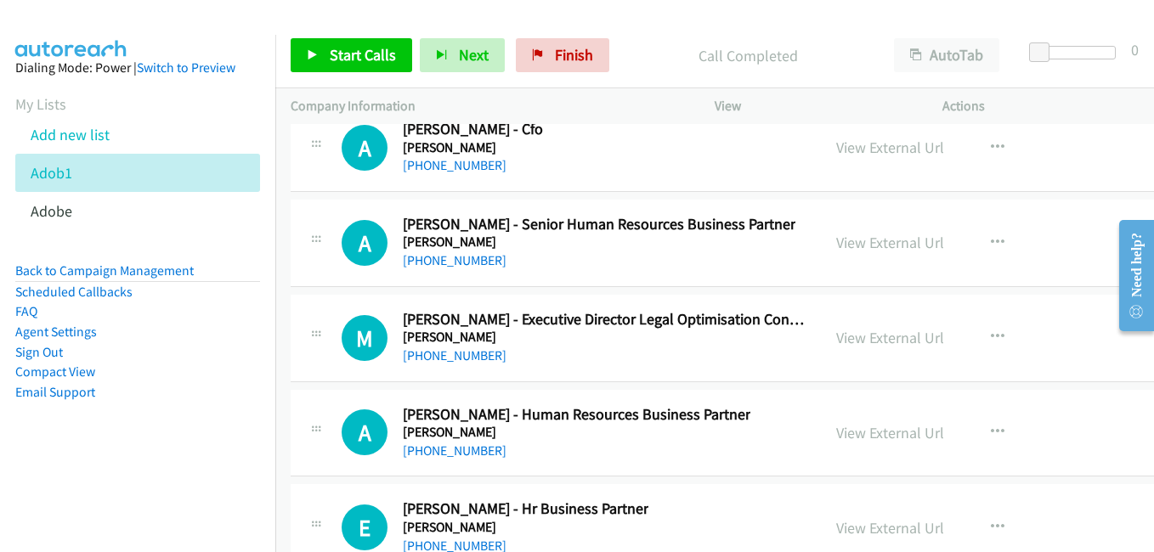
scroll to position [28636, 0]
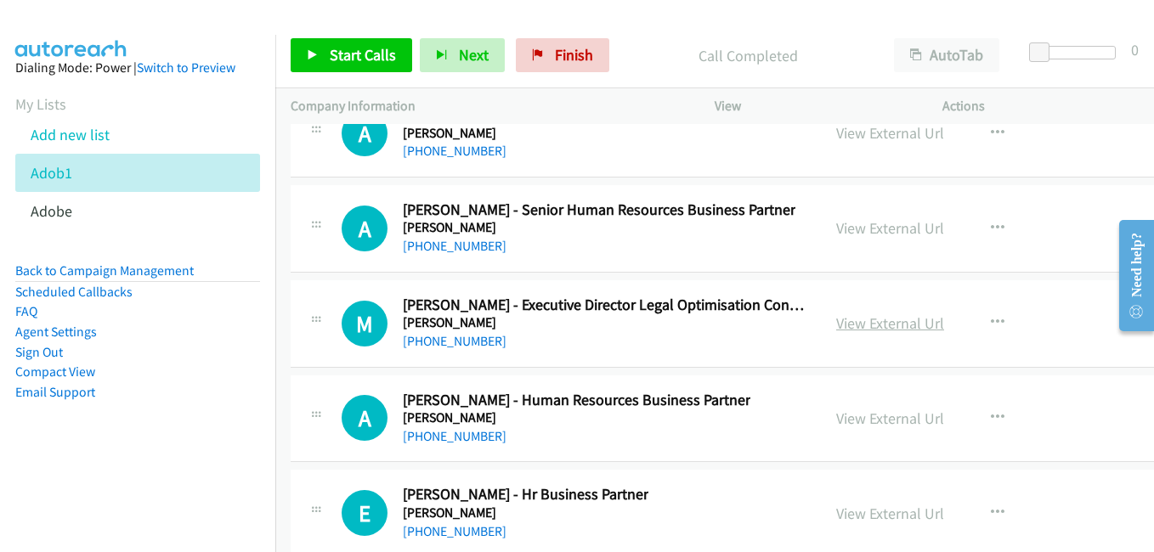
click at [846, 335] on div "View External Url" at bounding box center [890, 323] width 108 height 23
click at [846, 325] on link "View External Url" at bounding box center [890, 324] width 108 height 20
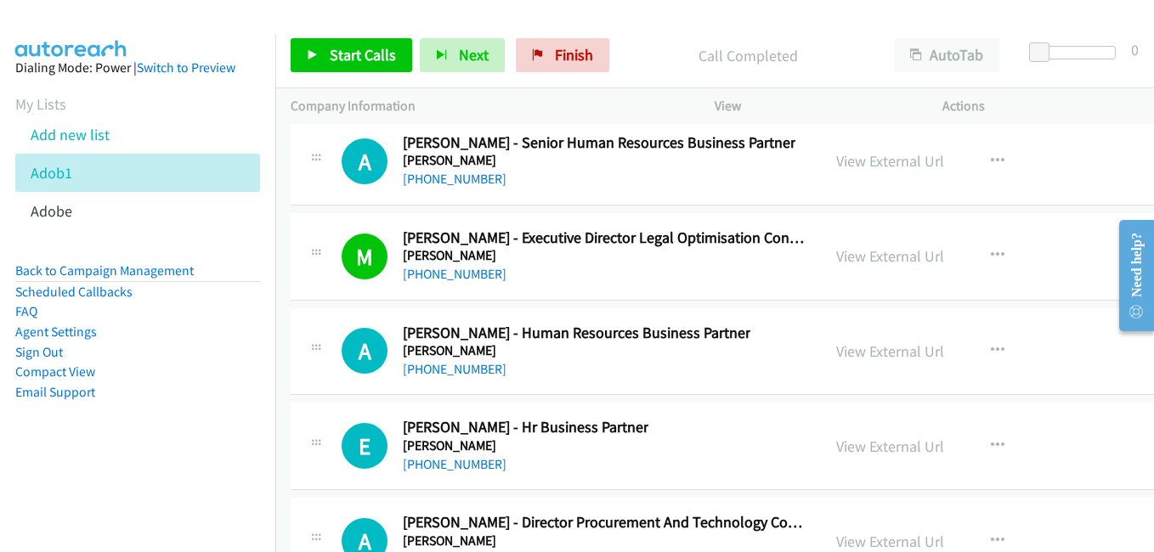
scroll to position [28721, 0]
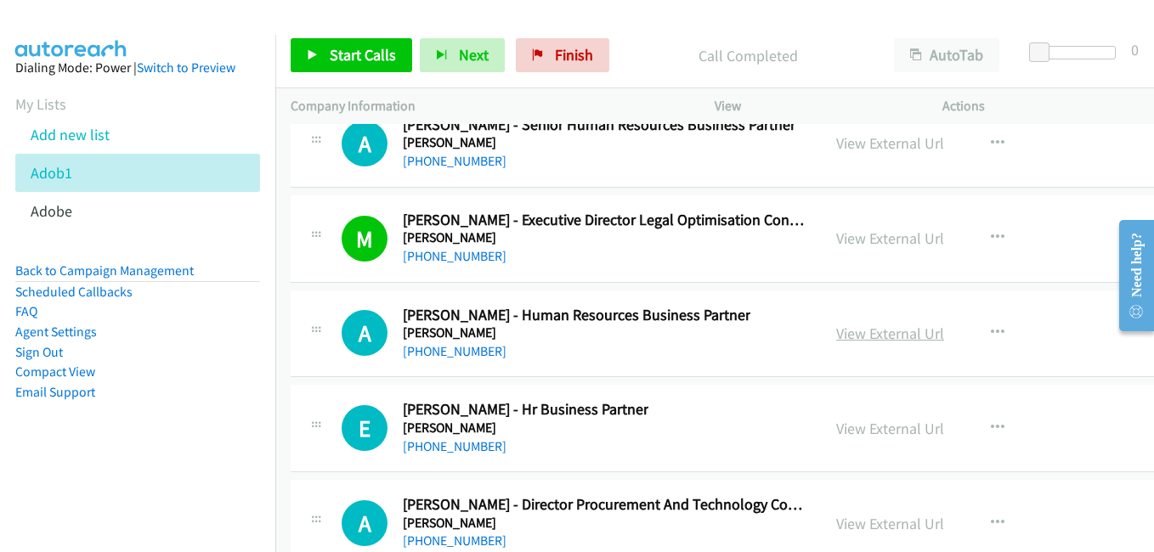
click at [848, 334] on link "View External Url" at bounding box center [890, 334] width 108 height 20
click at [859, 432] on link "View External Url" at bounding box center [890, 429] width 108 height 20
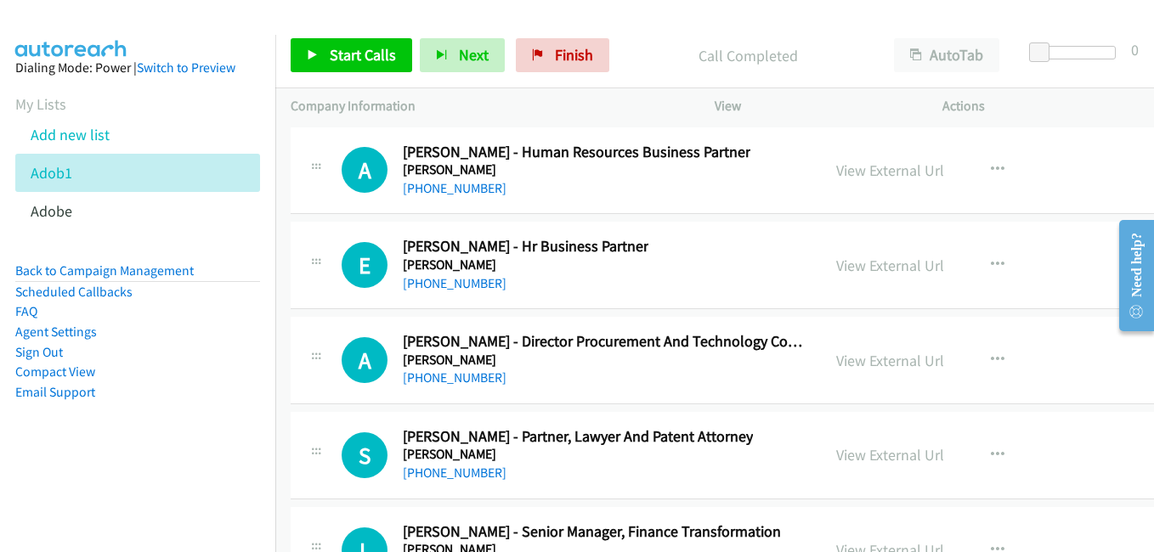
scroll to position [28891, 0]
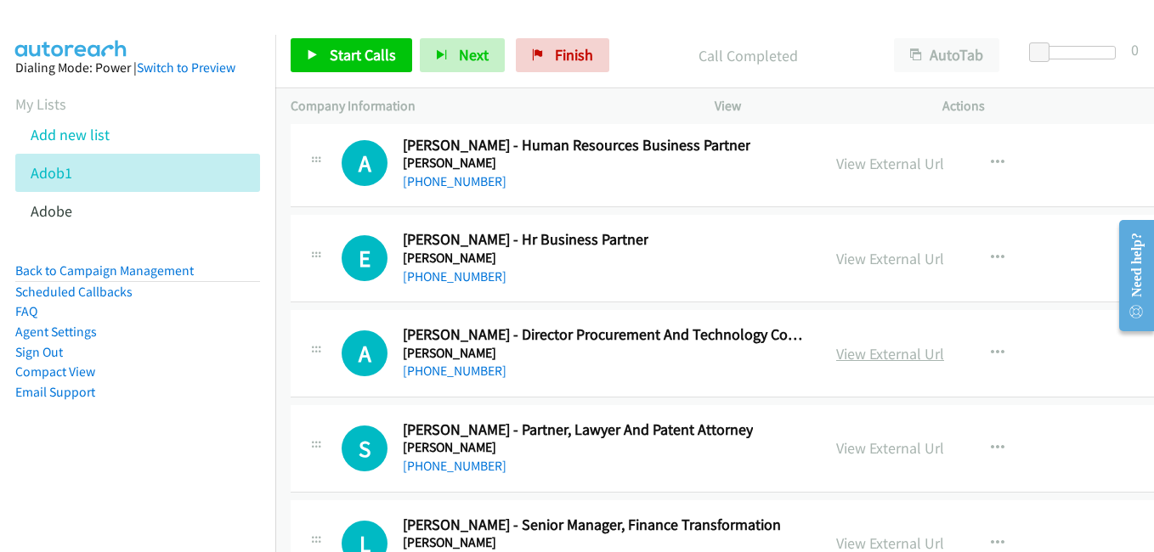
click at [843, 355] on link "View External Url" at bounding box center [890, 354] width 108 height 20
click at [836, 441] on link "View External Url" at bounding box center [890, 448] width 108 height 20
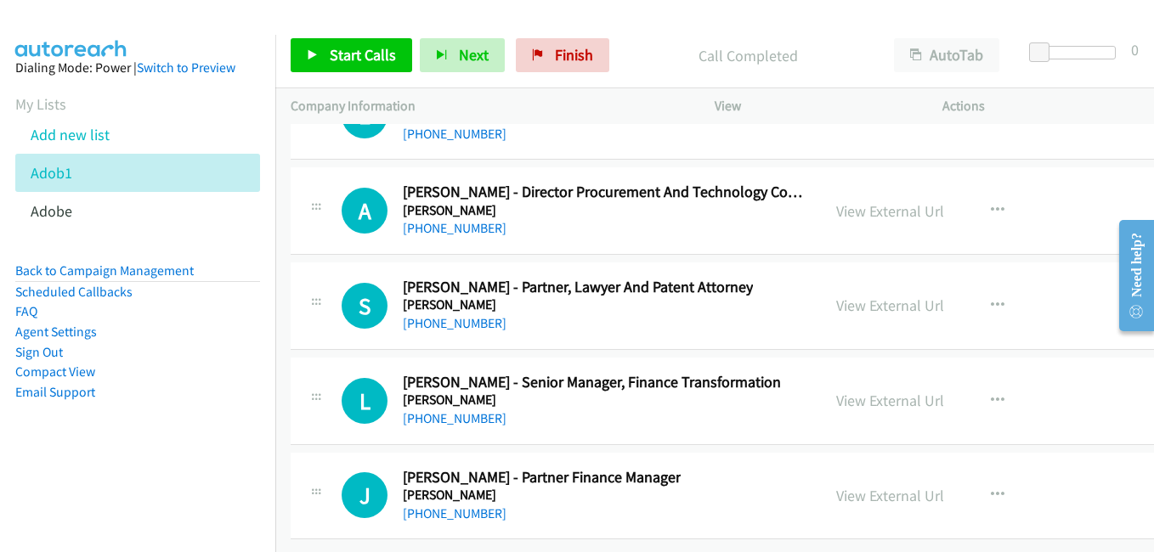
scroll to position [29047, 0]
click at [836, 391] on link "View External Url" at bounding box center [890, 401] width 108 height 20
click at [858, 486] on link "View External Url" at bounding box center [890, 496] width 108 height 20
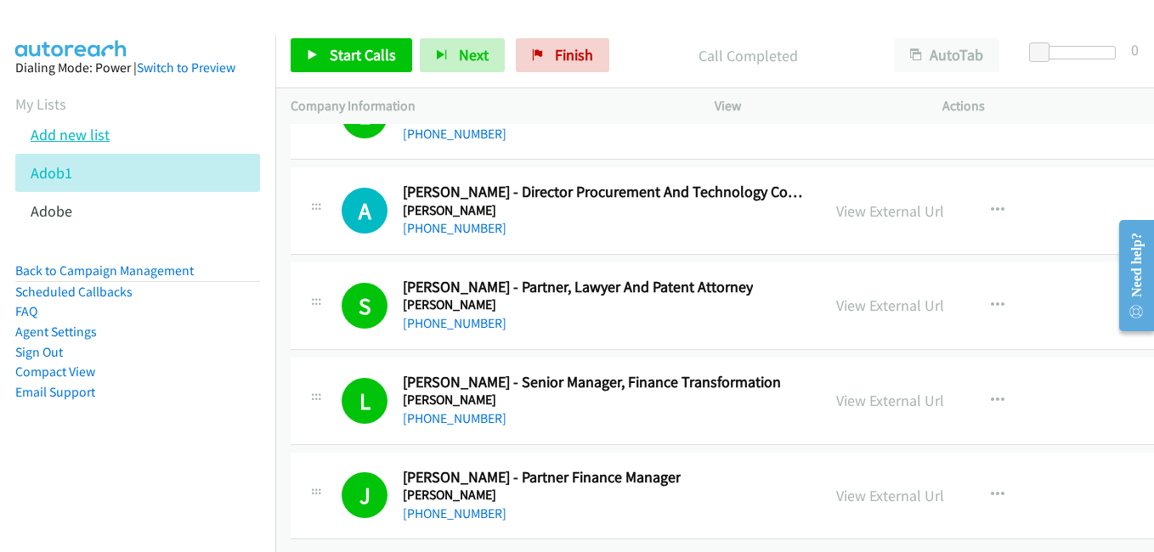
click at [74, 137] on link "Add new list" at bounding box center [70, 135] width 79 height 20
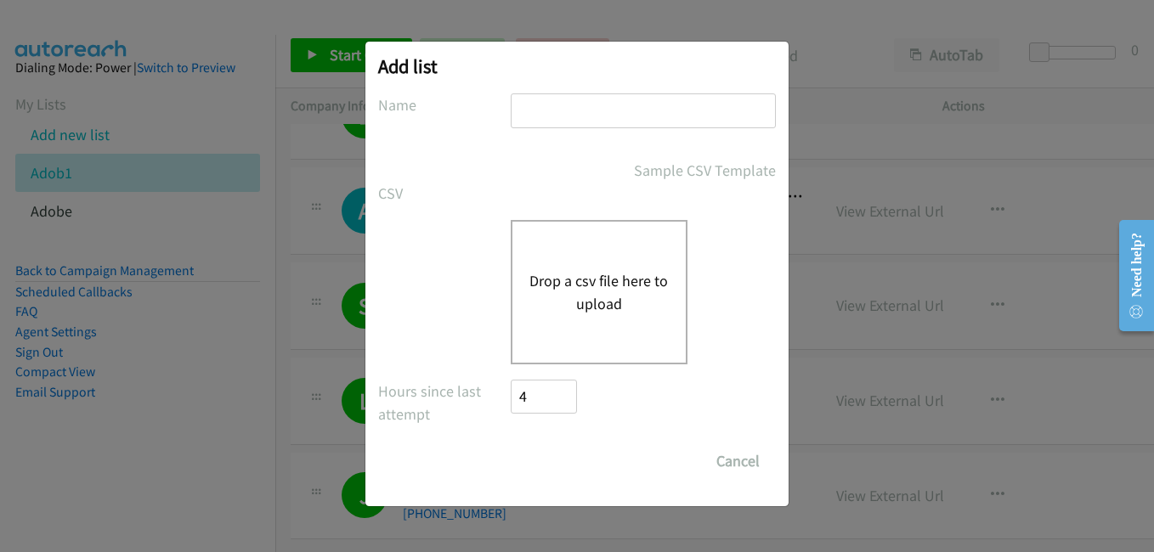
click at [558, 111] on input "text" at bounding box center [643, 110] width 265 height 35
type input "adobe 3"
click at [587, 288] on button "Drop a csv file here to upload" at bounding box center [598, 292] width 139 height 46
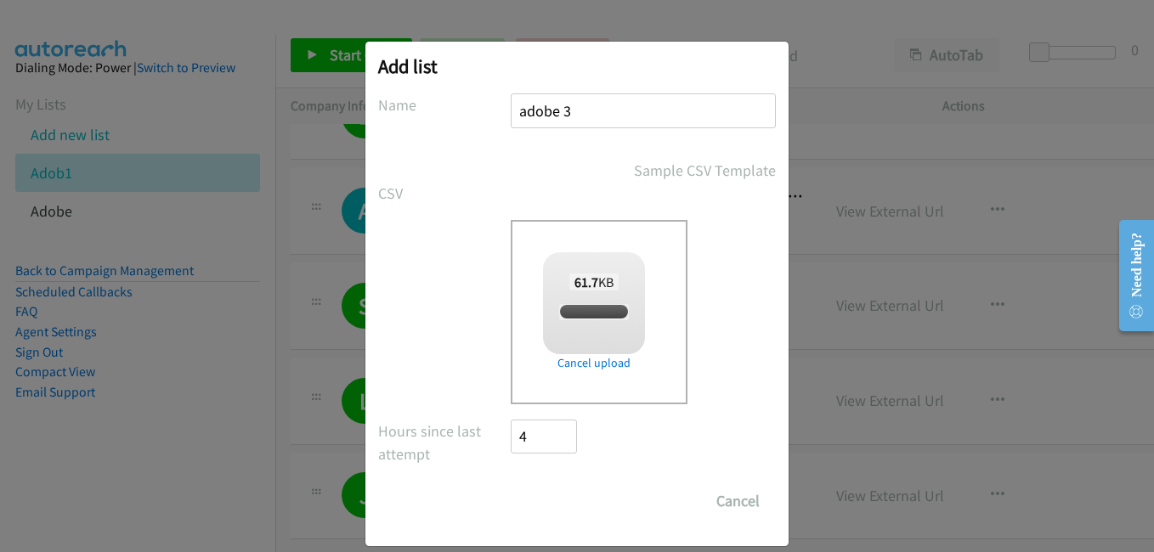
checkbox input "true"
click at [540, 506] on input "Save List" at bounding box center [555, 501] width 89 height 34
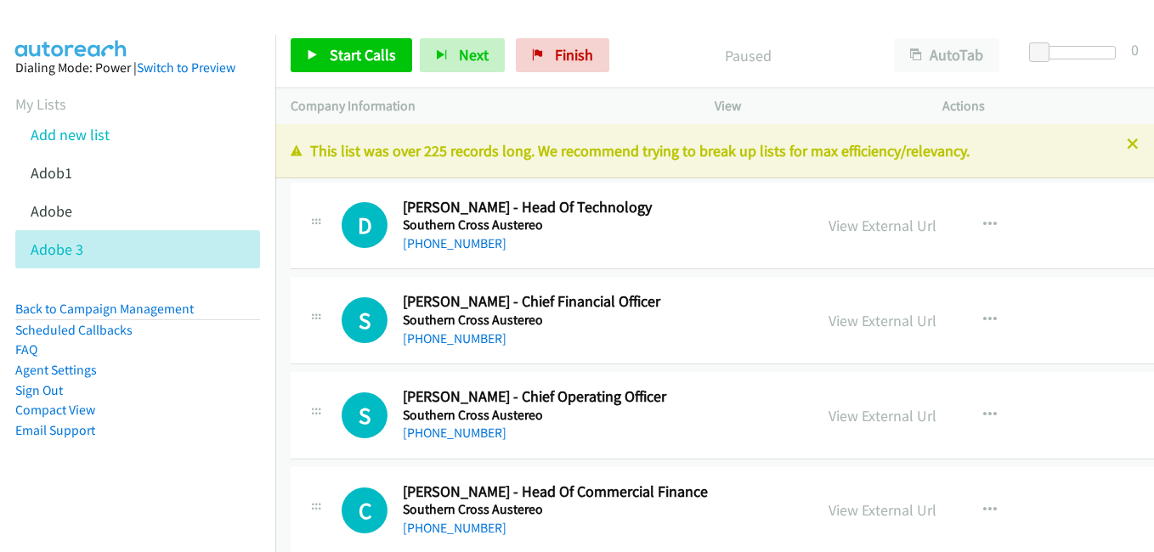
click at [1127, 143] on icon at bounding box center [1133, 145] width 12 height 12
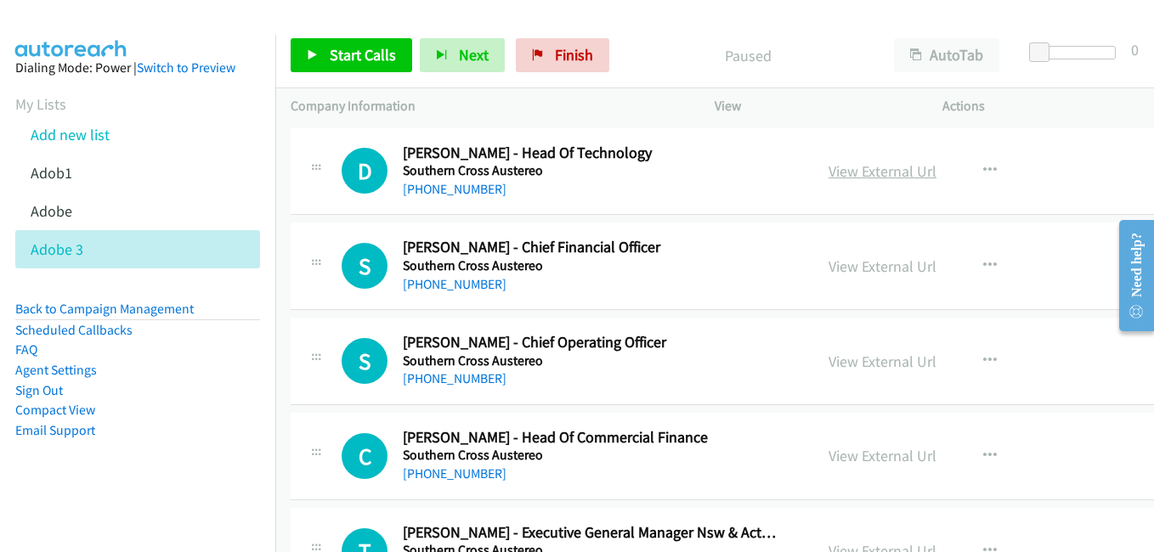
click at [877, 172] on link "View External Url" at bounding box center [883, 171] width 108 height 20
drag, startPoint x: 870, startPoint y: 273, endPoint x: 11, endPoint y: 1, distance: 901.1
click at [872, 266] on link "View External Url" at bounding box center [883, 267] width 108 height 20
click at [870, 361] on link "View External Url" at bounding box center [883, 362] width 108 height 20
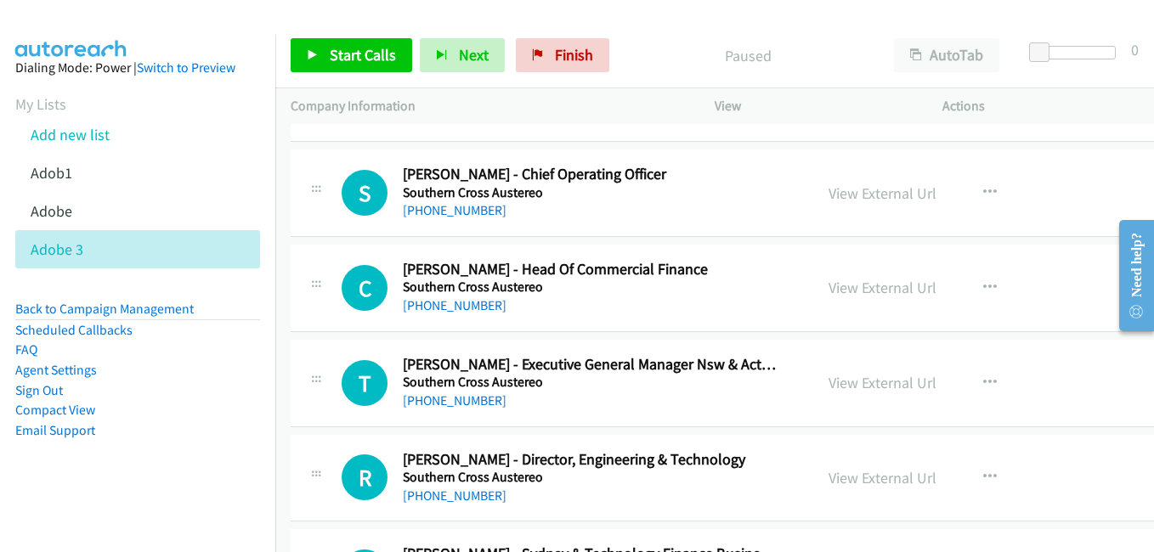
scroll to position [170, 0]
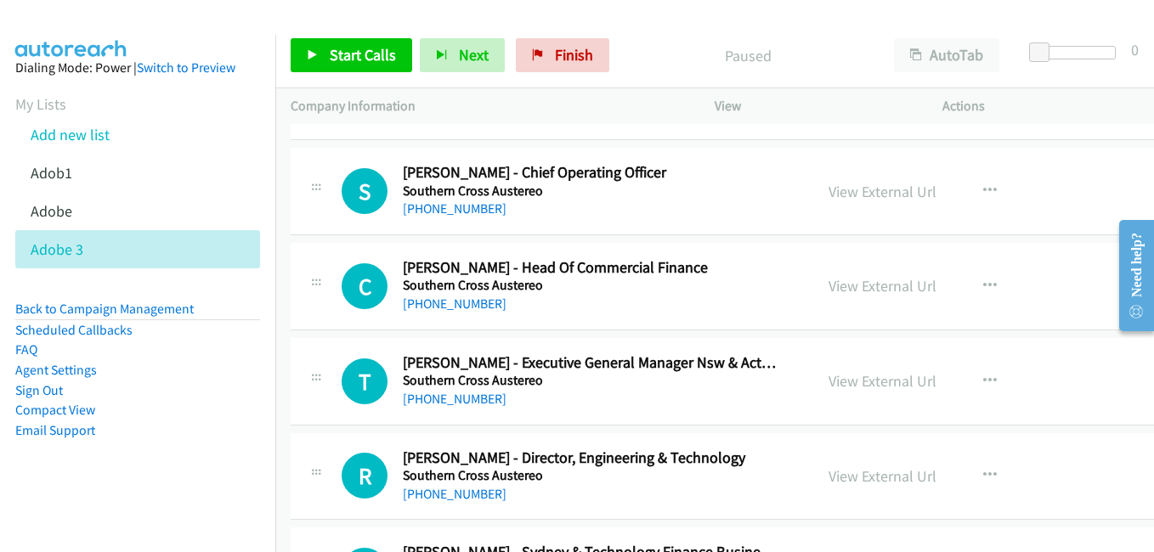
drag, startPoint x: 885, startPoint y: 290, endPoint x: 564, endPoint y: 223, distance: 327.1
click at [885, 290] on link "View External Url" at bounding box center [883, 286] width 108 height 20
drag, startPoint x: 862, startPoint y: 384, endPoint x: 788, endPoint y: 296, distance: 115.2
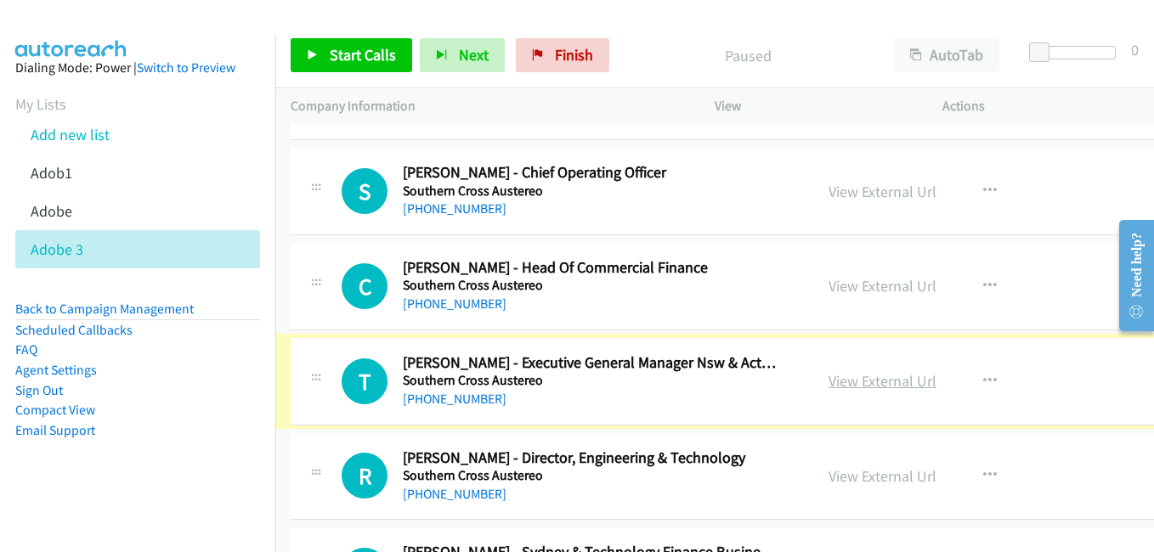
click at [895, 382] on link "View External Url" at bounding box center [883, 381] width 108 height 20
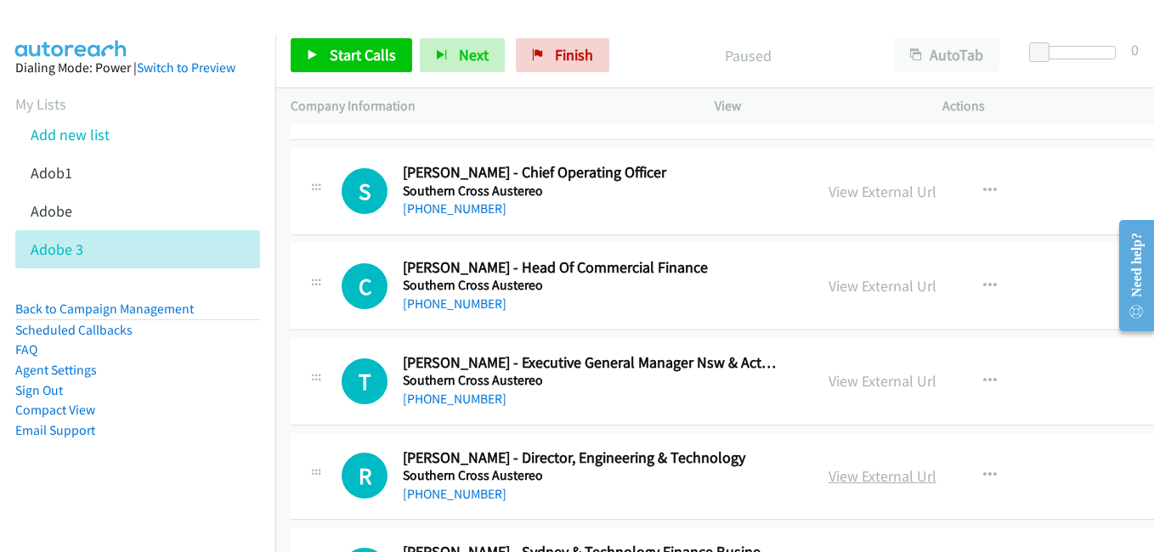
drag, startPoint x: 859, startPoint y: 477, endPoint x: 840, endPoint y: 469, distance: 21.0
click at [859, 477] on link "View External Url" at bounding box center [883, 477] width 108 height 20
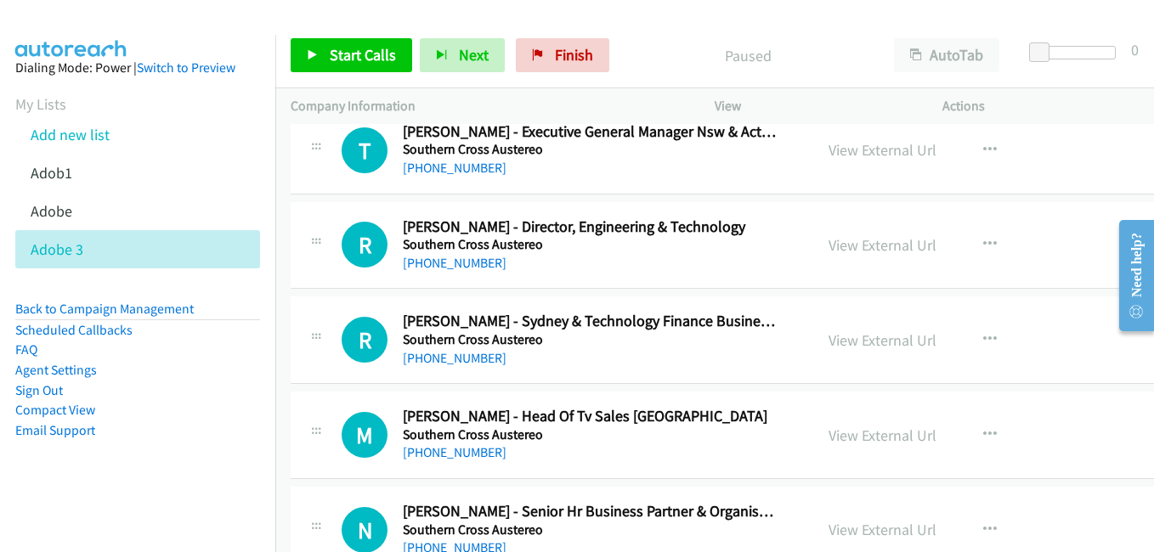
scroll to position [425, 0]
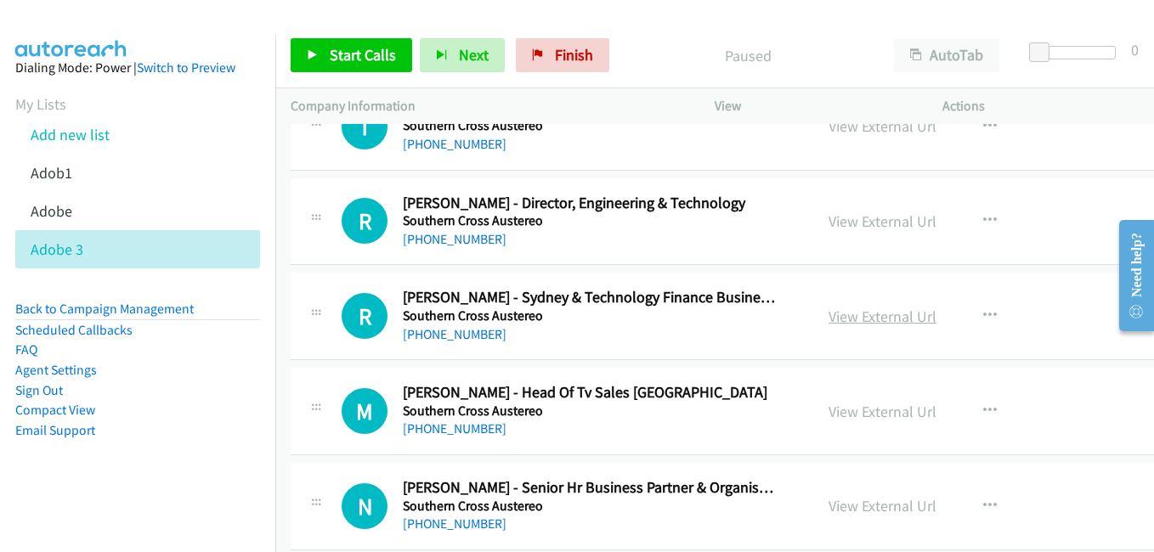
click at [857, 324] on link "View External Url" at bounding box center [883, 317] width 108 height 20
click at [856, 407] on link "View External Url" at bounding box center [883, 412] width 108 height 20
click at [845, 500] on link "View External Url" at bounding box center [883, 506] width 108 height 20
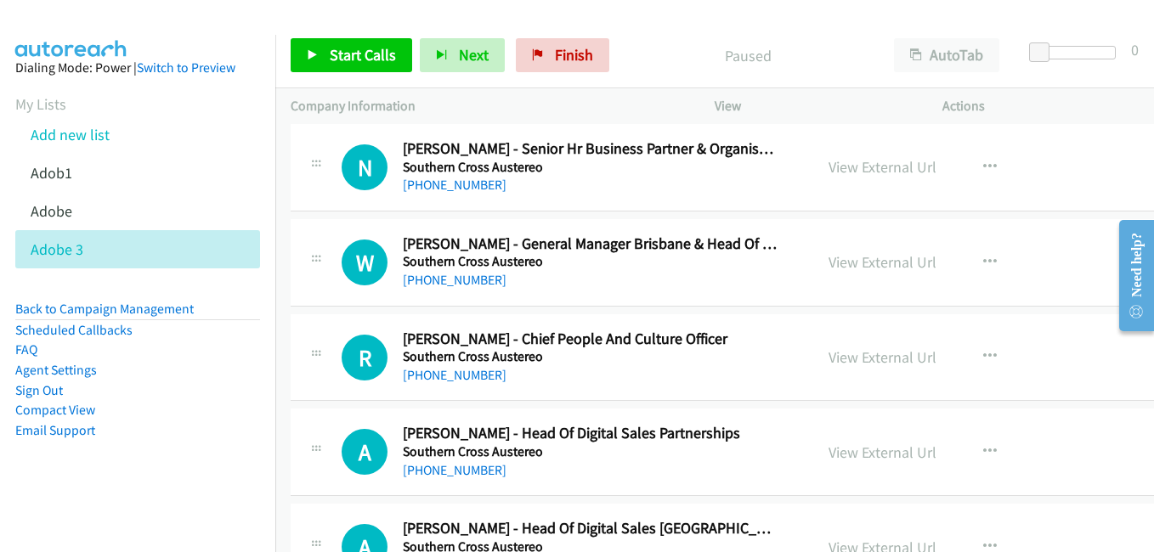
scroll to position [765, 0]
drag, startPoint x: 851, startPoint y: 264, endPoint x: 833, endPoint y: 263, distance: 17.9
click at [851, 264] on link "View External Url" at bounding box center [883, 262] width 108 height 20
click at [857, 353] on link "View External Url" at bounding box center [883, 357] width 108 height 20
click at [864, 449] on link "View External Url" at bounding box center [883, 452] width 108 height 20
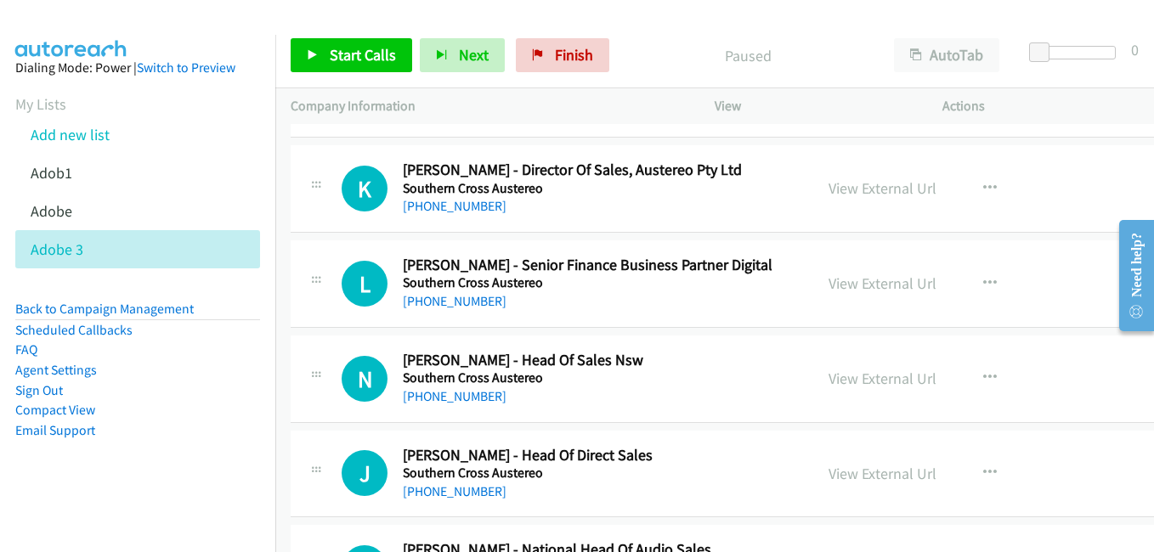
scroll to position [1190, 0]
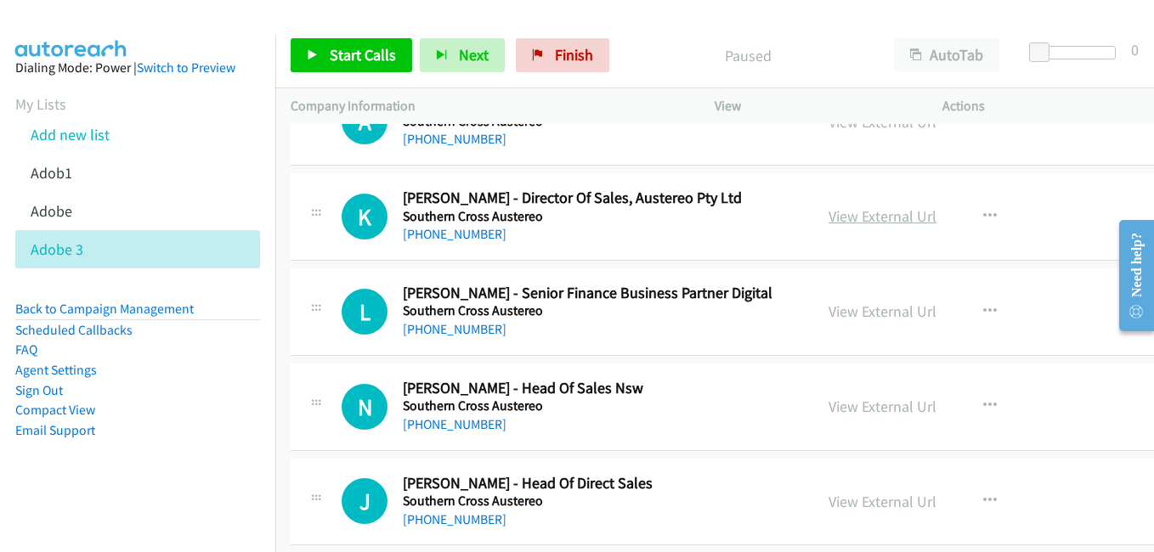
click at [865, 214] on link "View External Url" at bounding box center [883, 216] width 108 height 20
click at [862, 308] on link "View External Url" at bounding box center [883, 312] width 108 height 20
click at [857, 400] on link "View External Url" at bounding box center [883, 407] width 108 height 20
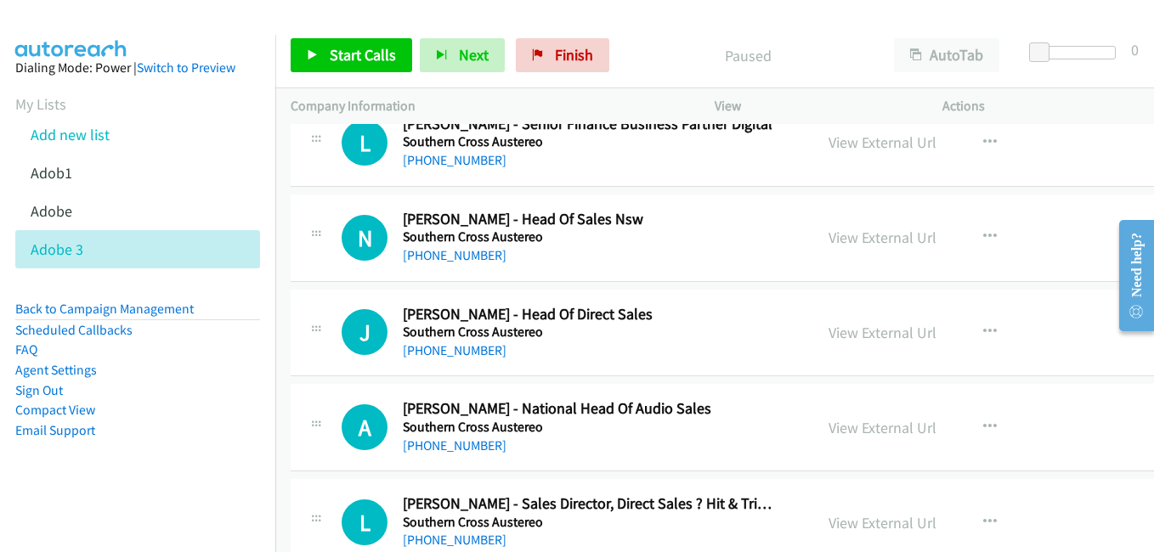
scroll to position [1360, 0]
click at [849, 338] on link "View External Url" at bounding box center [883, 332] width 108 height 20
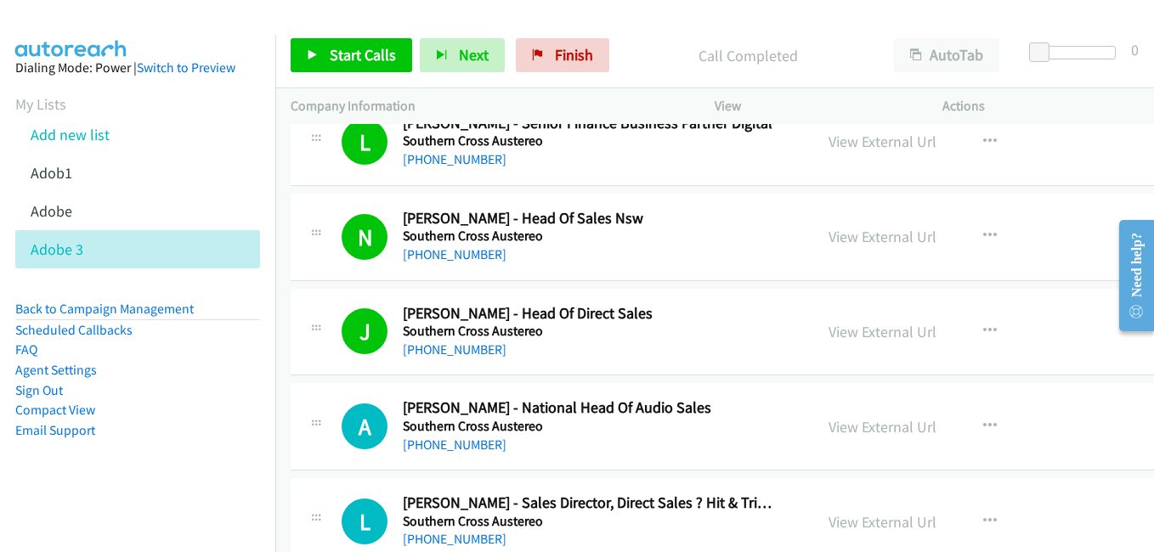
scroll to position [1445, 0]
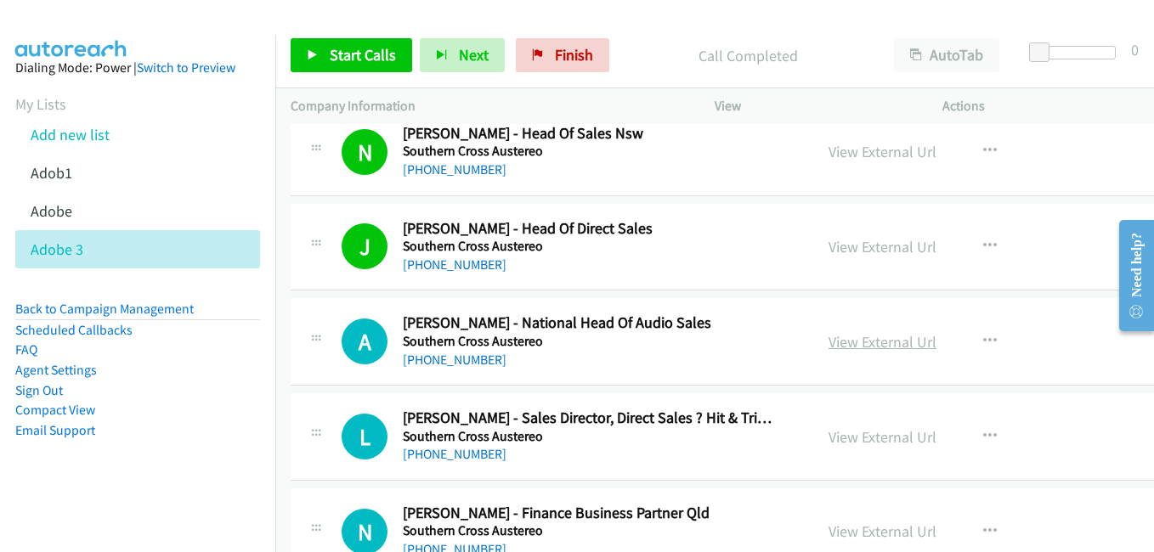
click at [845, 337] on link "View External Url" at bounding box center [883, 342] width 108 height 20
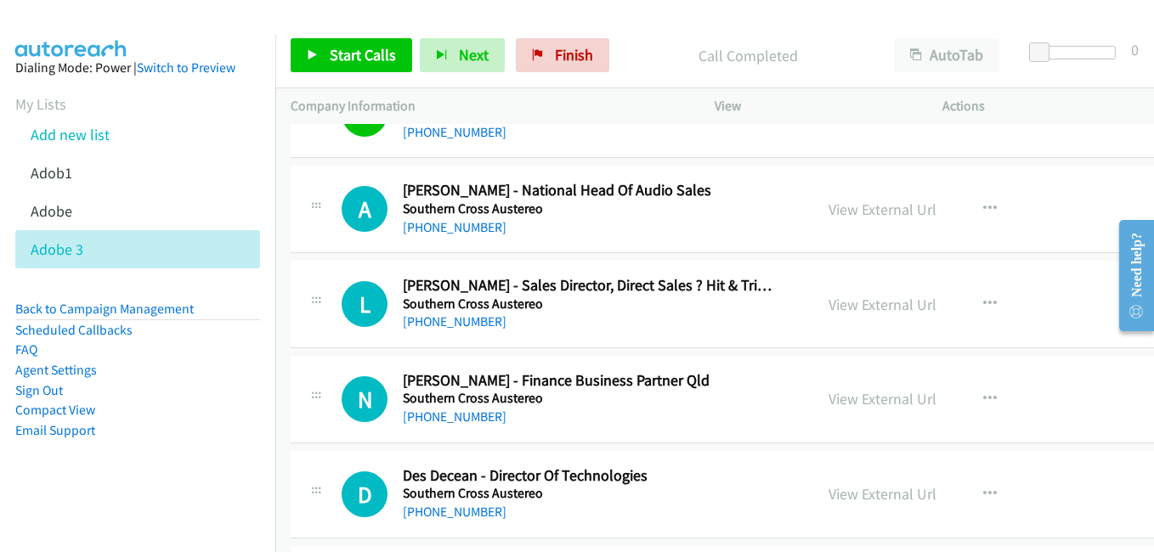
scroll to position [1615, 0]
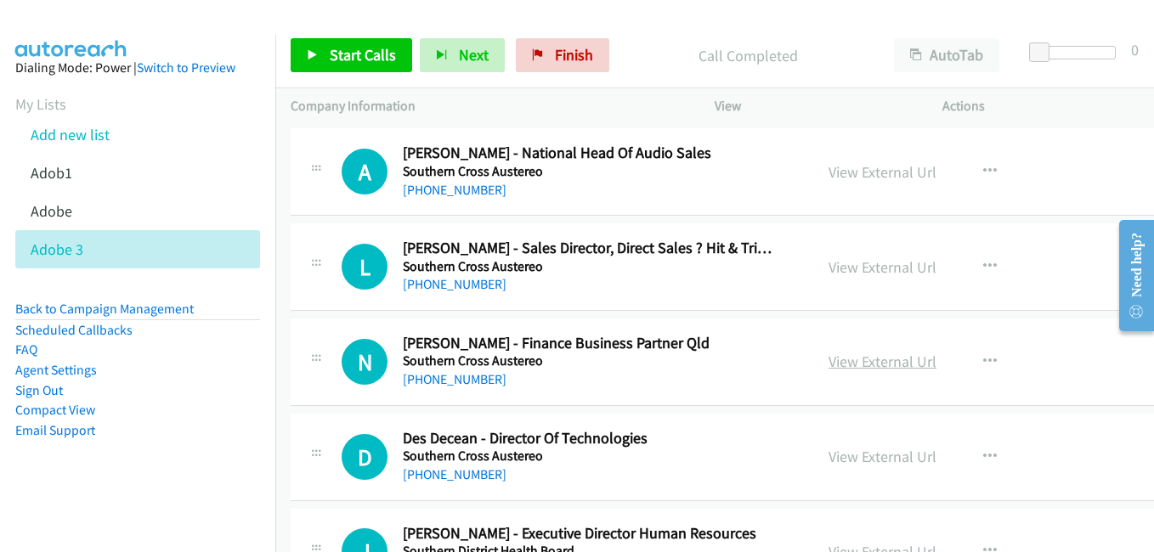
click at [857, 364] on link "View External Url" at bounding box center [883, 362] width 108 height 20
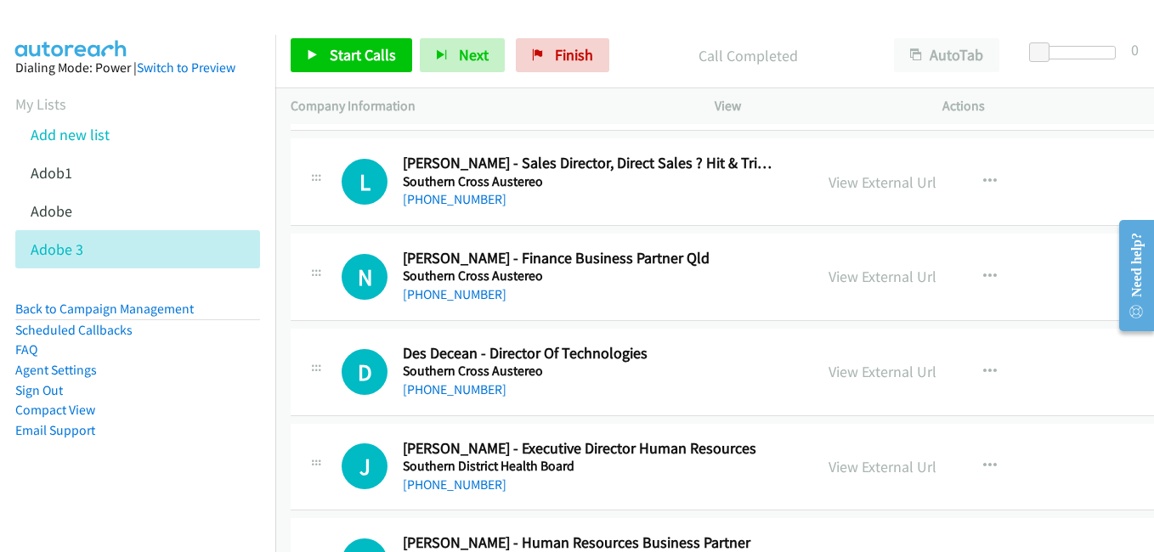
scroll to position [1784, 0]
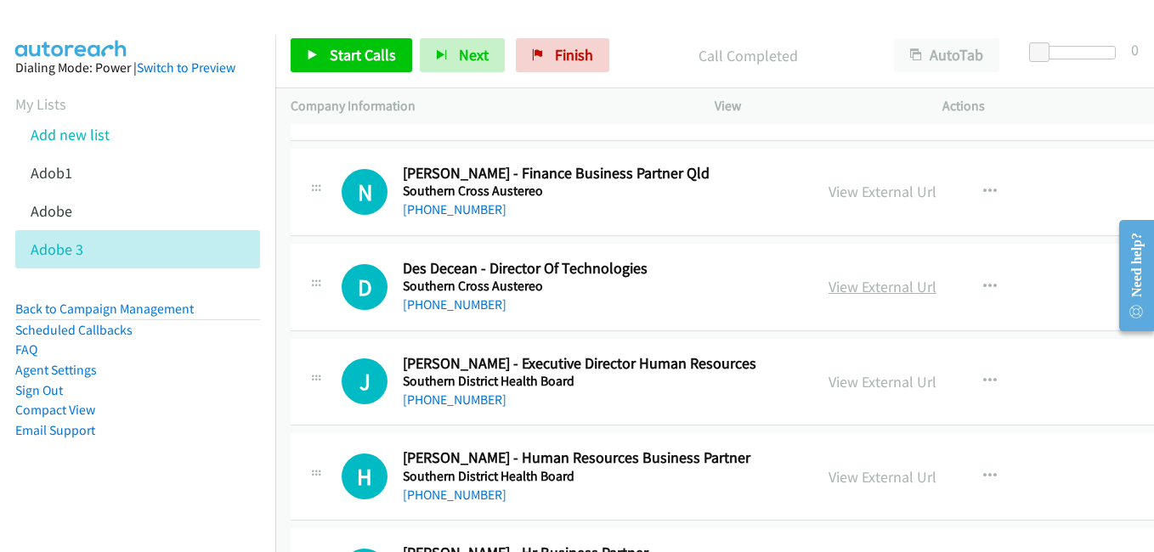
click at [856, 294] on link "View External Url" at bounding box center [883, 287] width 108 height 20
click at [858, 381] on link "View External Url" at bounding box center [883, 382] width 108 height 20
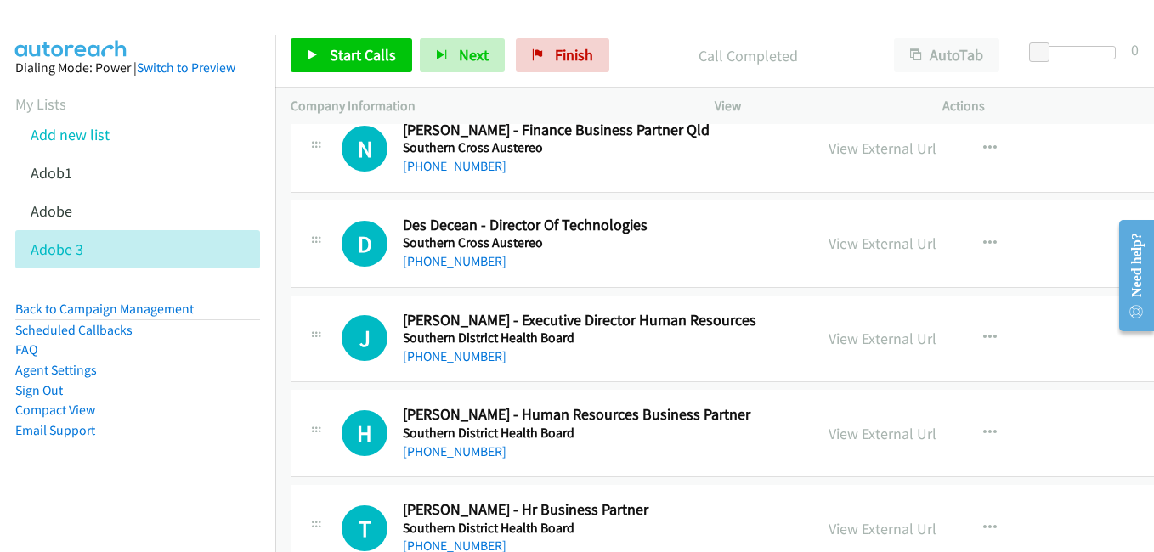
scroll to position [1869, 0]
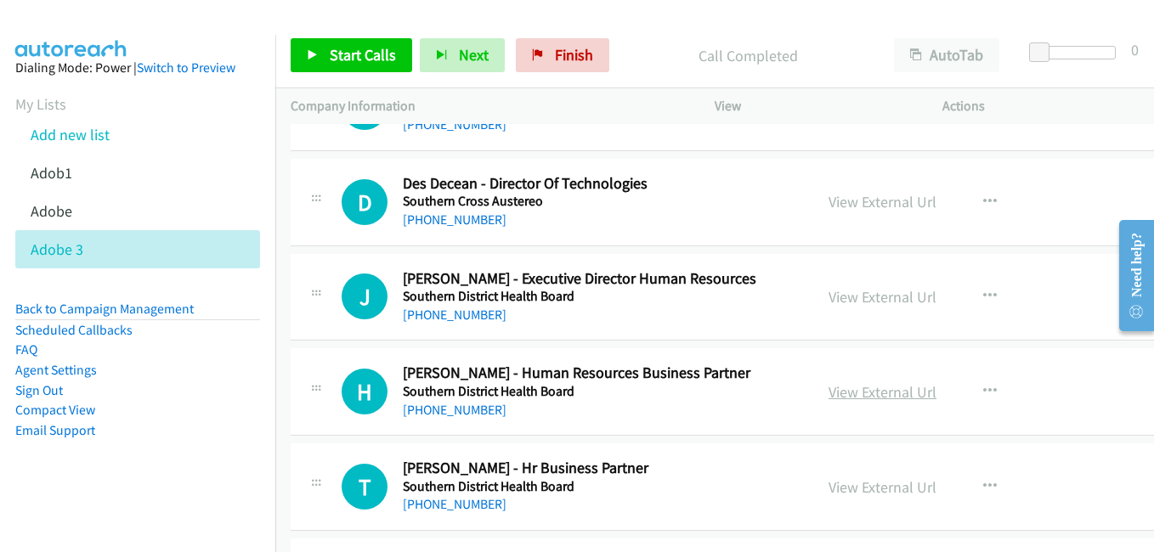
click at [847, 388] on link "View External Url" at bounding box center [883, 392] width 108 height 20
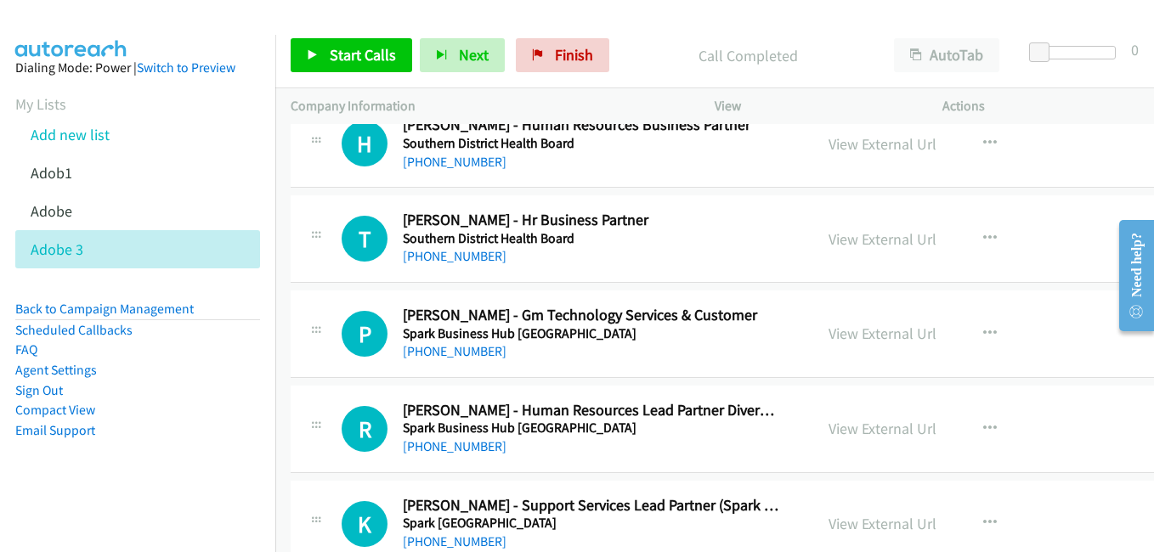
scroll to position [2124, 0]
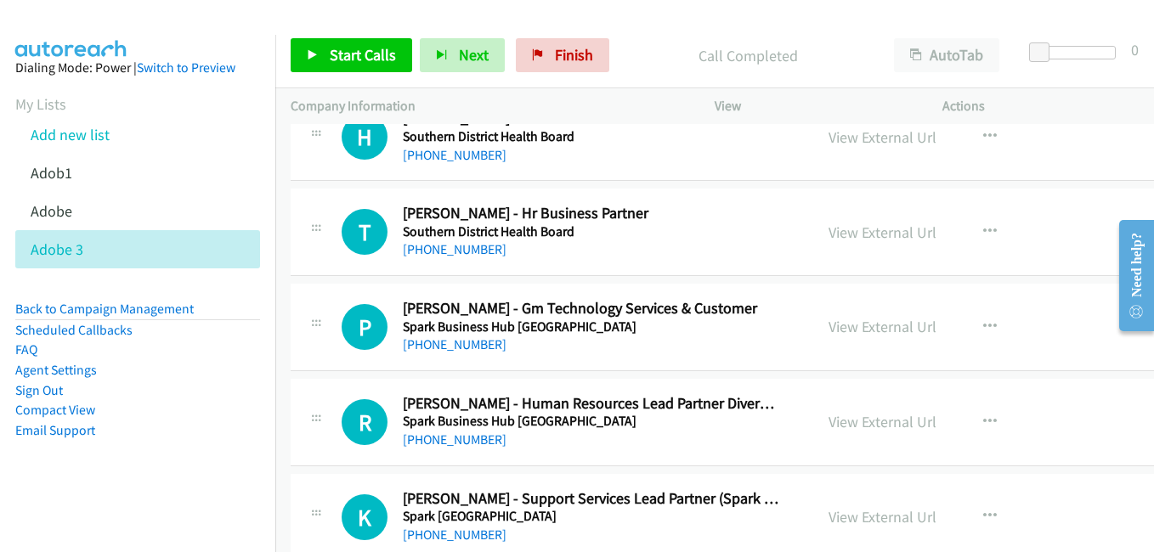
drag, startPoint x: 865, startPoint y: 233, endPoint x: 776, endPoint y: 220, distance: 90.1
click at [865, 233] on link "View External Url" at bounding box center [883, 233] width 108 height 20
drag, startPoint x: 852, startPoint y: 321, endPoint x: 233, endPoint y: 7, distance: 694.7
click at [858, 329] on link "View External Url" at bounding box center [883, 327] width 108 height 20
drag, startPoint x: 887, startPoint y: 420, endPoint x: 864, endPoint y: 416, distance: 23.3
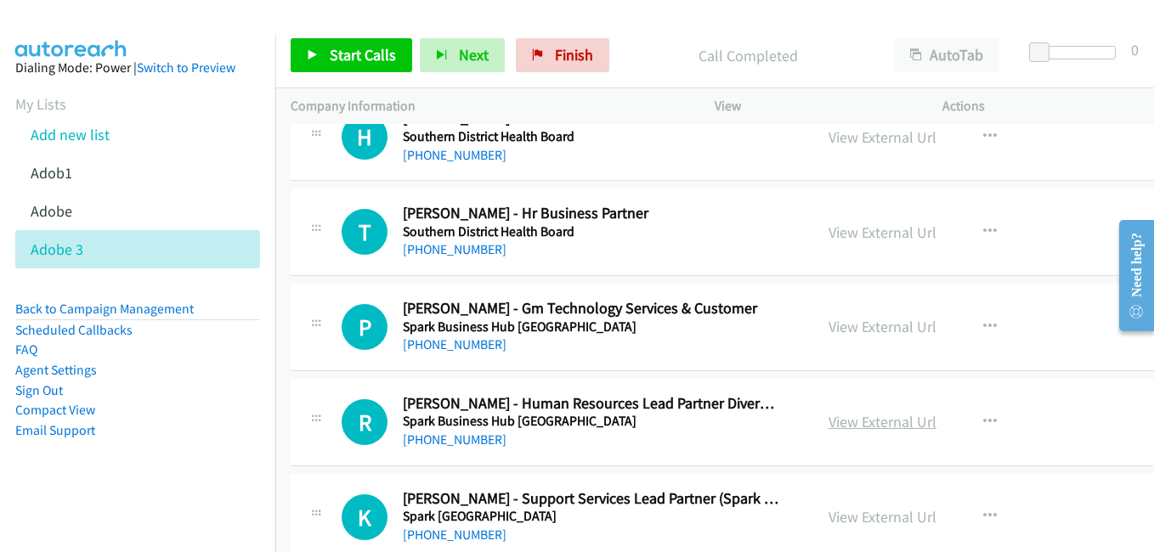
click at [887, 420] on link "View External Url" at bounding box center [883, 422] width 108 height 20
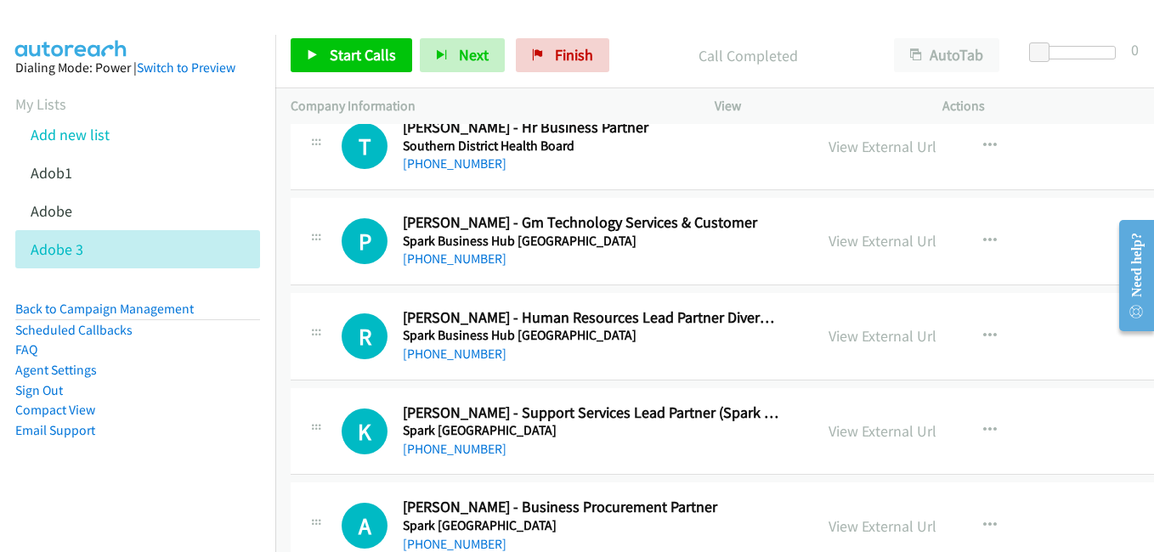
scroll to position [2294, 0]
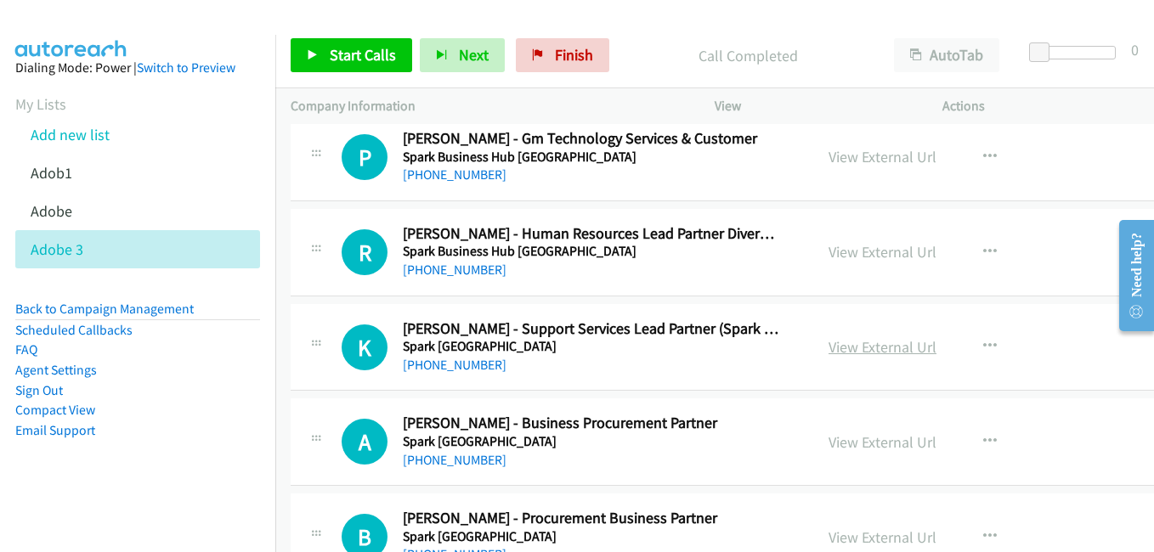
click at [862, 348] on link "View External Url" at bounding box center [883, 347] width 108 height 20
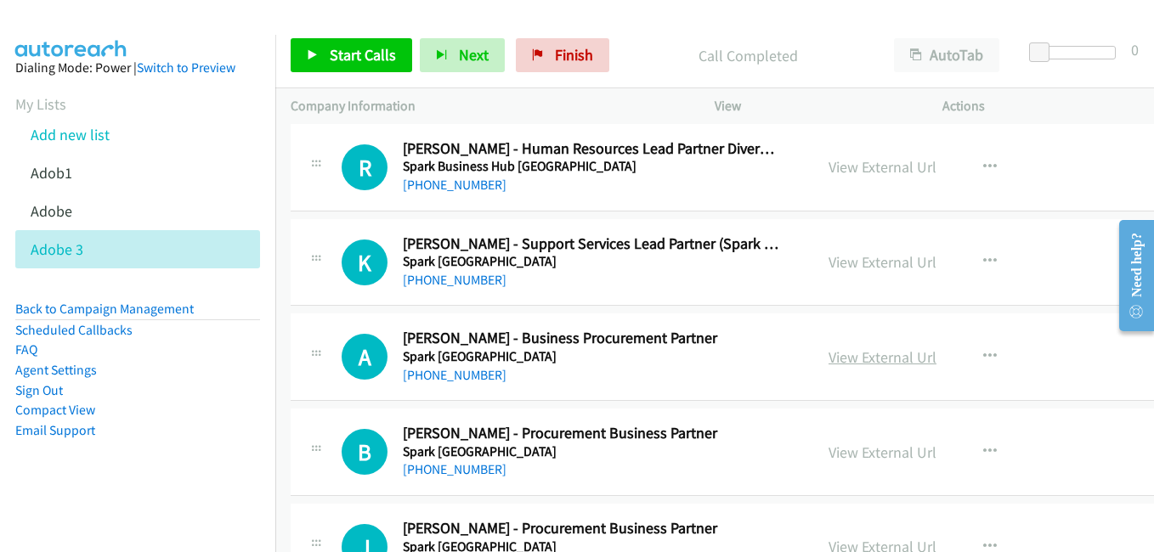
click at [853, 353] on link "View External Url" at bounding box center [883, 358] width 108 height 20
click at [839, 447] on link "View External Url" at bounding box center [883, 453] width 108 height 20
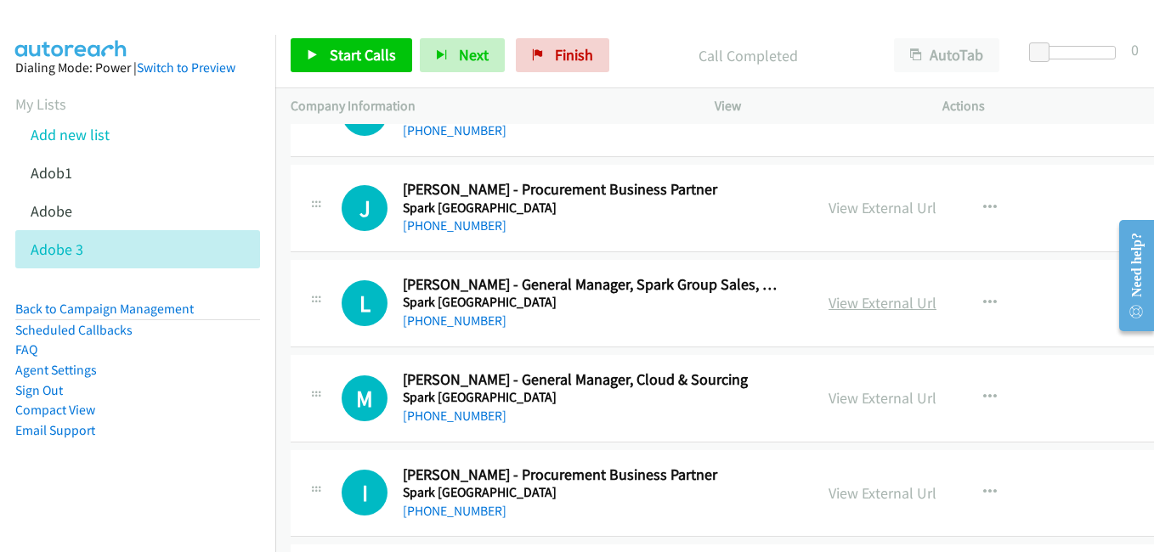
scroll to position [2719, 0]
click at [875, 308] on link "View External Url" at bounding box center [883, 302] width 108 height 20
click at [848, 395] on link "View External Url" at bounding box center [883, 397] width 108 height 20
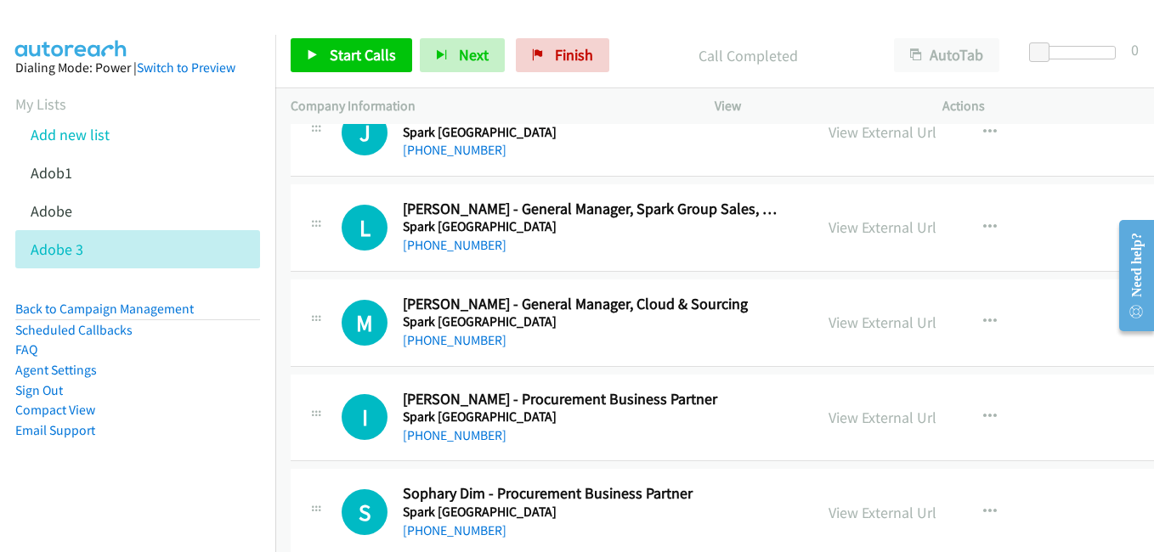
scroll to position [2804, 0]
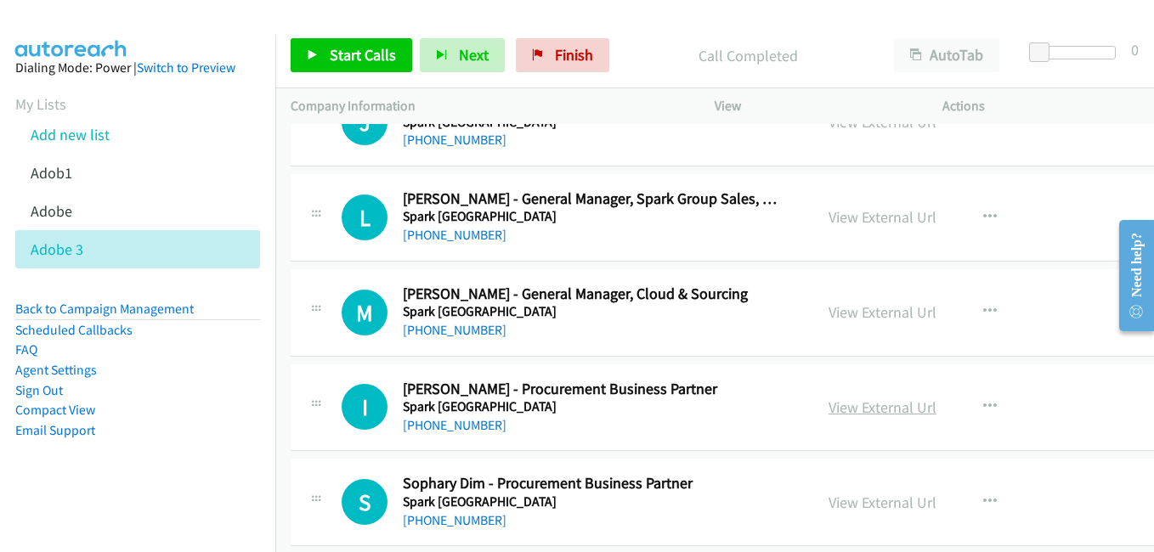
click at [876, 415] on link "View External Url" at bounding box center [883, 408] width 108 height 20
click at [862, 498] on link "View External Url" at bounding box center [883, 503] width 108 height 20
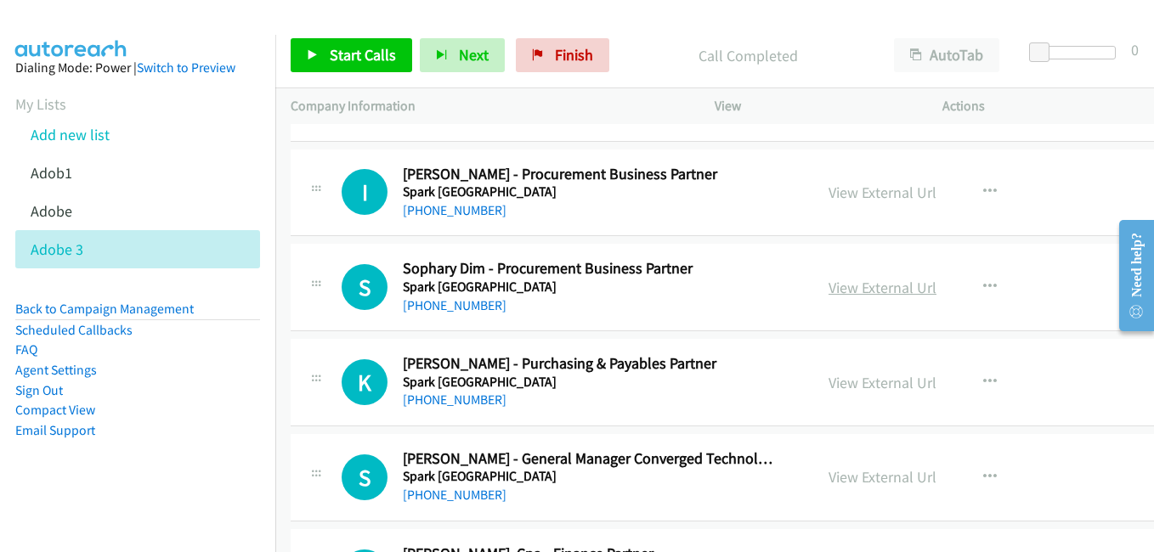
scroll to position [3059, 0]
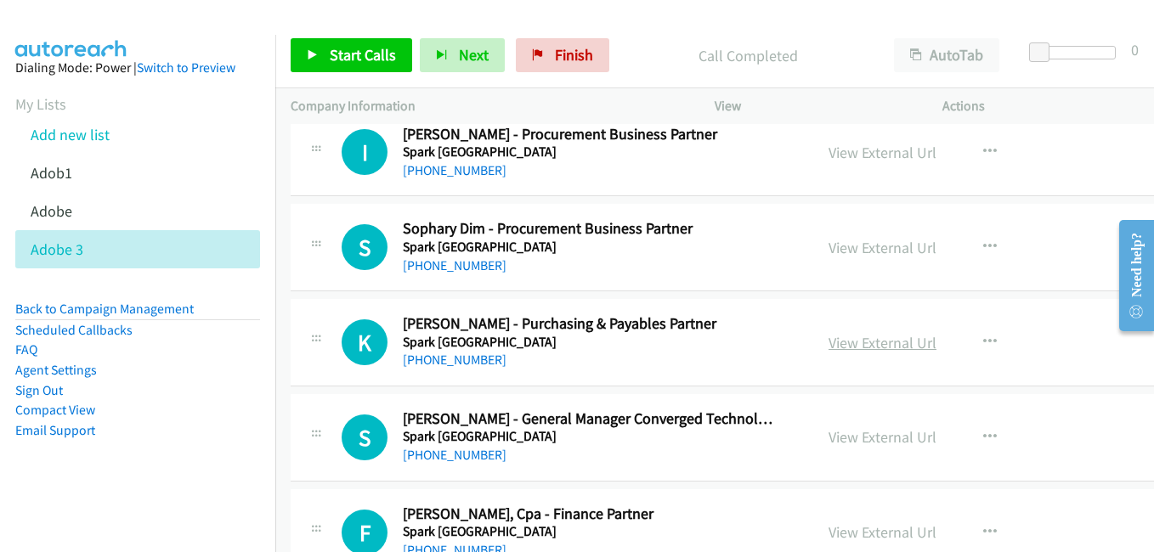
click at [862, 343] on link "View External Url" at bounding box center [883, 343] width 108 height 20
drag, startPoint x: 862, startPoint y: 432, endPoint x: 778, endPoint y: 404, distance: 87.6
click at [862, 432] on link "View External Url" at bounding box center [883, 437] width 108 height 20
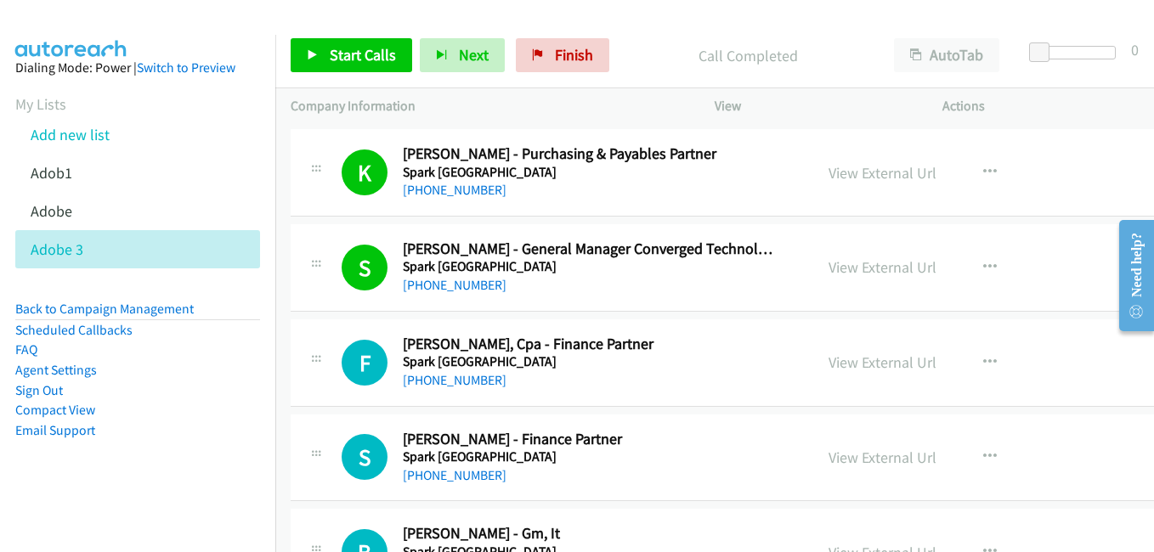
scroll to position [3314, 0]
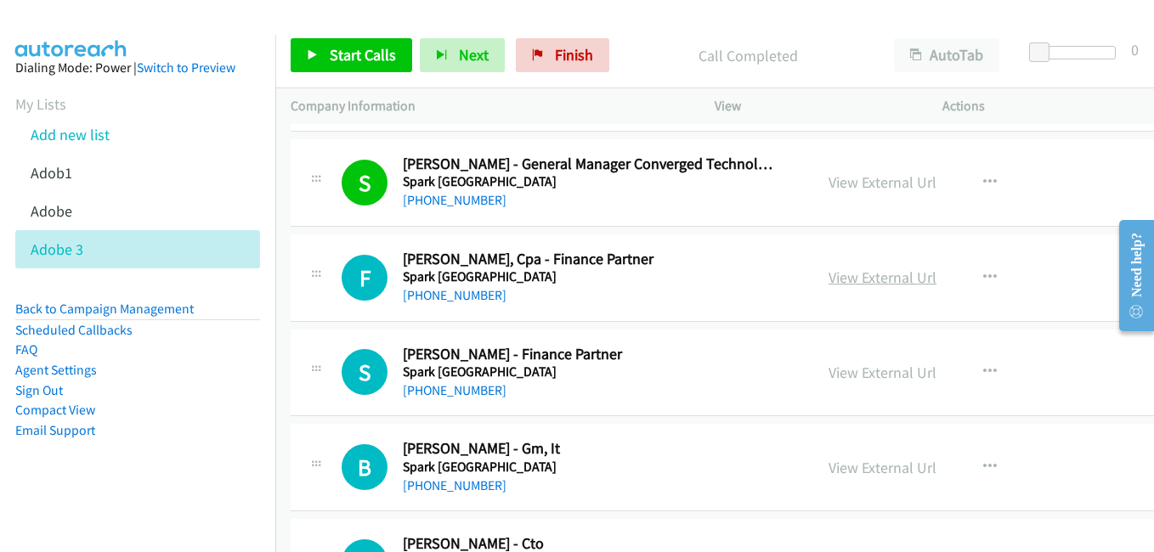
click at [842, 281] on link "View External Url" at bounding box center [883, 278] width 108 height 20
click at [869, 381] on link "View External Url" at bounding box center [883, 373] width 108 height 20
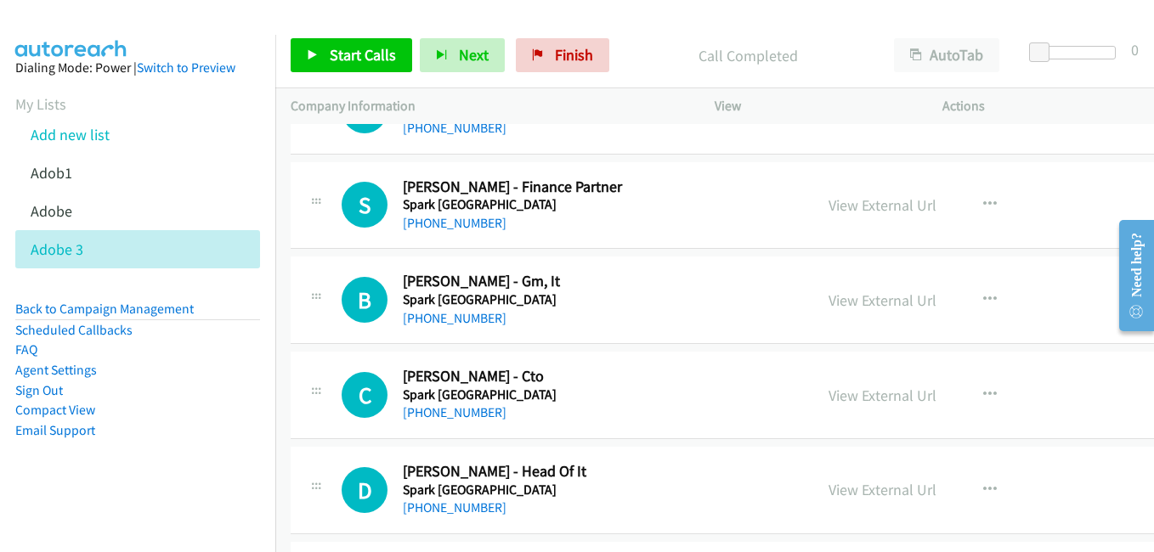
scroll to position [3484, 0]
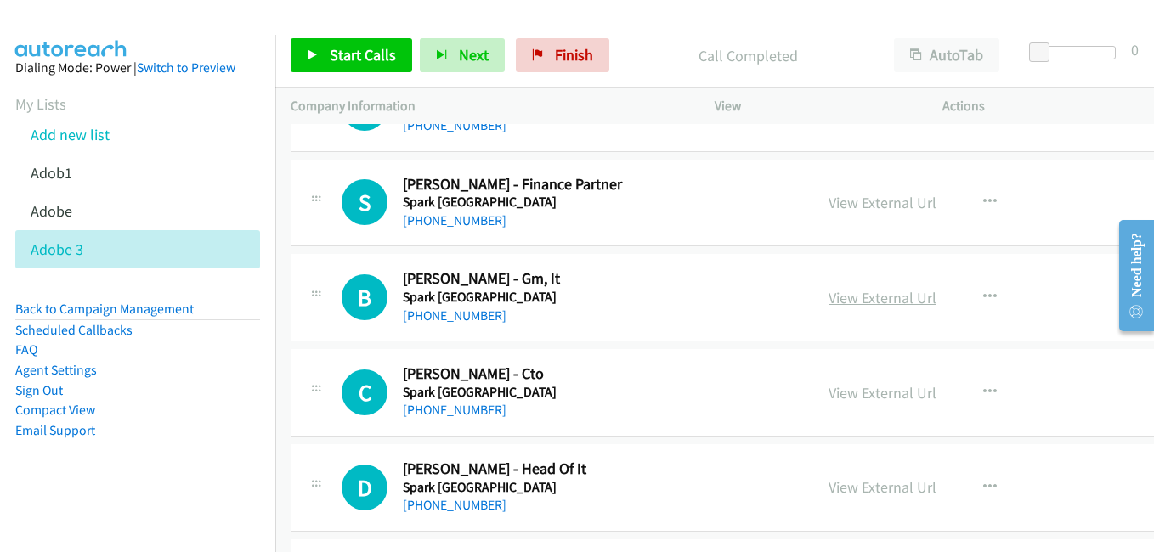
click at [860, 292] on link "View External Url" at bounding box center [883, 298] width 108 height 20
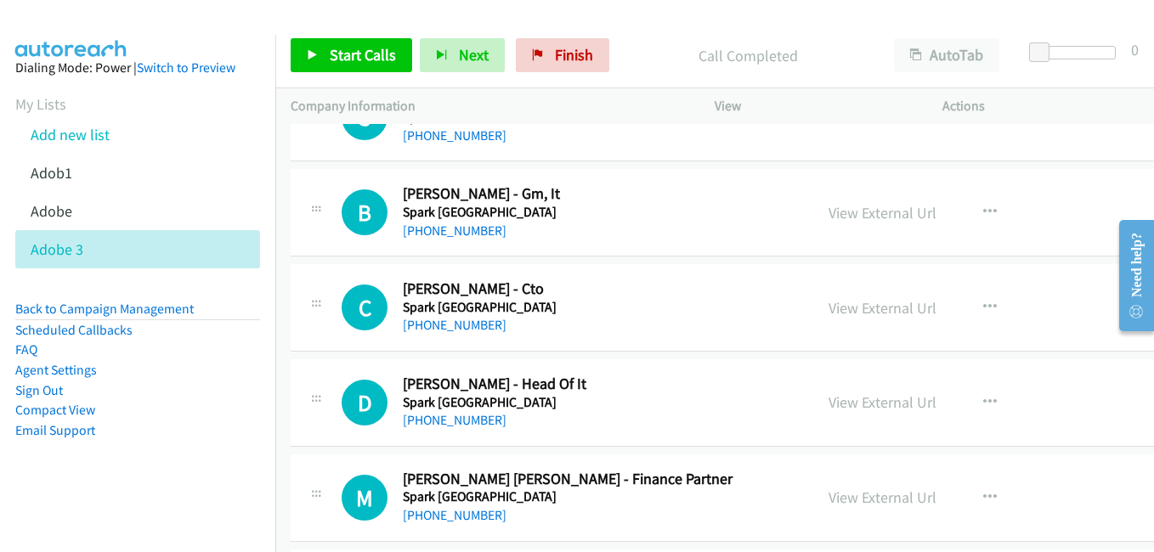
drag, startPoint x: 873, startPoint y: 303, endPoint x: 753, endPoint y: 279, distance: 122.2
click at [873, 303] on link "View External Url" at bounding box center [883, 308] width 108 height 20
click at [878, 404] on link "View External Url" at bounding box center [883, 403] width 108 height 20
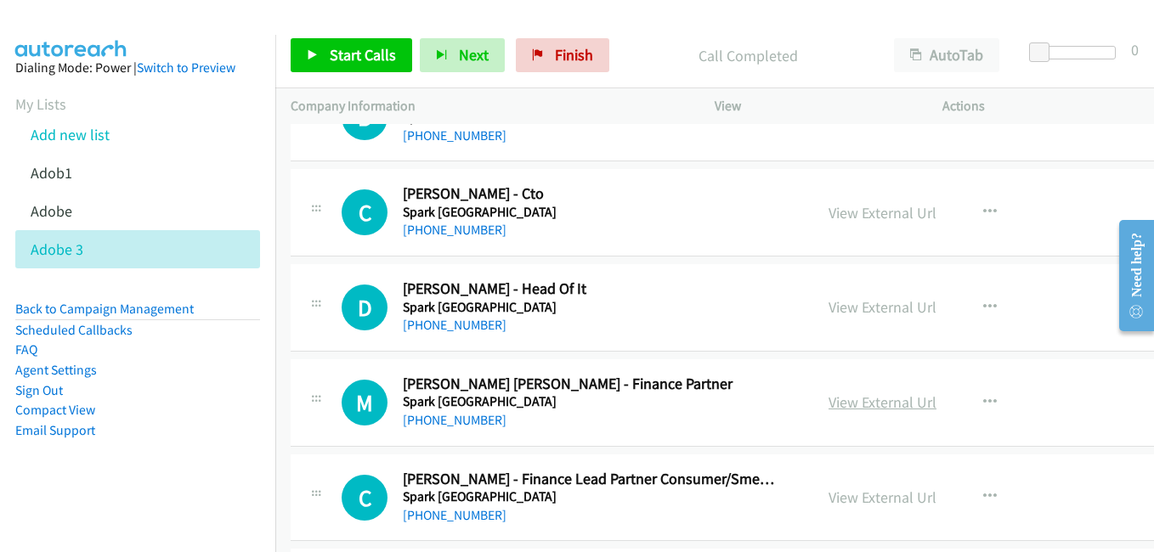
scroll to position [3739, 0]
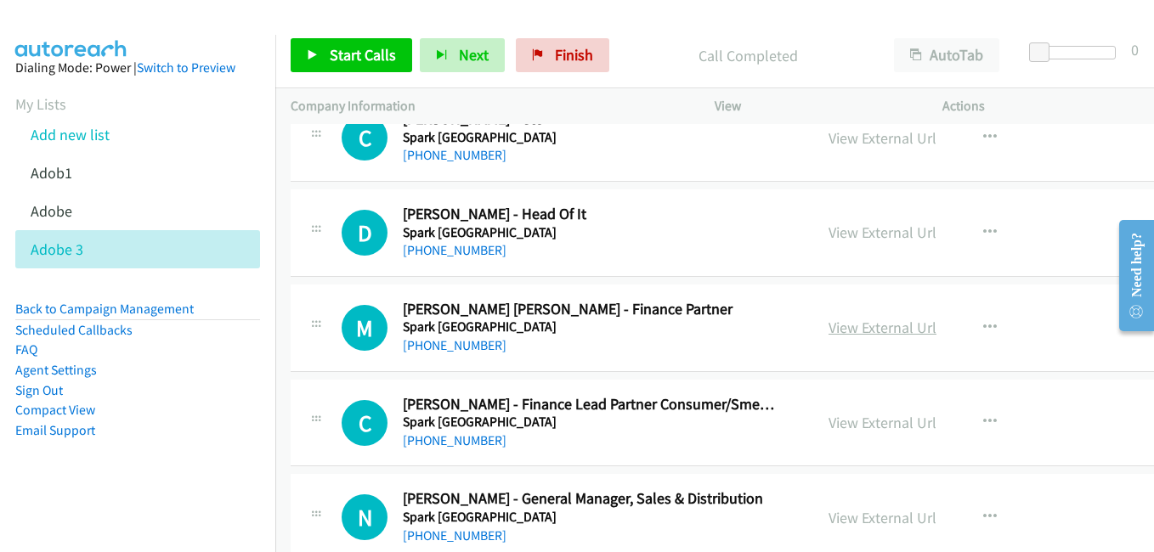
drag, startPoint x: 888, startPoint y: 326, endPoint x: 876, endPoint y: 326, distance: 11.9
click at [888, 326] on link "View External Url" at bounding box center [883, 328] width 108 height 20
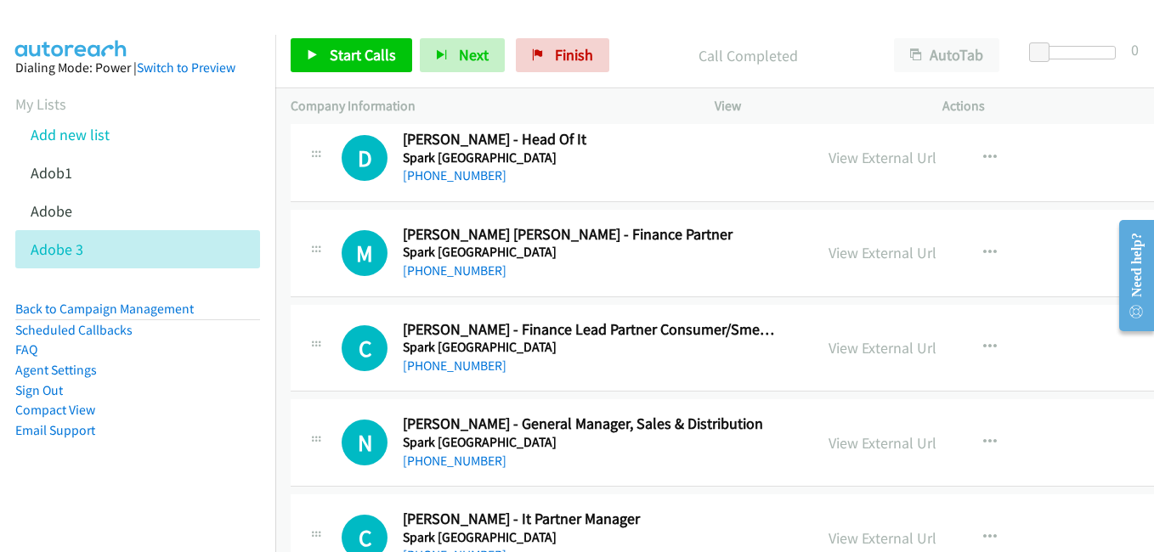
scroll to position [3824, 0]
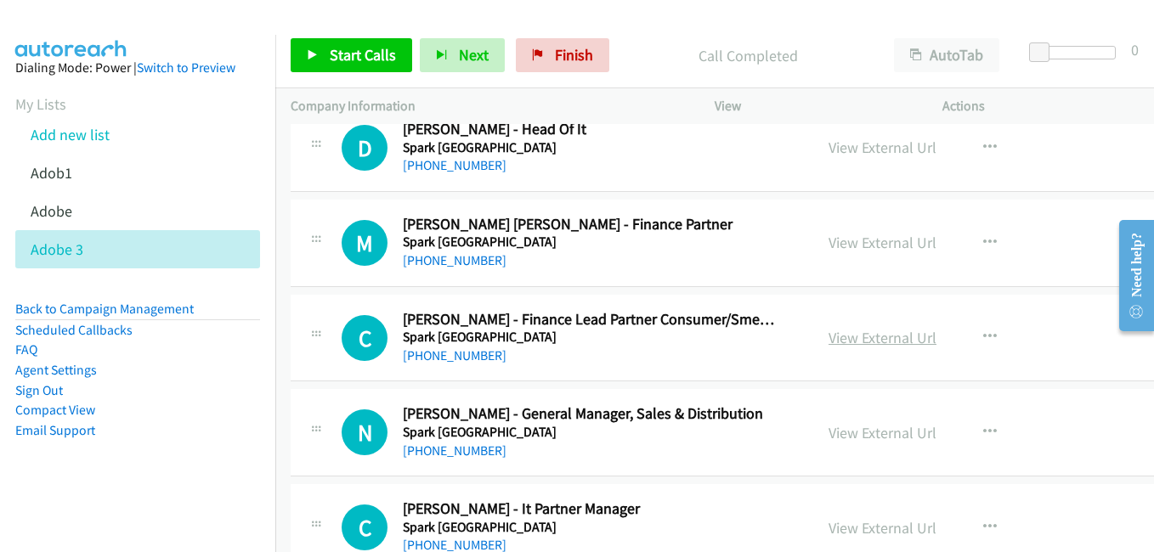
click at [854, 341] on link "View External Url" at bounding box center [883, 338] width 108 height 20
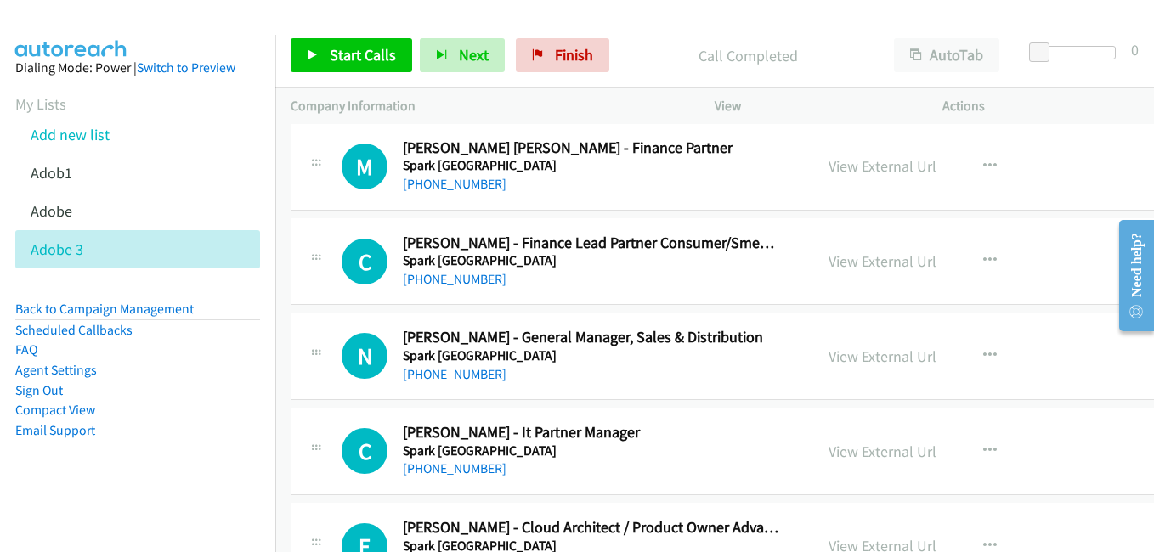
scroll to position [3994, 0]
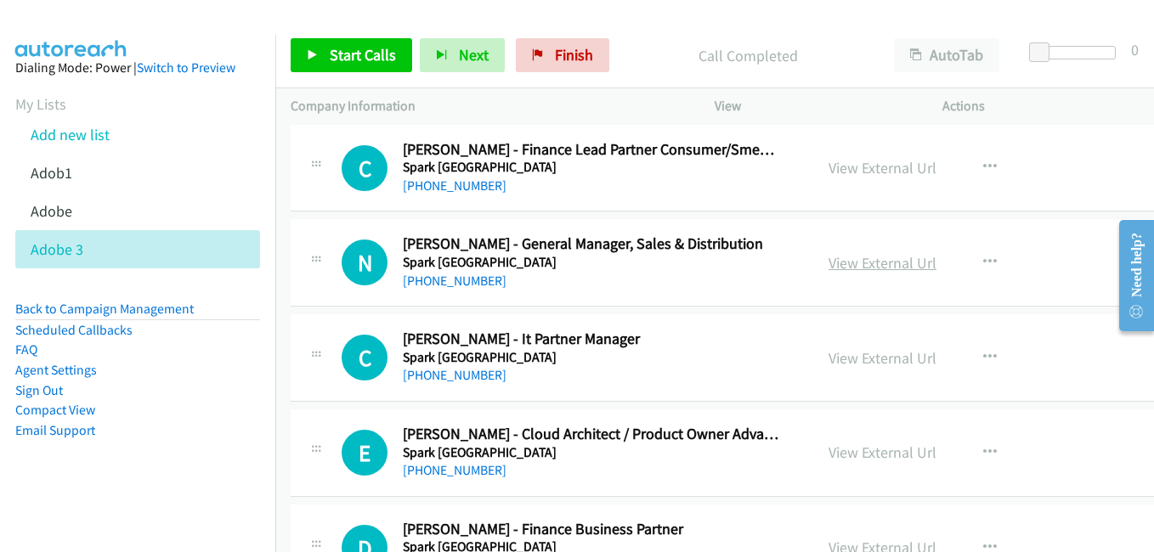
click at [868, 259] on link "View External Url" at bounding box center [883, 263] width 108 height 20
click at [845, 365] on link "View External Url" at bounding box center [883, 358] width 108 height 20
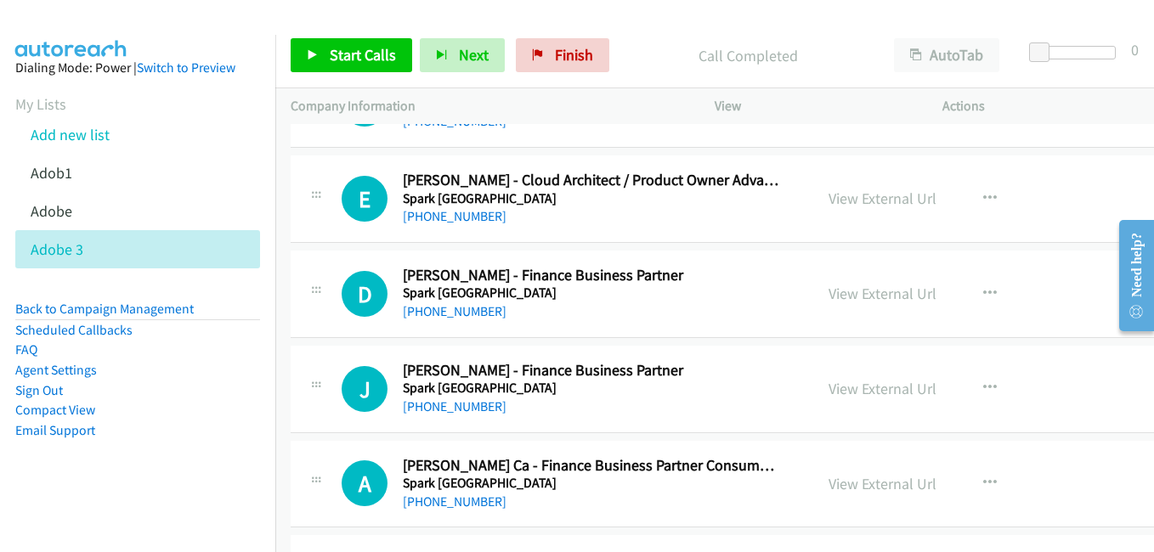
scroll to position [4249, 0]
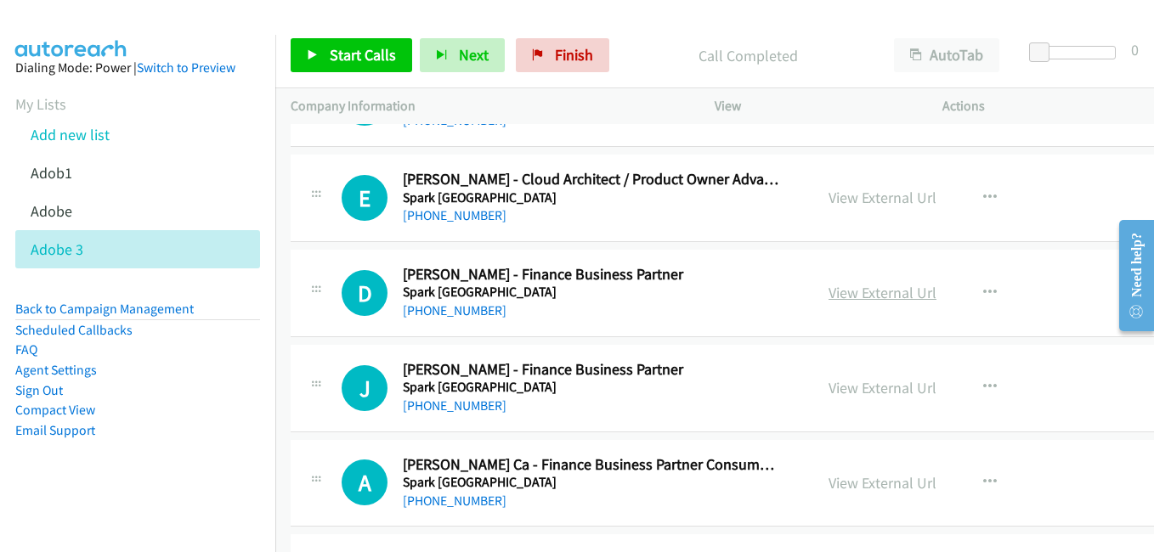
click at [864, 288] on link "View External Url" at bounding box center [883, 293] width 108 height 20
drag, startPoint x: 853, startPoint y: 387, endPoint x: 816, endPoint y: 372, distance: 40.4
click at [853, 387] on link "View External Url" at bounding box center [883, 388] width 108 height 20
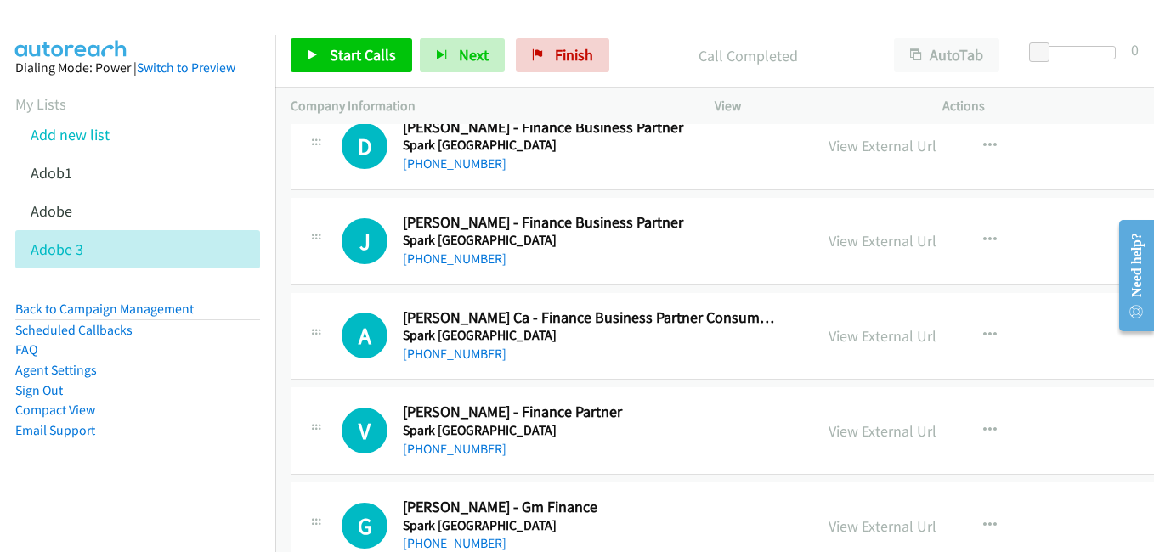
scroll to position [4419, 0]
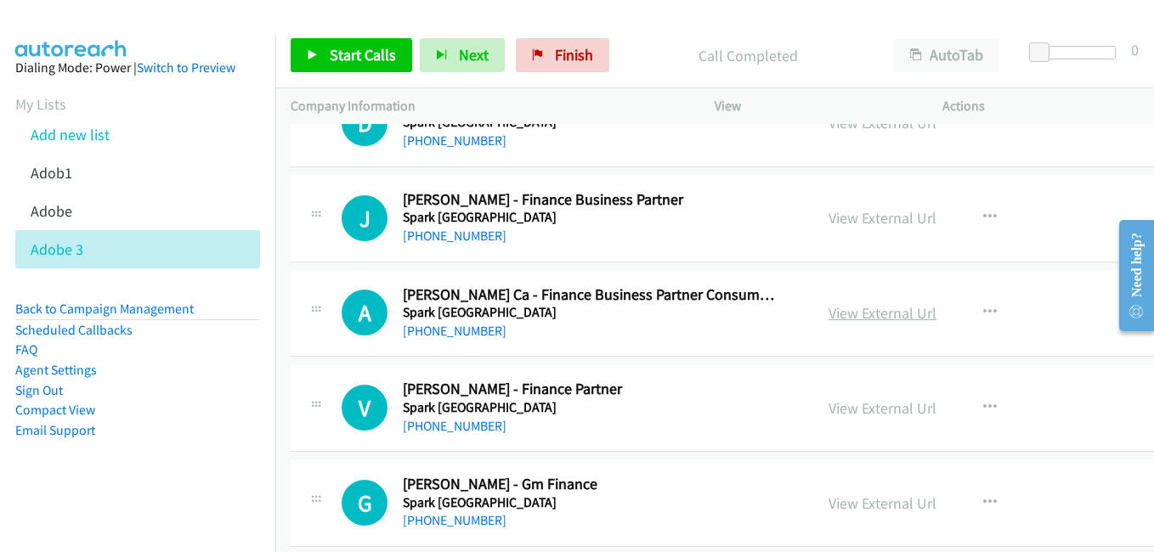
click at [862, 314] on link "View External Url" at bounding box center [883, 313] width 108 height 20
click at [881, 416] on link "View External Url" at bounding box center [883, 409] width 108 height 20
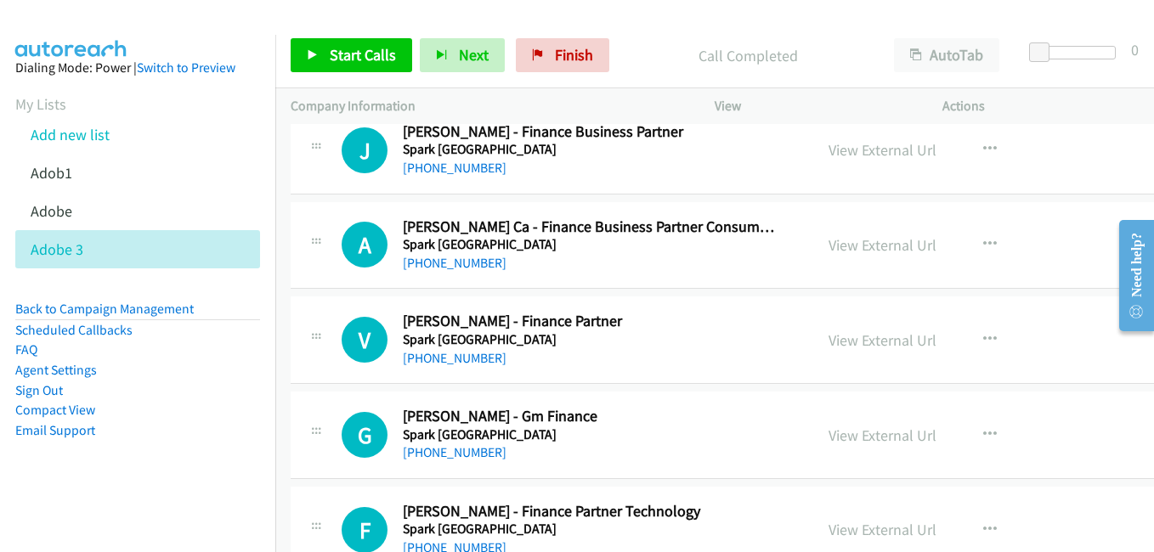
scroll to position [4504, 0]
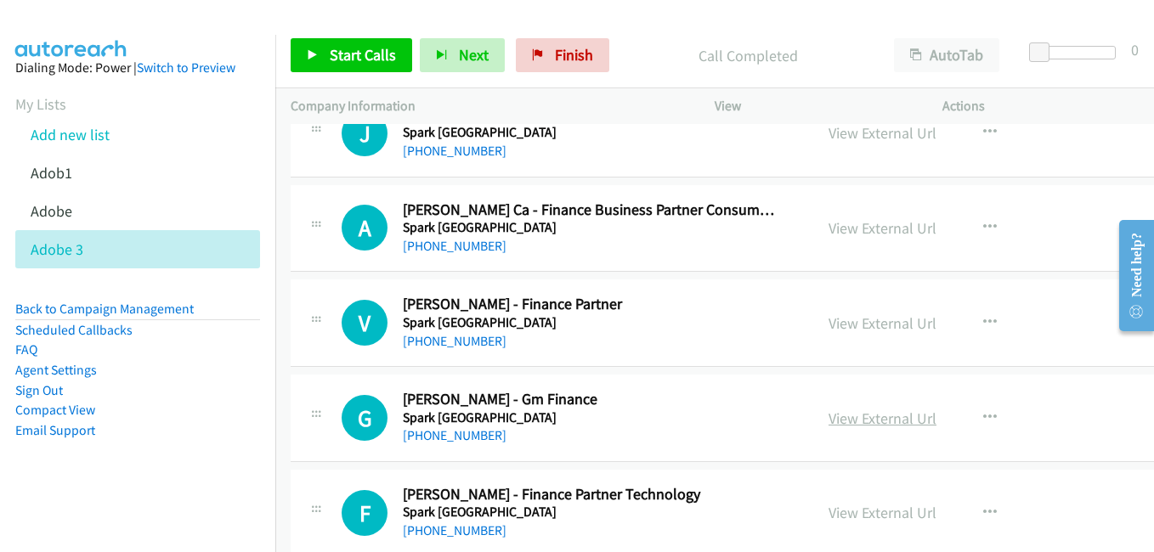
click at [851, 418] on link "View External Url" at bounding box center [883, 419] width 108 height 20
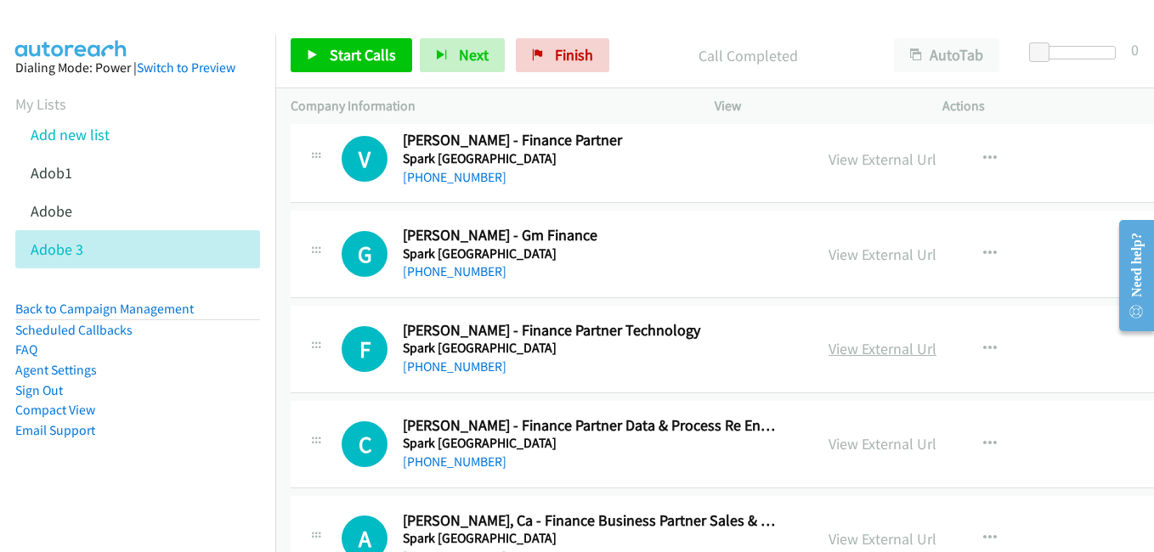
scroll to position [4674, 0]
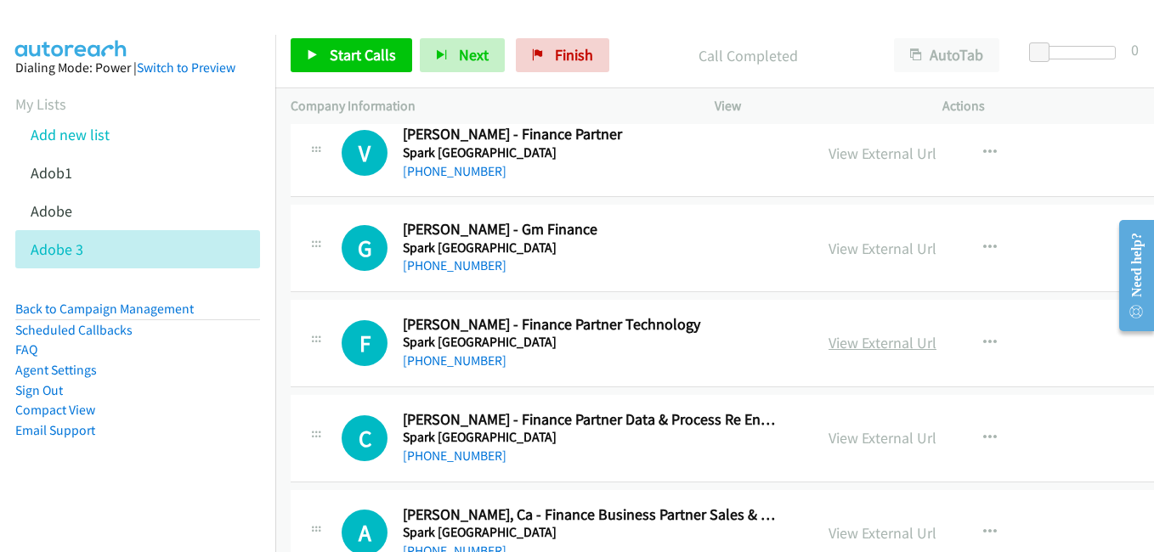
click at [862, 344] on link "View External Url" at bounding box center [883, 343] width 108 height 20
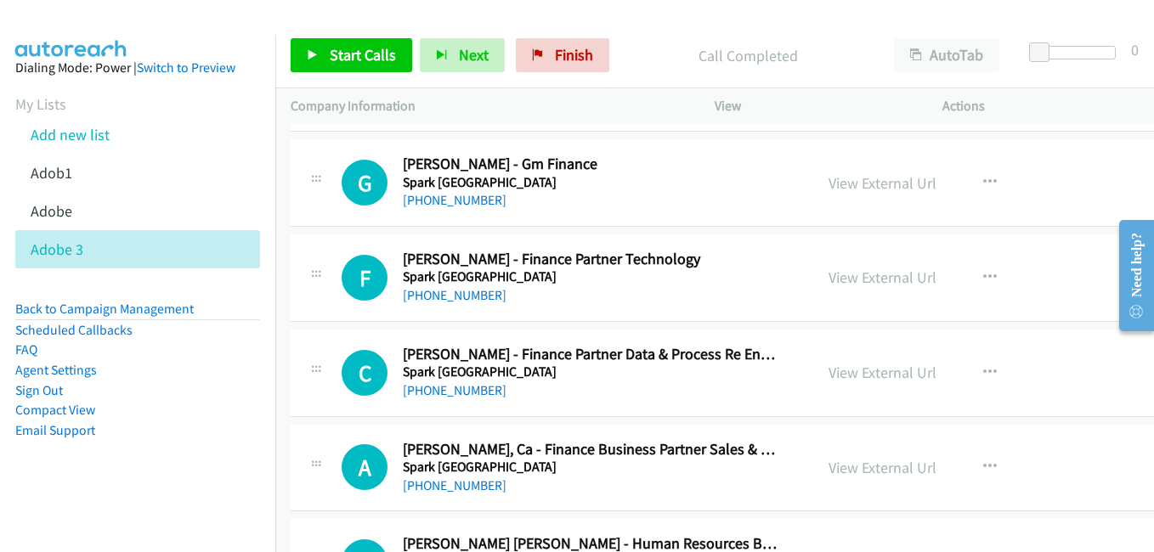
scroll to position [4759, 0]
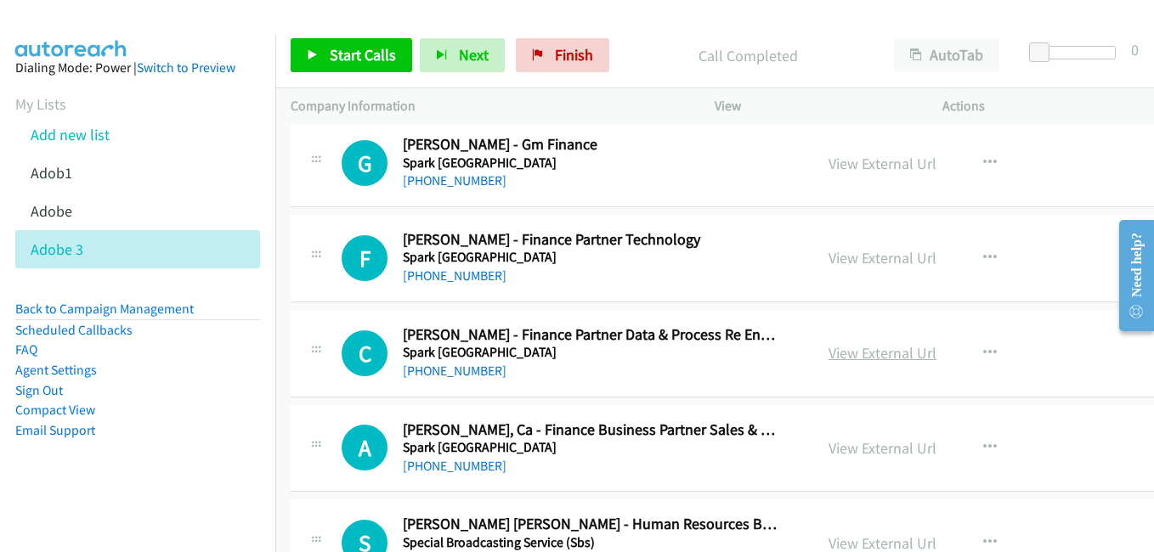
drag, startPoint x: 877, startPoint y: 356, endPoint x: 842, endPoint y: 346, distance: 36.3
click at [877, 356] on link "View External Url" at bounding box center [883, 353] width 108 height 20
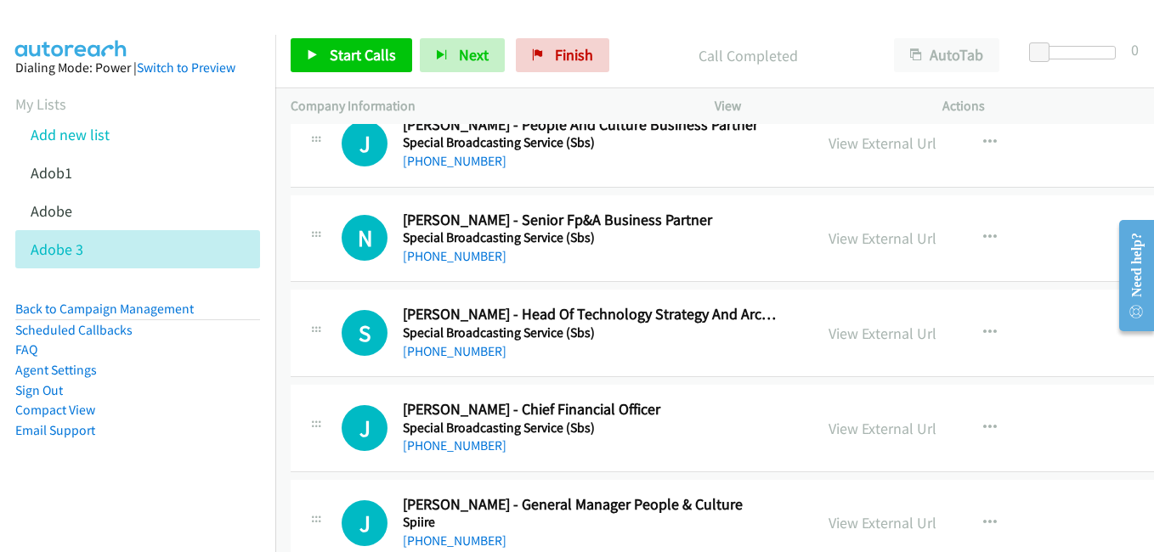
scroll to position [6033, 0]
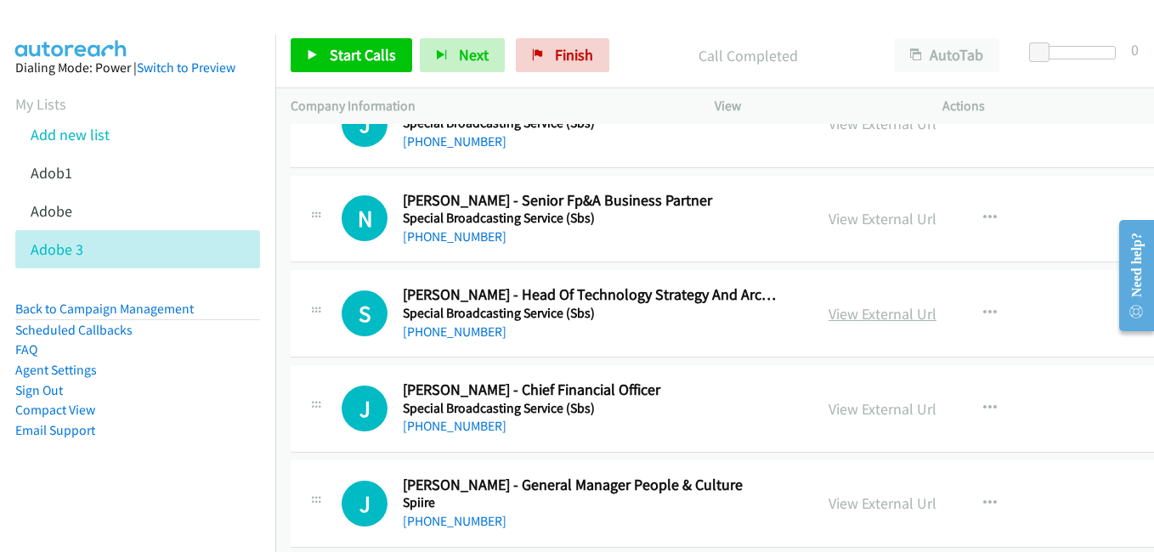
click at [862, 318] on link "View External Url" at bounding box center [883, 314] width 108 height 20
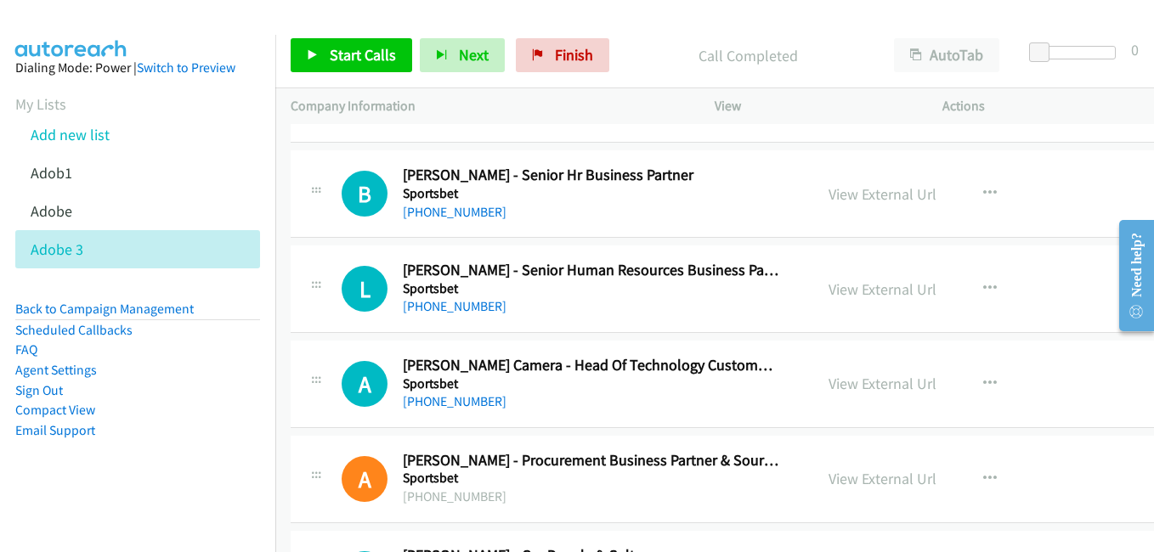
scroll to position [6713, 0]
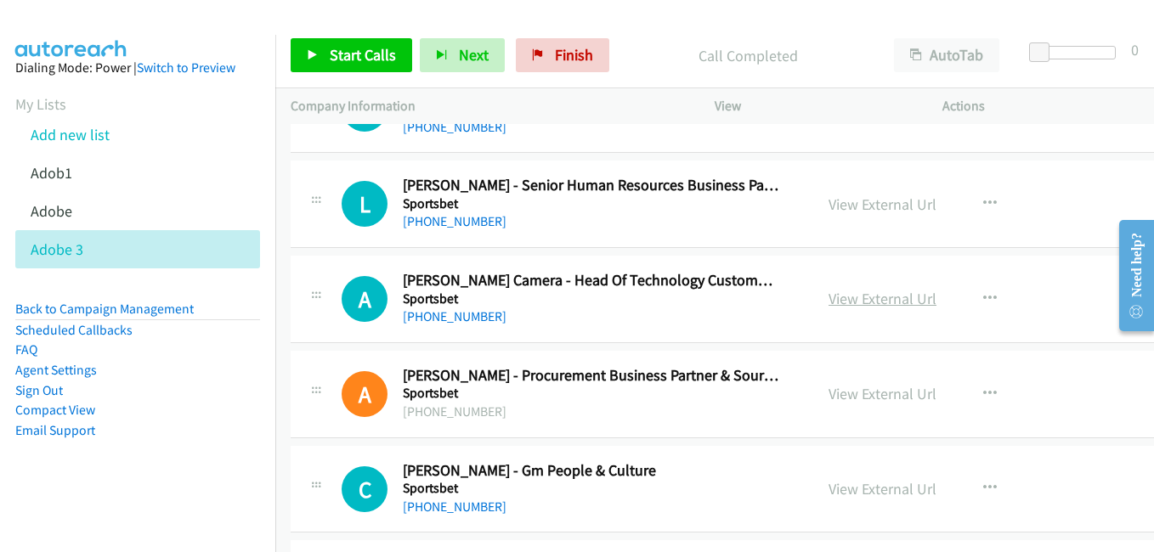
click at [882, 305] on link "View External Url" at bounding box center [883, 299] width 108 height 20
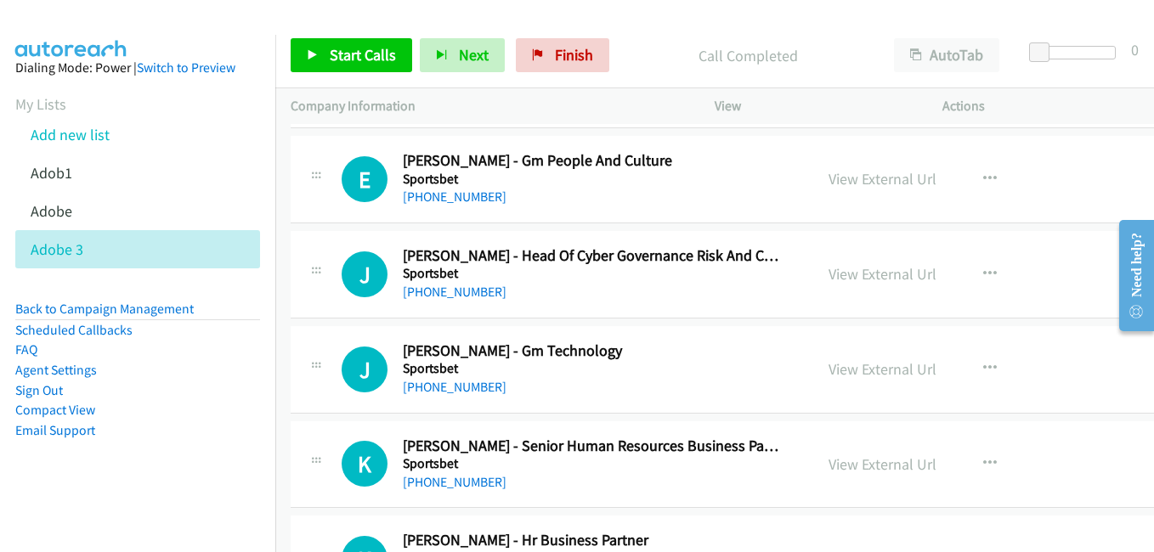
scroll to position [7393, 0]
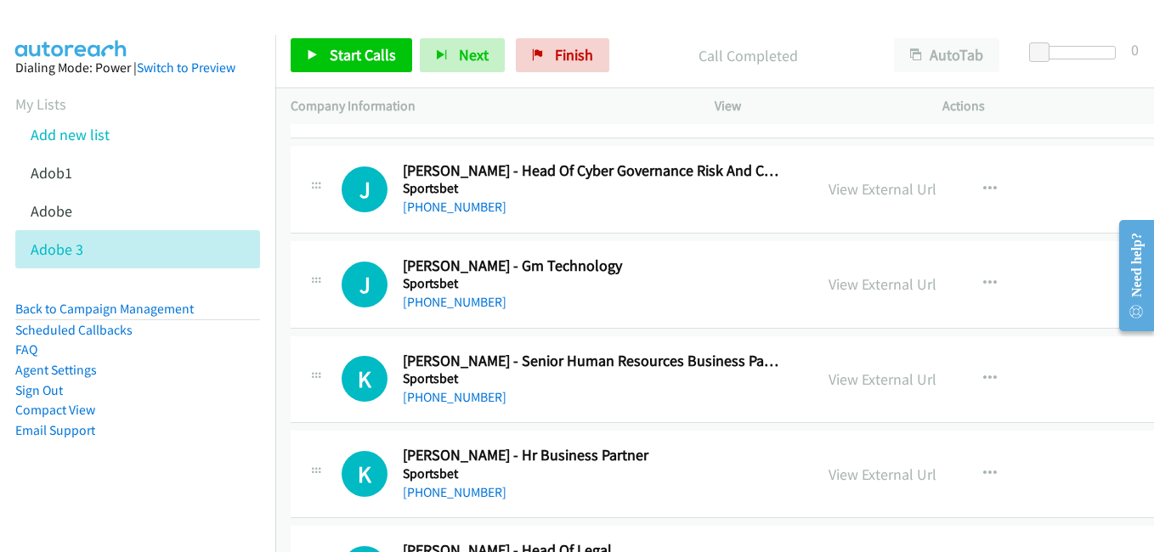
drag, startPoint x: 860, startPoint y: 289, endPoint x: 763, endPoint y: 259, distance: 101.3
click at [860, 289] on link "View External Url" at bounding box center [883, 284] width 108 height 20
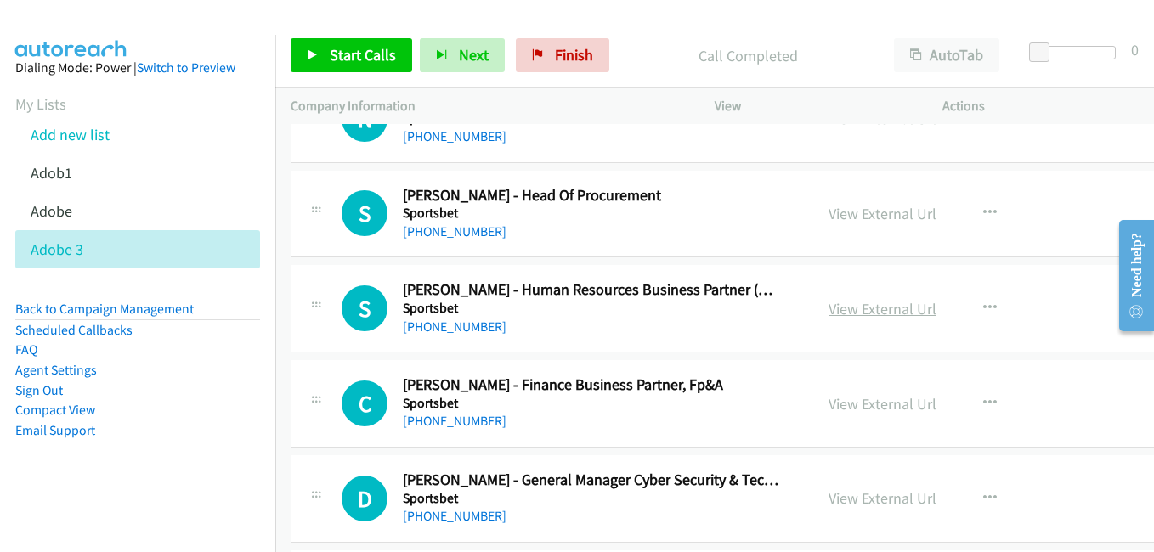
scroll to position [8073, 0]
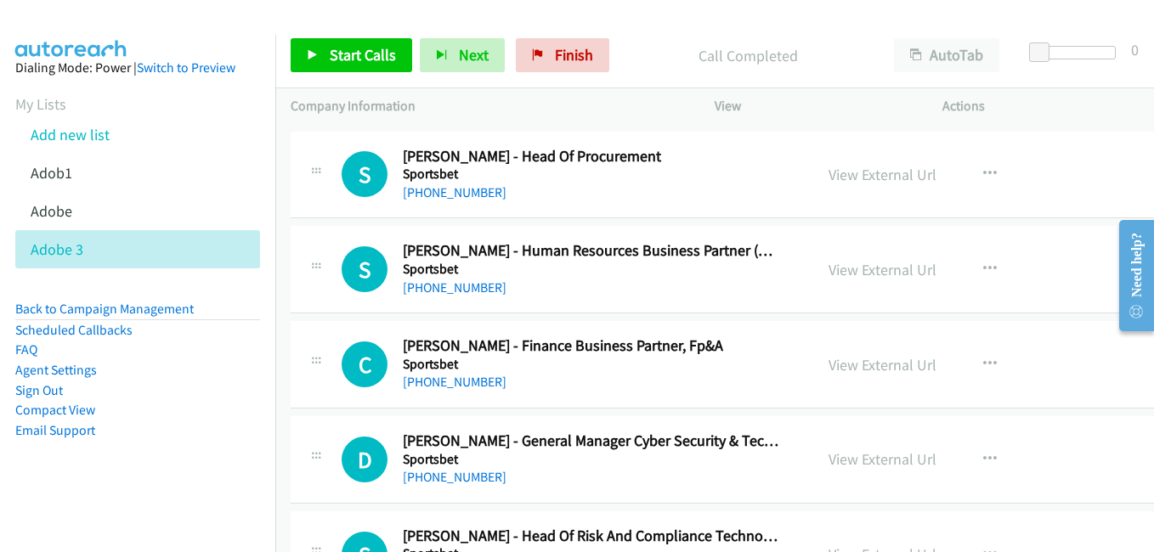
drag, startPoint x: 834, startPoint y: 179, endPoint x: 760, endPoint y: 161, distance: 76.1
click at [834, 179] on link "View External Url" at bounding box center [883, 175] width 108 height 20
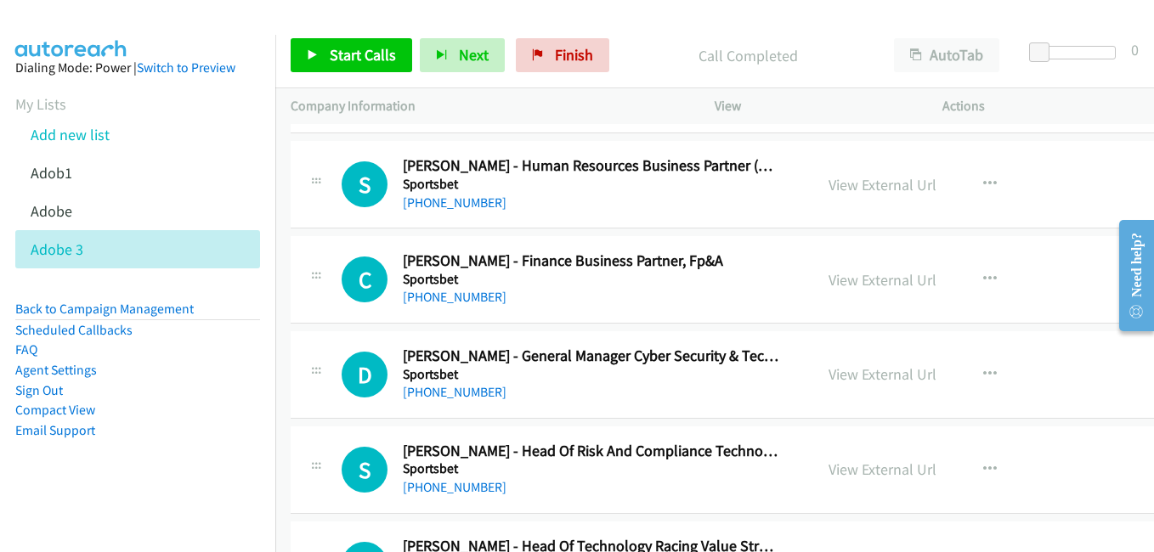
scroll to position [8243, 0]
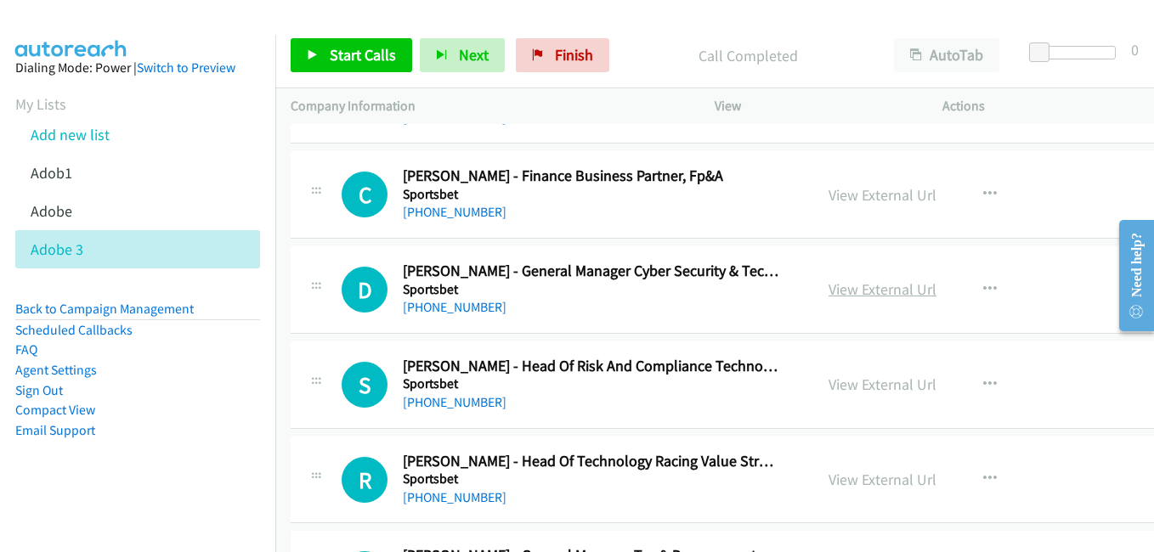
click at [876, 292] on link "View External Url" at bounding box center [883, 290] width 108 height 20
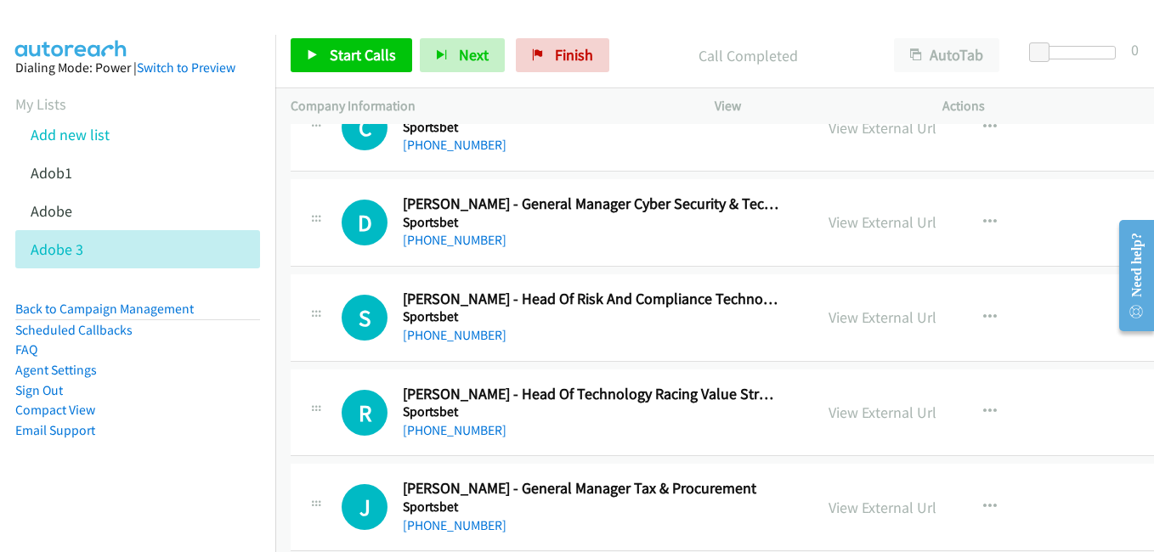
scroll to position [8328, 0]
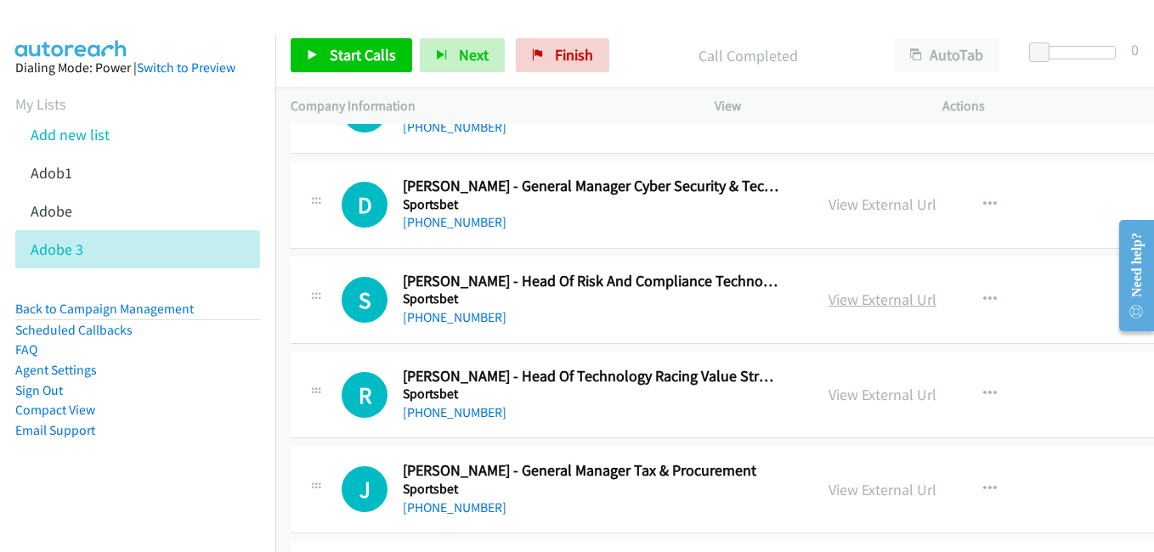
click at [847, 294] on link "View External Url" at bounding box center [883, 300] width 108 height 20
click at [868, 395] on link "View External Url" at bounding box center [883, 395] width 108 height 20
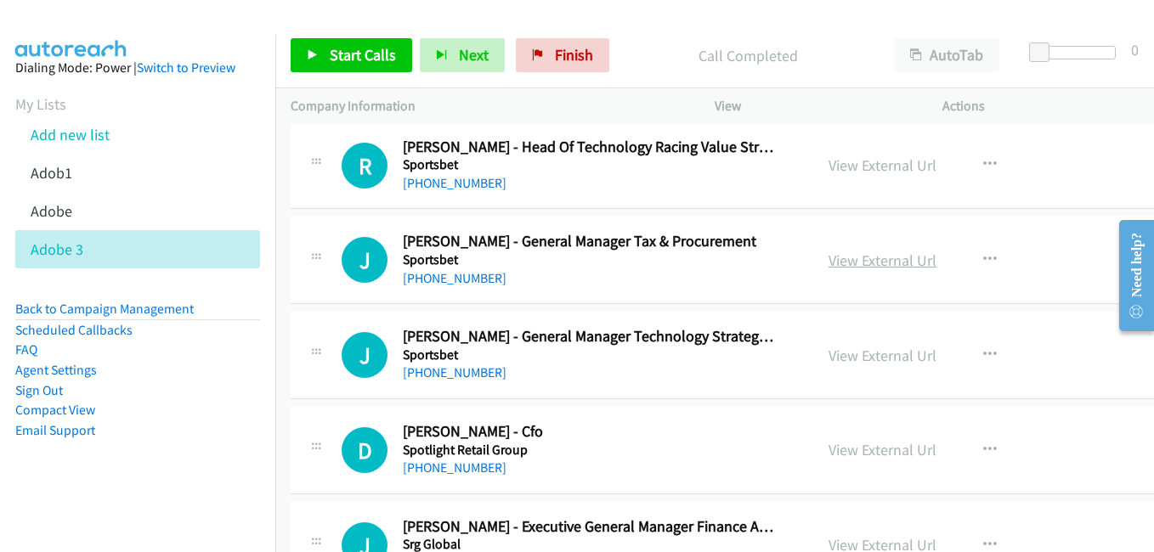
scroll to position [8582, 0]
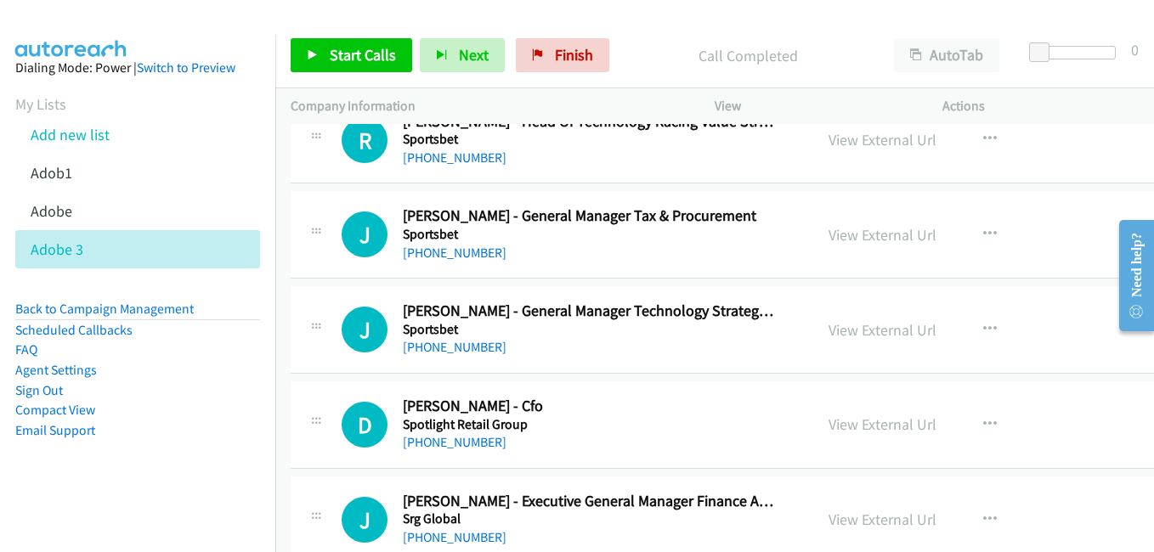
drag, startPoint x: 847, startPoint y: 328, endPoint x: 758, endPoint y: 312, distance: 90.7
click at [847, 328] on link "View External Url" at bounding box center [883, 330] width 108 height 20
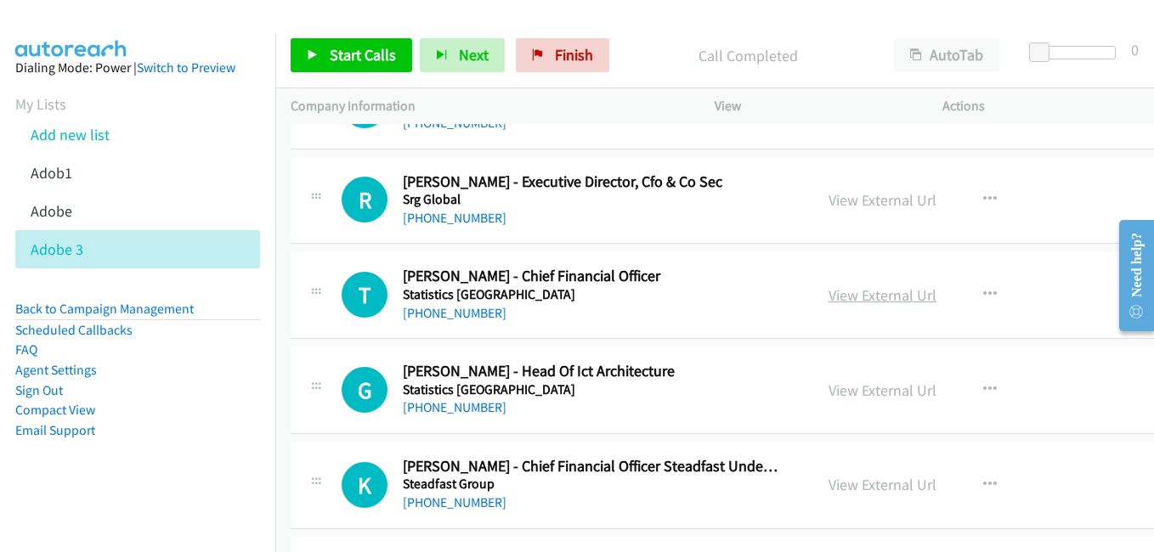
scroll to position [9177, 0]
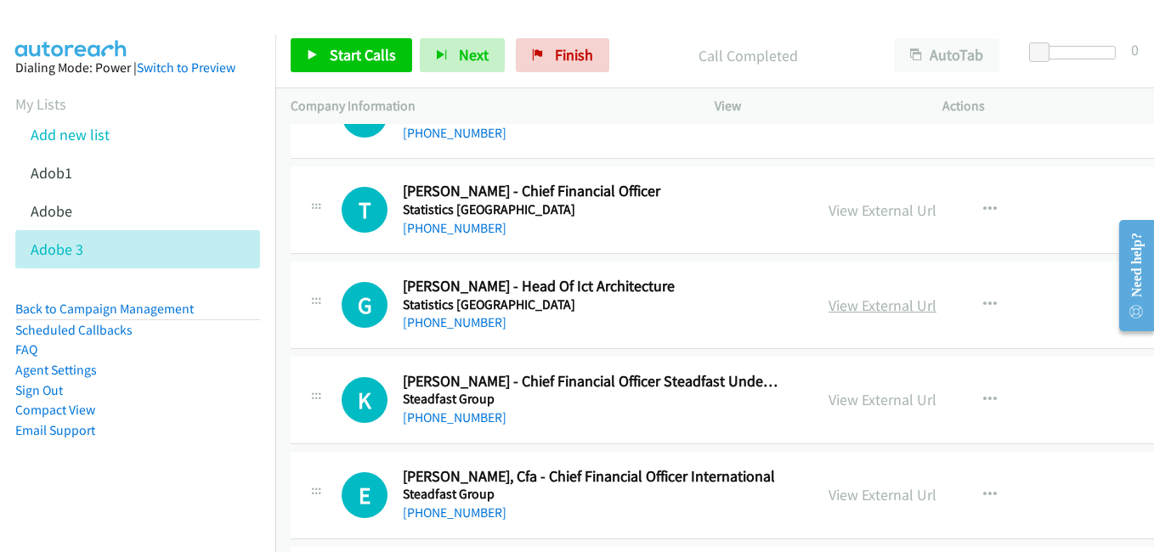
drag, startPoint x: 856, startPoint y: 305, endPoint x: 843, endPoint y: 305, distance: 12.7
click at [856, 305] on link "View External Url" at bounding box center [883, 306] width 108 height 20
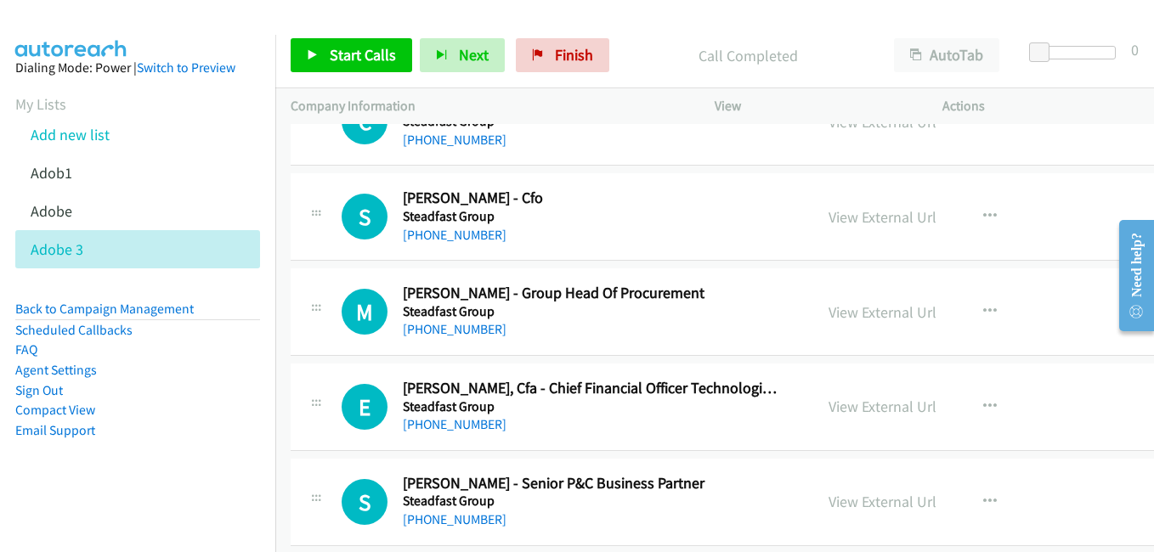
scroll to position [9687, 0]
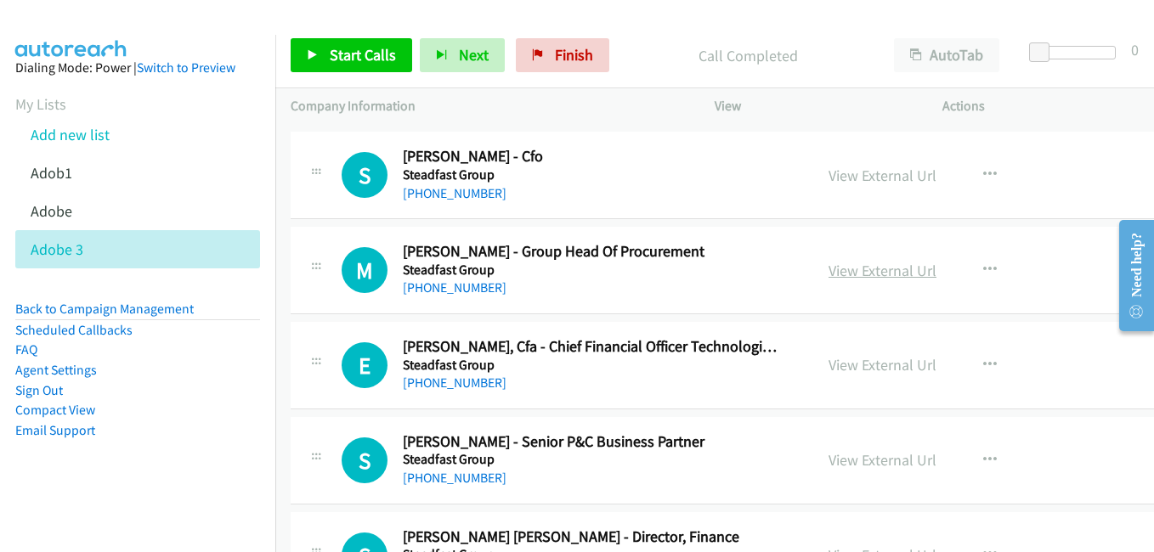
click at [855, 278] on link "View External Url" at bounding box center [883, 271] width 108 height 20
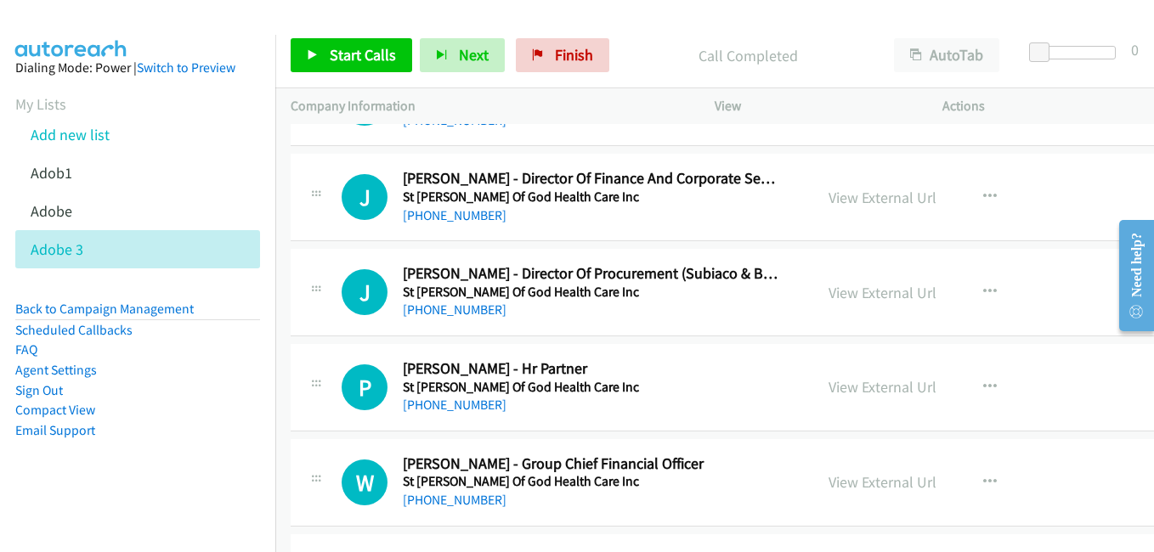
scroll to position [10112, 0]
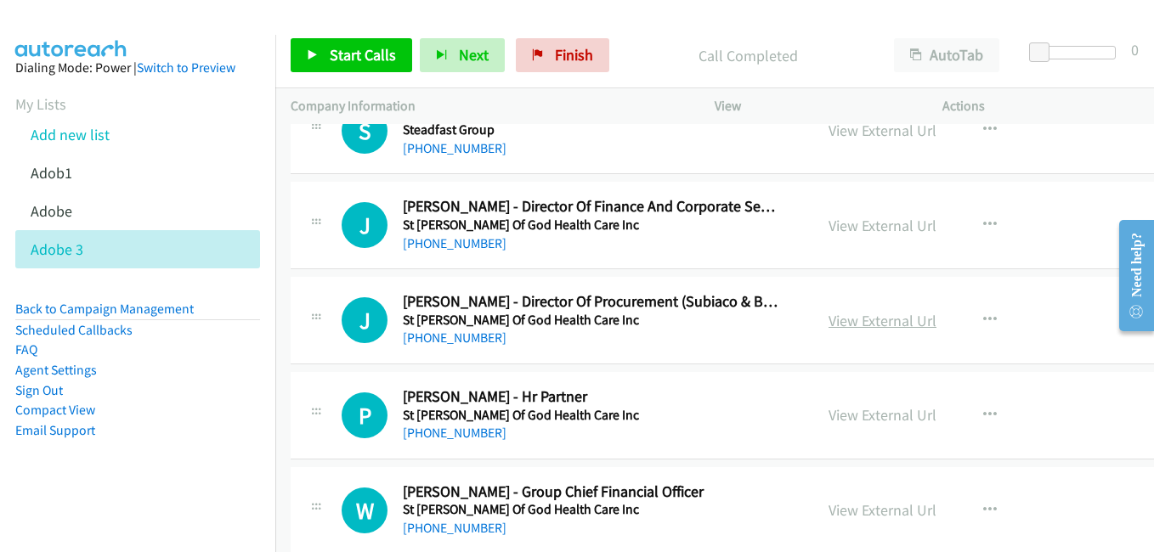
click at [861, 328] on link "View External Url" at bounding box center [883, 321] width 108 height 20
